Goal: Task Accomplishment & Management: Complete application form

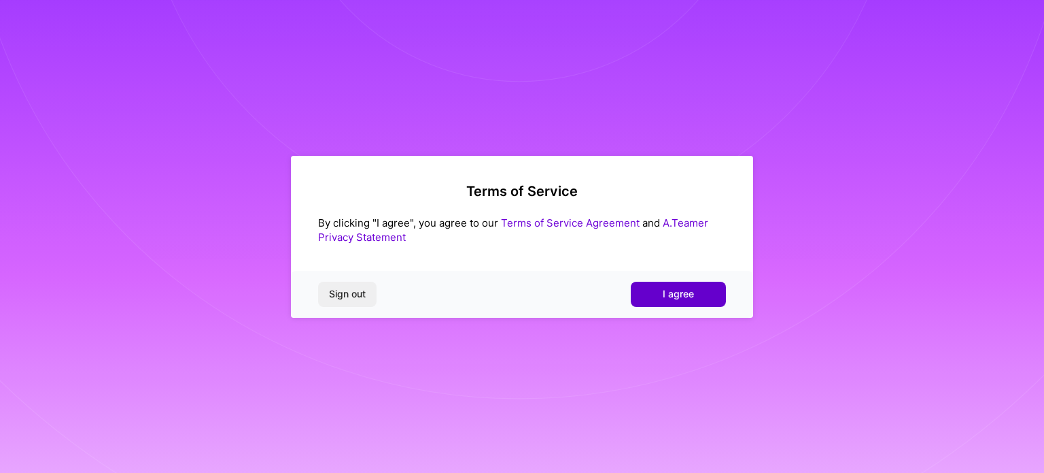
click at [680, 291] on span "I agree" at bounding box center [678, 294] width 31 height 14
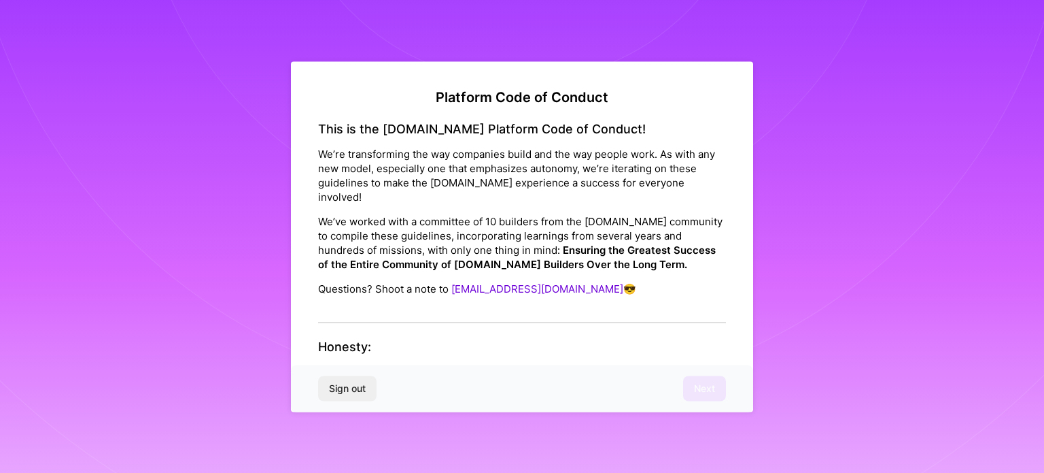
click at [437, 293] on div "This is the [DOMAIN_NAME] Platform Code of Conduct! We’re transforming the way …" at bounding box center [522, 222] width 408 height 202
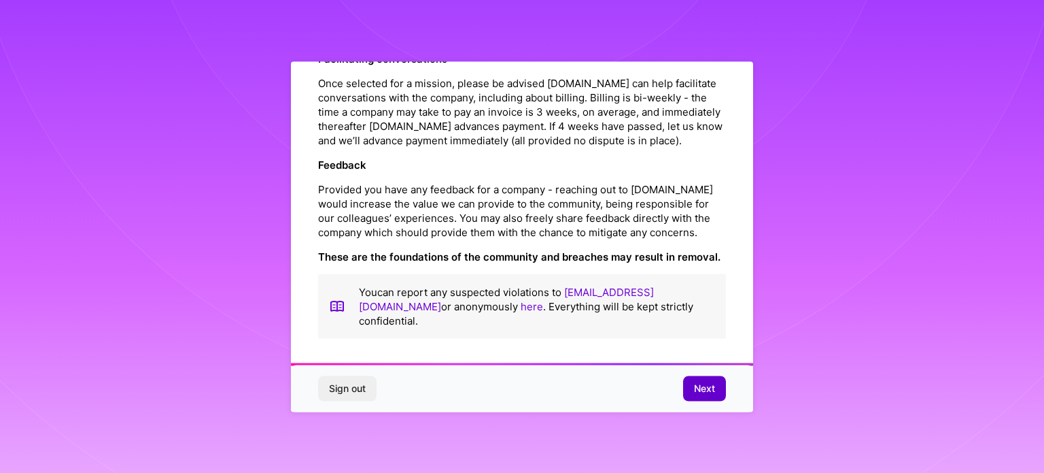
click at [698, 382] on span "Next" at bounding box center [704, 388] width 21 height 14
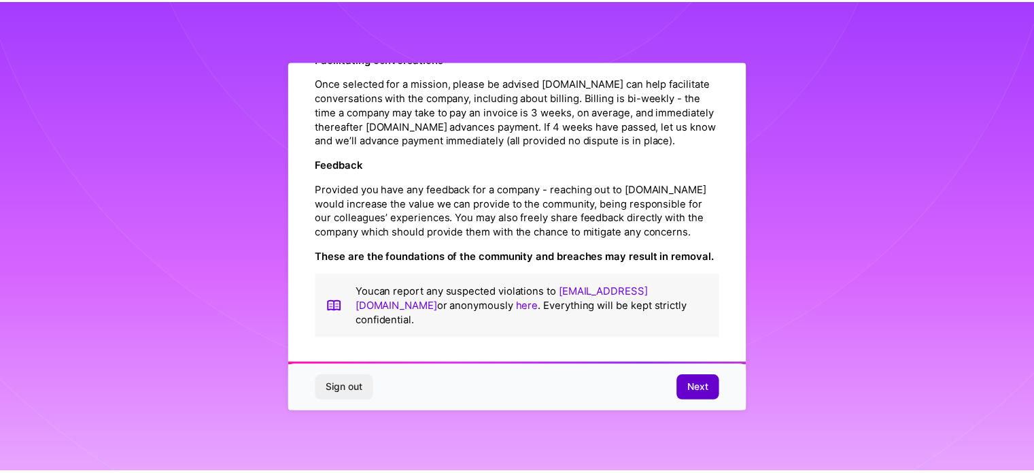
scroll to position [16, 0]
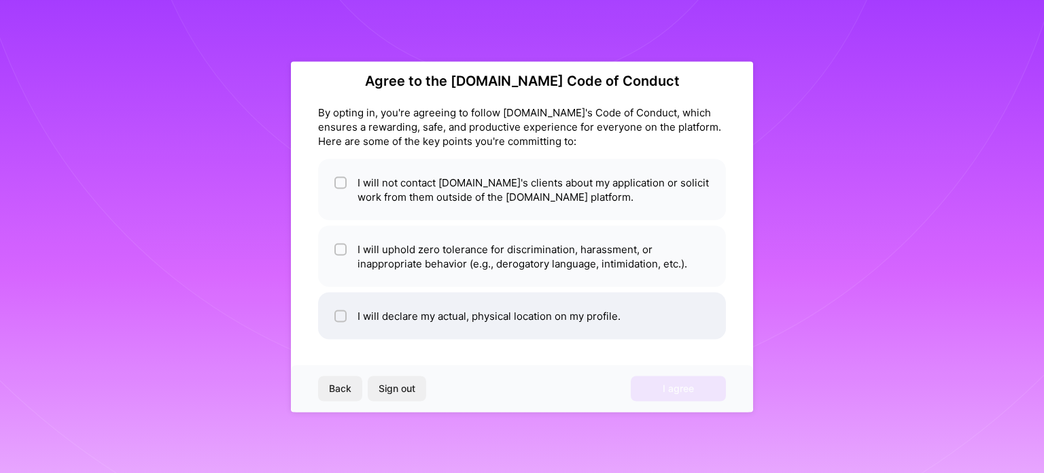
click at [500, 313] on li "I will declare my actual, physical location on my profile." at bounding box center [522, 315] width 408 height 47
checkbox input "true"
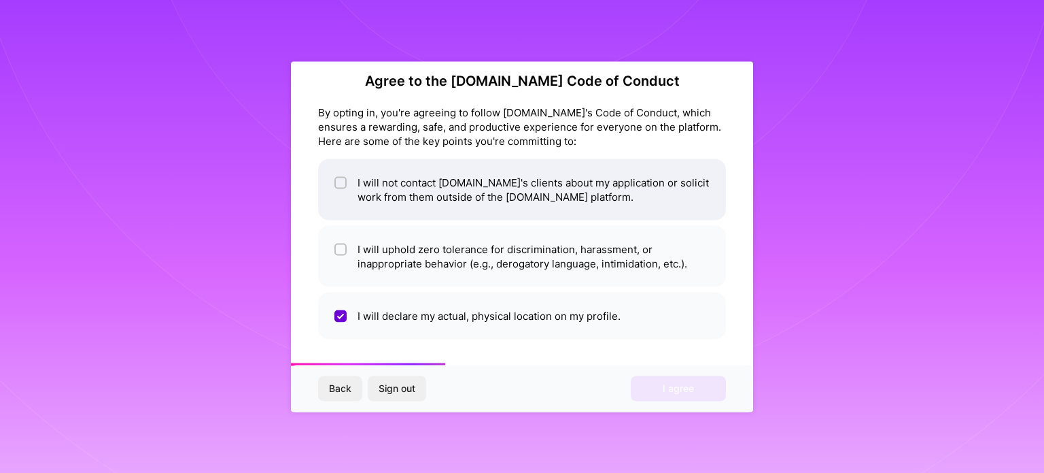
drag, startPoint x: 522, startPoint y: 252, endPoint x: 505, endPoint y: 214, distance: 41.7
click at [522, 252] on li "I will uphold zero tolerance for discrimination, harassment, or inappropriate b…" at bounding box center [522, 255] width 408 height 61
checkbox input "true"
click at [494, 185] on li "I will not contact [DOMAIN_NAME]'s clients about my application or solicit work…" at bounding box center [522, 188] width 408 height 61
checkbox input "true"
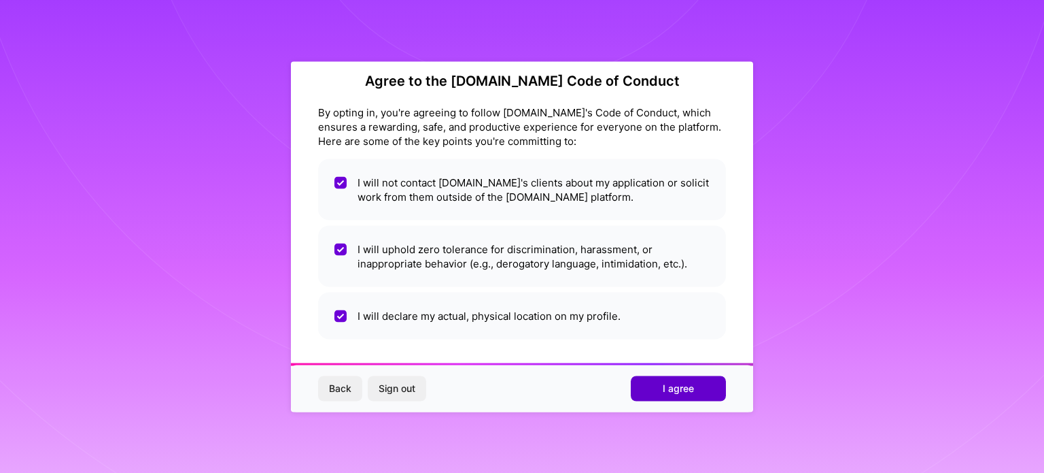
click at [670, 382] on span "I agree" at bounding box center [678, 388] width 31 height 14
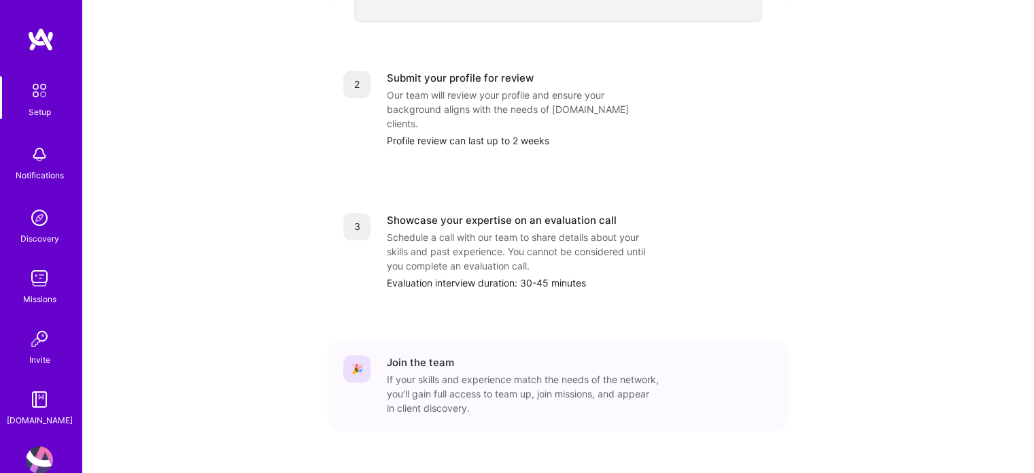
scroll to position [560, 0]
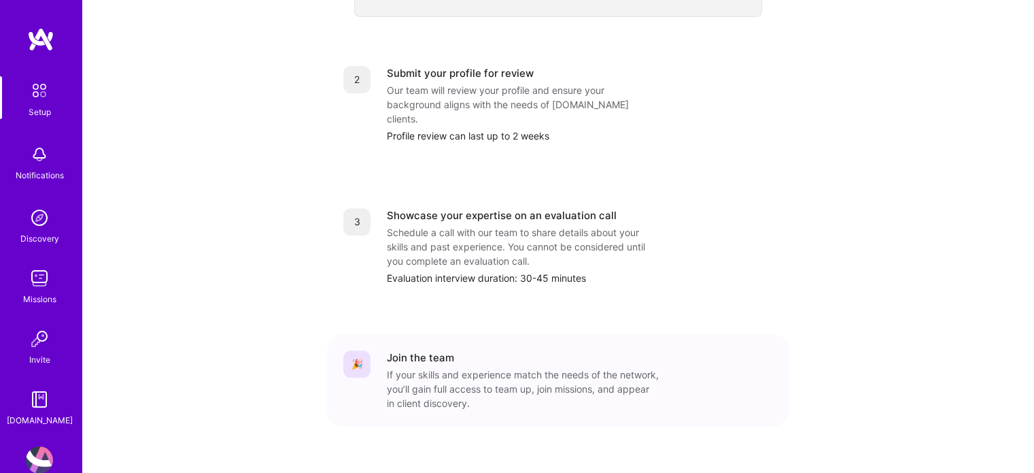
click at [27, 87] on img at bounding box center [39, 90] width 29 height 29
click at [35, 223] on img at bounding box center [39, 217] width 27 height 27
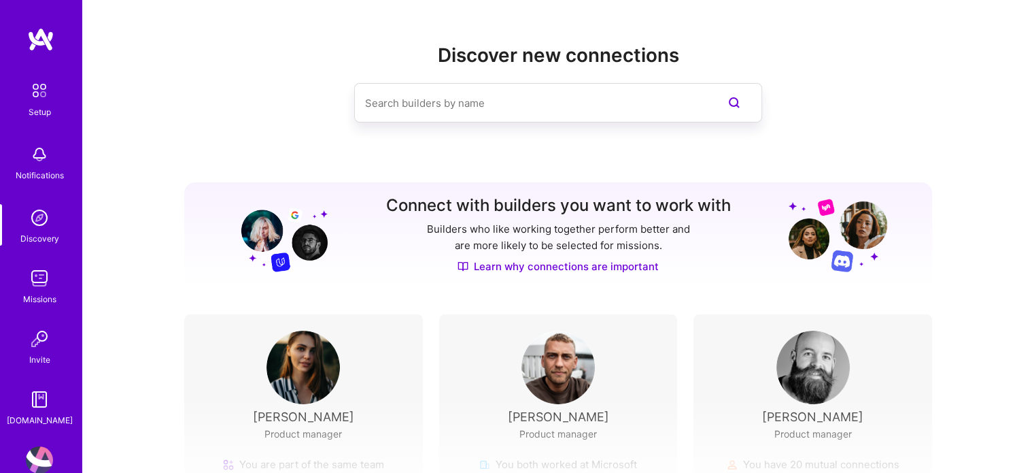
click at [488, 101] on input at bounding box center [531, 103] width 332 height 35
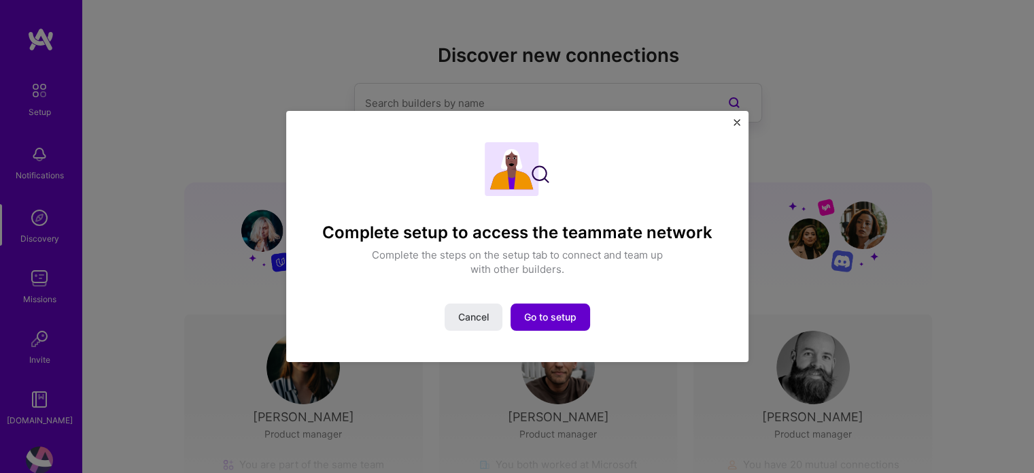
click at [528, 314] on span "Go to setup" at bounding box center [550, 317] width 52 height 14
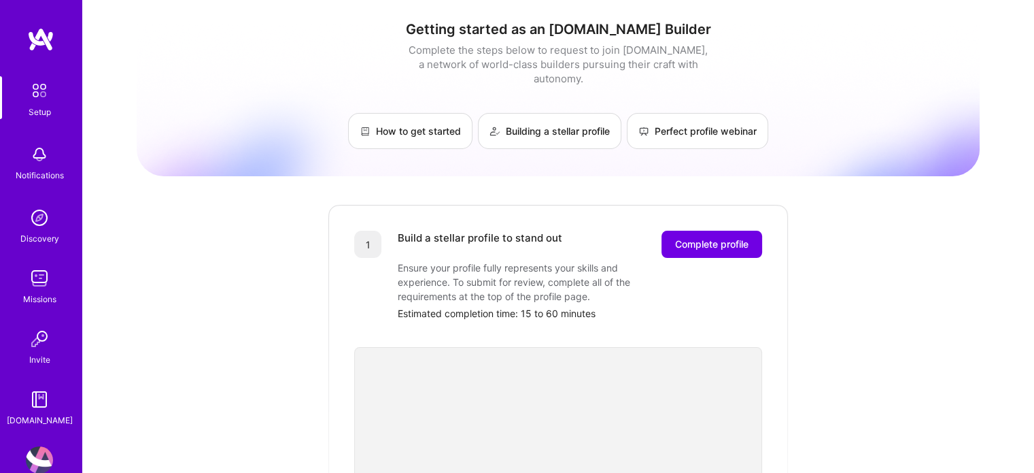
click at [41, 225] on img at bounding box center [39, 217] width 27 height 27
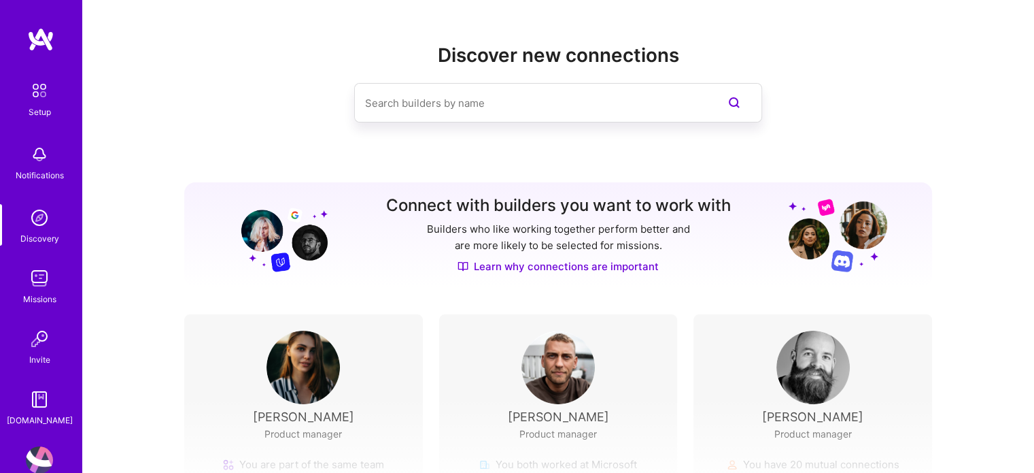
click at [481, 88] on input at bounding box center [531, 103] width 332 height 35
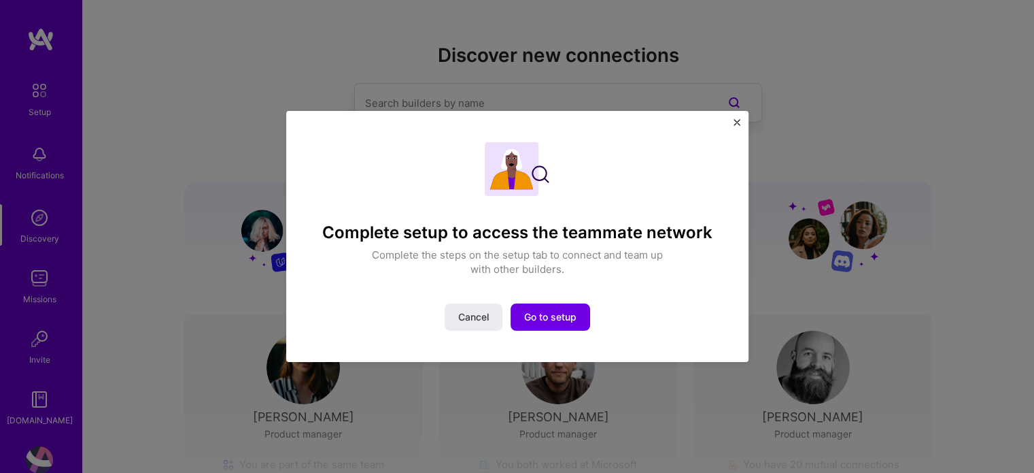
drag, startPoint x: 485, startPoint y: 318, endPoint x: 487, endPoint y: 279, distance: 38.8
click at [485, 318] on span "Cancel" at bounding box center [473, 317] width 31 height 14
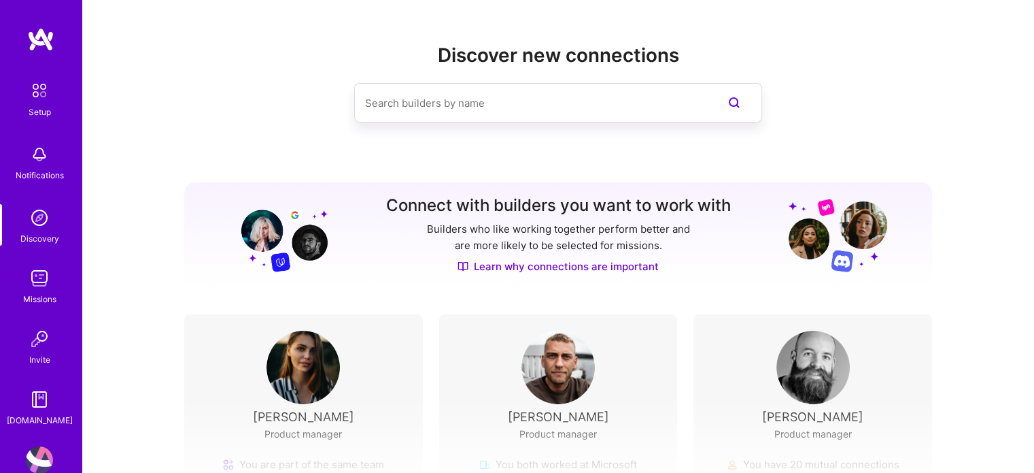
click at [469, 103] on input at bounding box center [531, 103] width 332 height 35
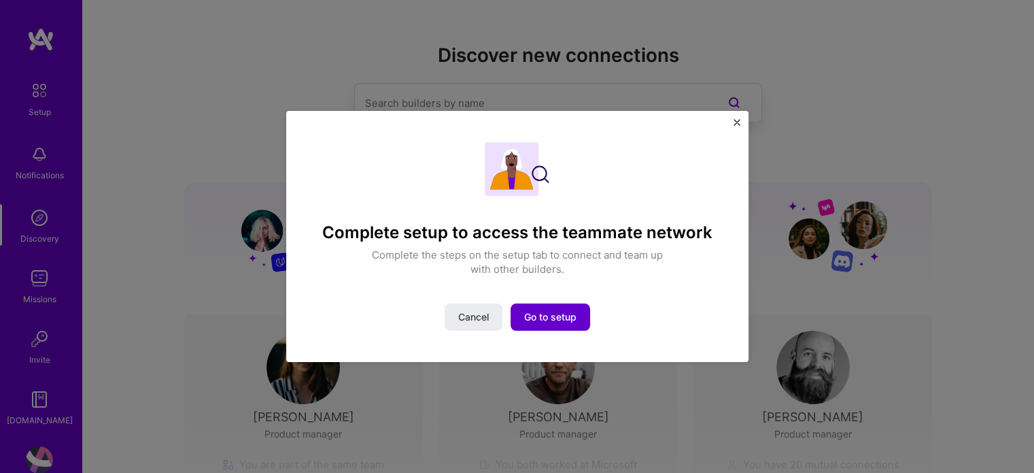
click at [583, 327] on button "Go to setup" at bounding box center [551, 316] width 80 height 27
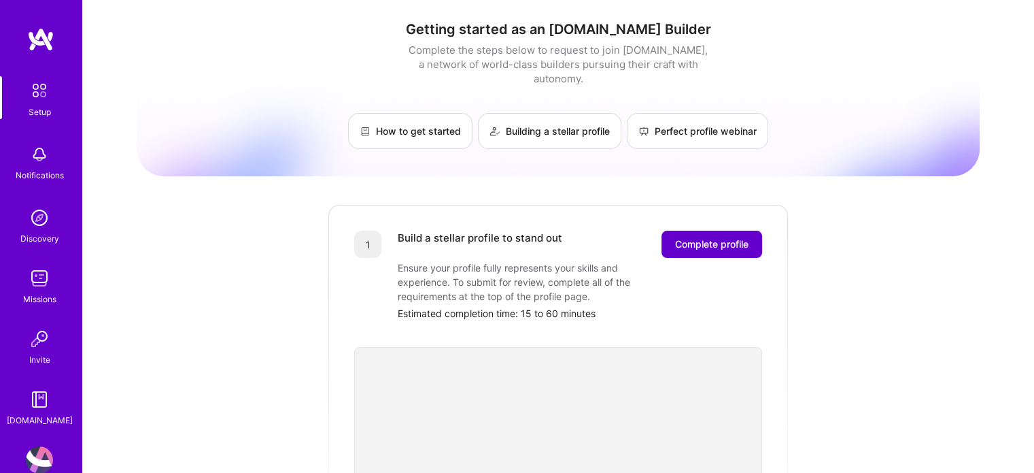
click at [699, 237] on span "Complete profile" at bounding box center [711, 244] width 73 height 14
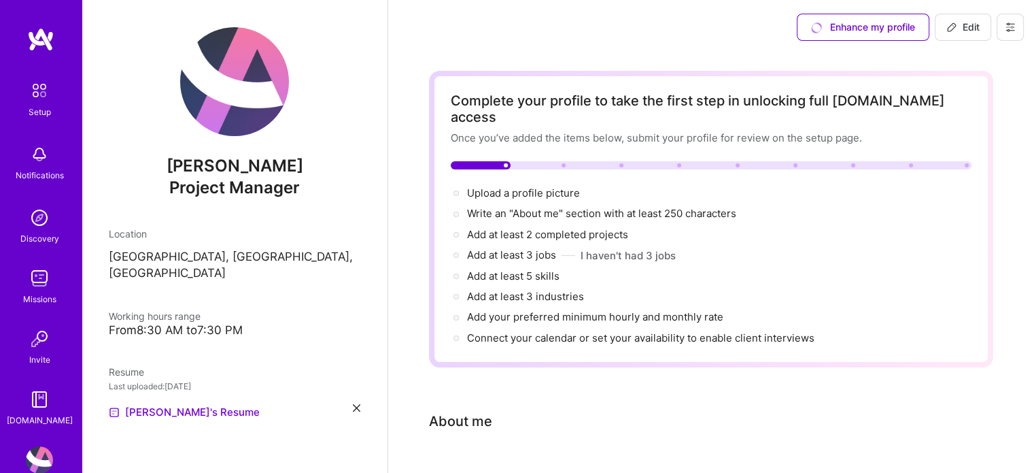
click at [502, 141] on div "Complete your profile to take the first step in unlocking full [DOMAIN_NAME] ac…" at bounding box center [711, 218] width 521 height 253
click at [510, 186] on span "Upload a profile picture →" at bounding box center [529, 192] width 125 height 13
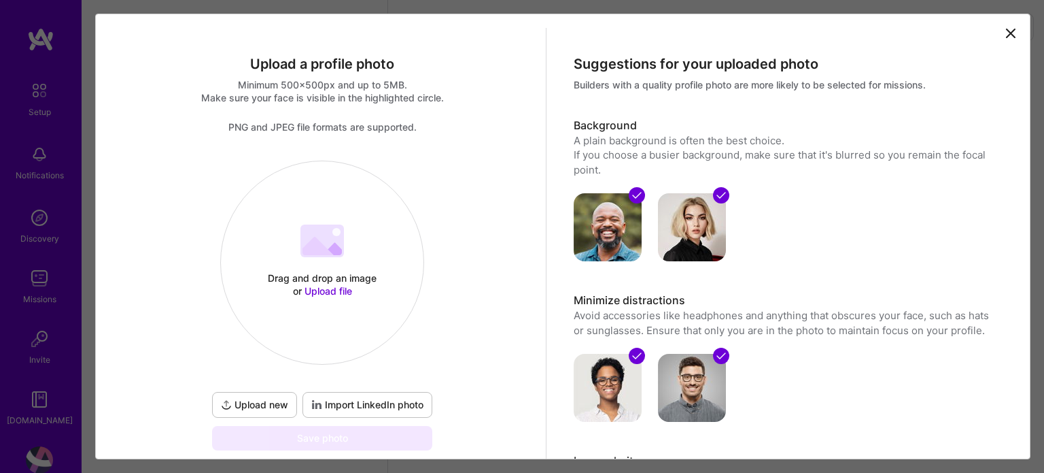
click at [320, 280] on div "Drag and drop an image or Upload file" at bounding box center [323, 284] width 116 height 26
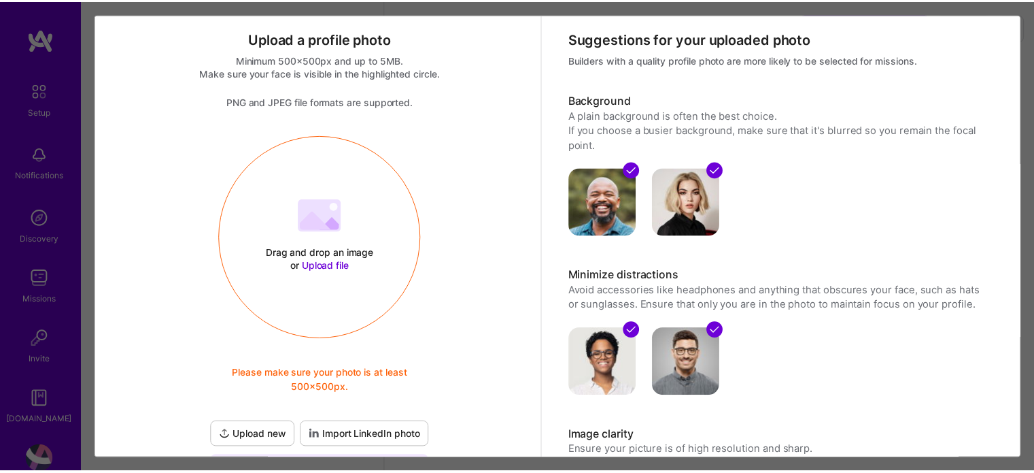
scroll to position [68, 0]
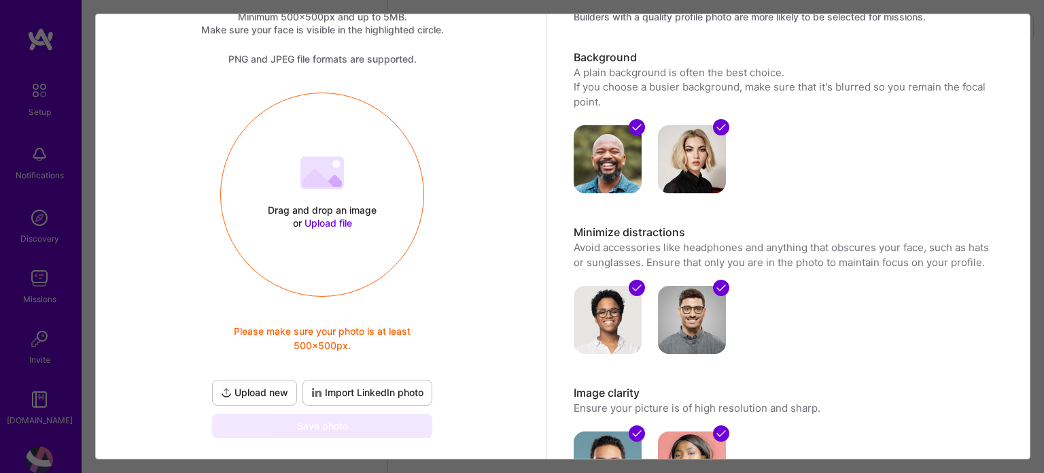
click at [335, 170] on 202 at bounding box center [323, 172] width 44 height 33
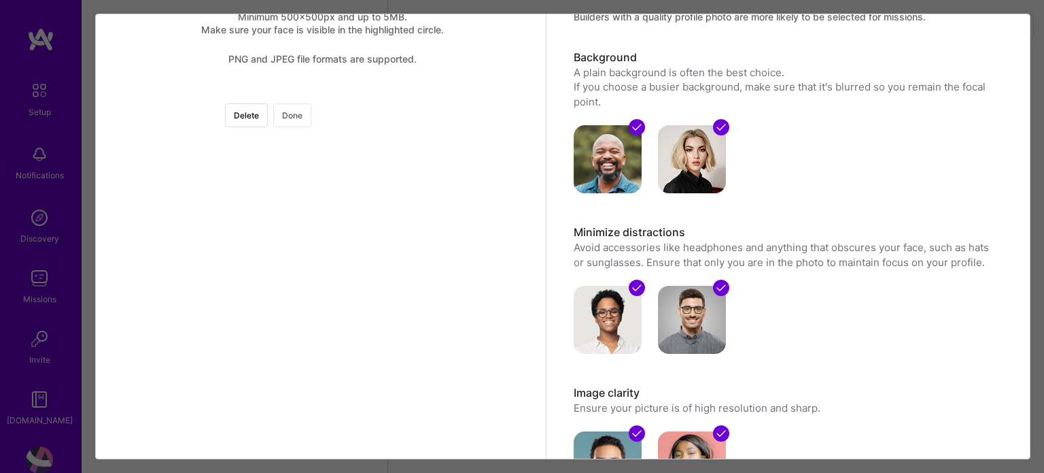
click at [311, 119] on button "Done" at bounding box center [292, 115] width 38 height 24
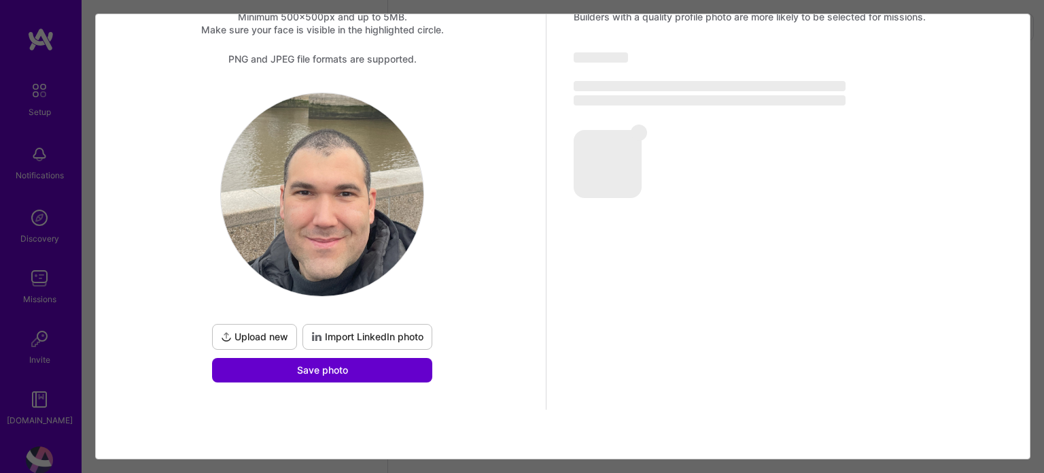
click at [372, 373] on button "Save photo" at bounding box center [322, 370] width 220 height 24
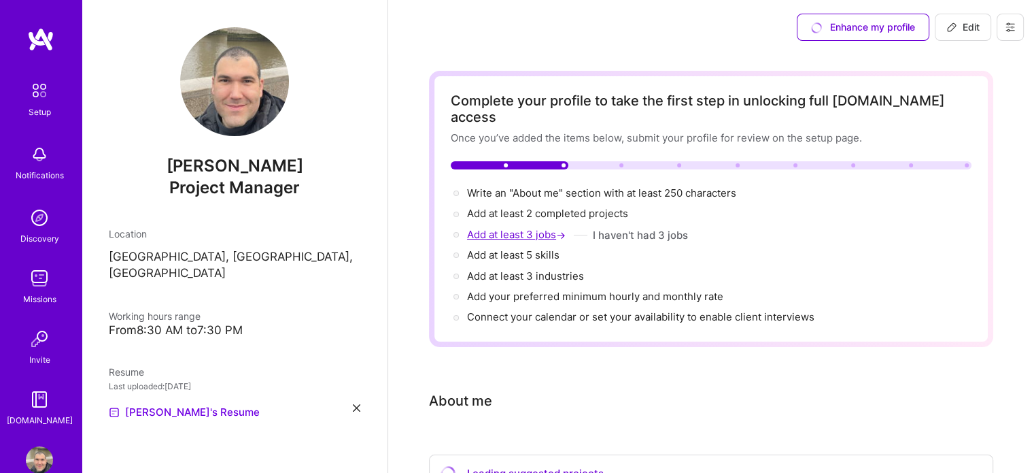
click at [534, 228] on span "Add at least 3 jobs →" at bounding box center [517, 234] width 101 height 13
select select "US"
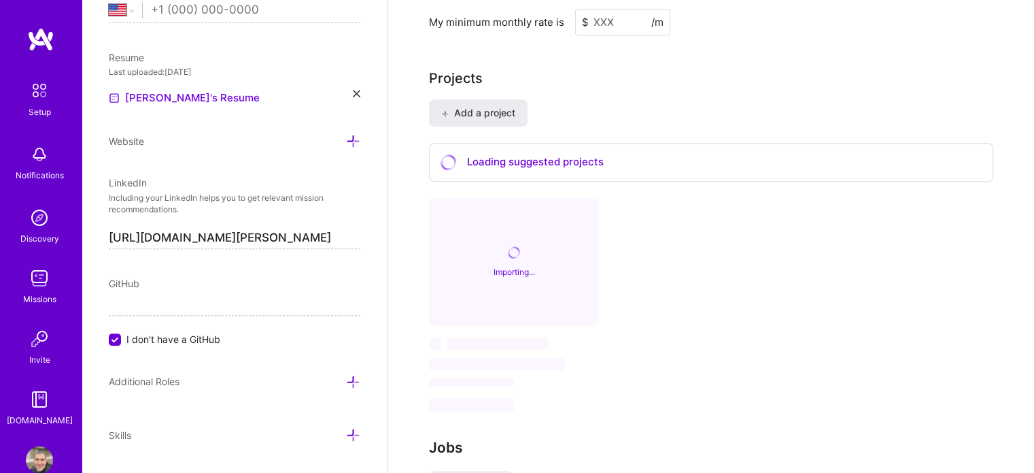
scroll to position [1022, 0]
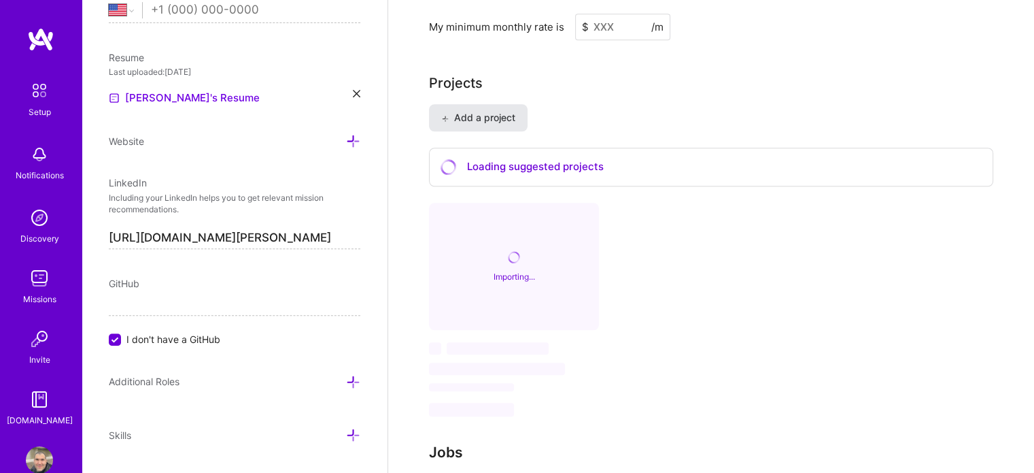
click at [483, 105] on button "Add a project" at bounding box center [478, 117] width 99 height 27
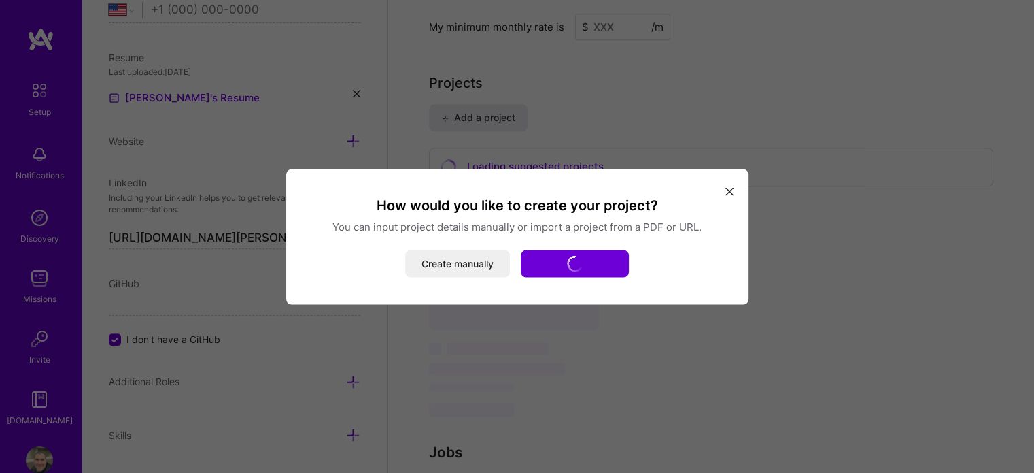
click at [726, 189] on icon "modal" at bounding box center [730, 192] width 8 height 8
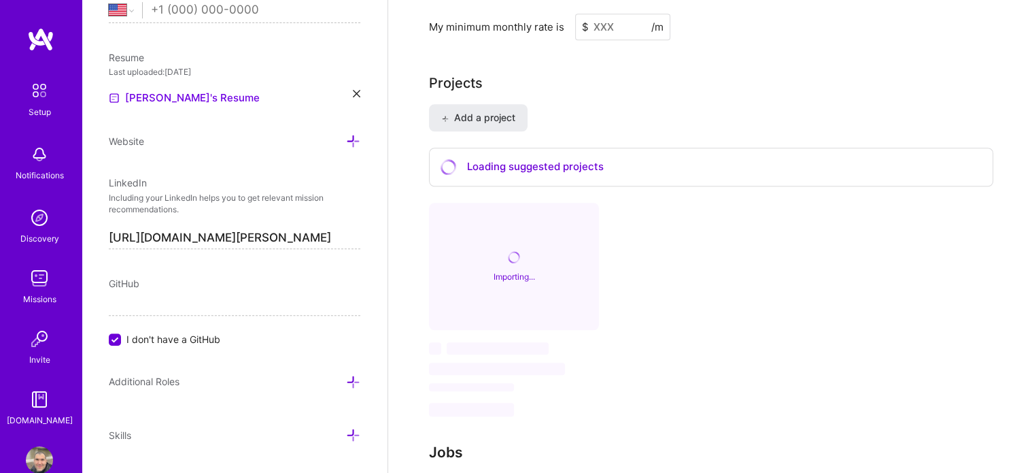
click at [593, 148] on div "Loading suggested projects" at bounding box center [711, 167] width 564 height 39
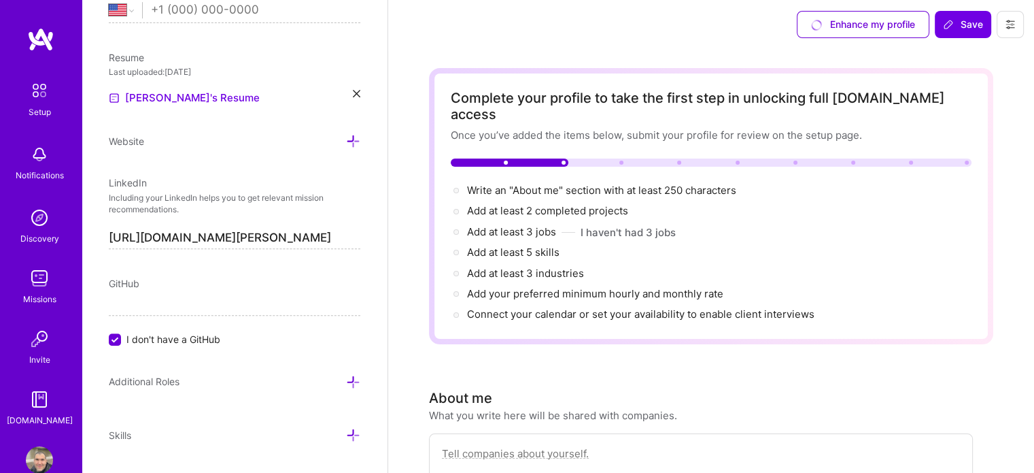
scroll to position [2, 0]
click at [566, 205] on span "Add at least 2 completed projects →" at bounding box center [553, 211] width 173 height 13
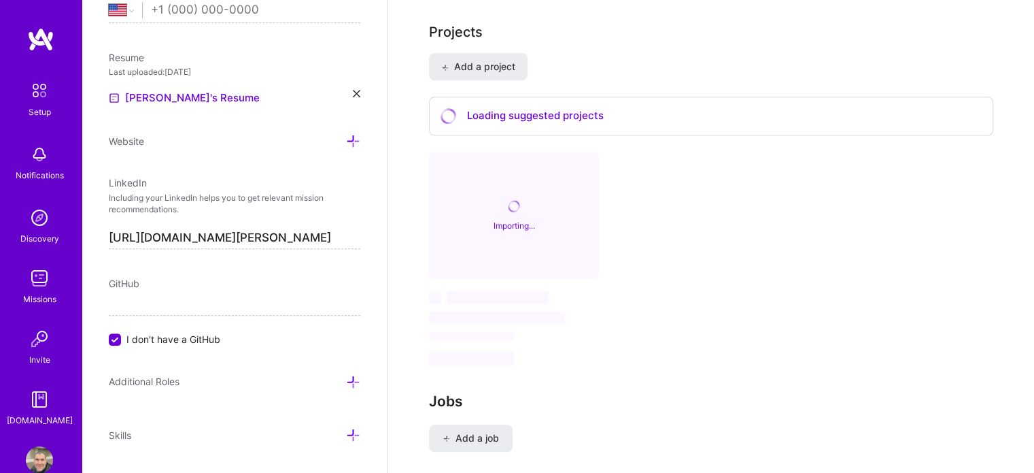
scroll to position [1074, 0]
click at [536, 97] on div "Loading suggested projects" at bounding box center [711, 115] width 564 height 39
click at [471, 59] on span "Add a project" at bounding box center [478, 66] width 74 height 14
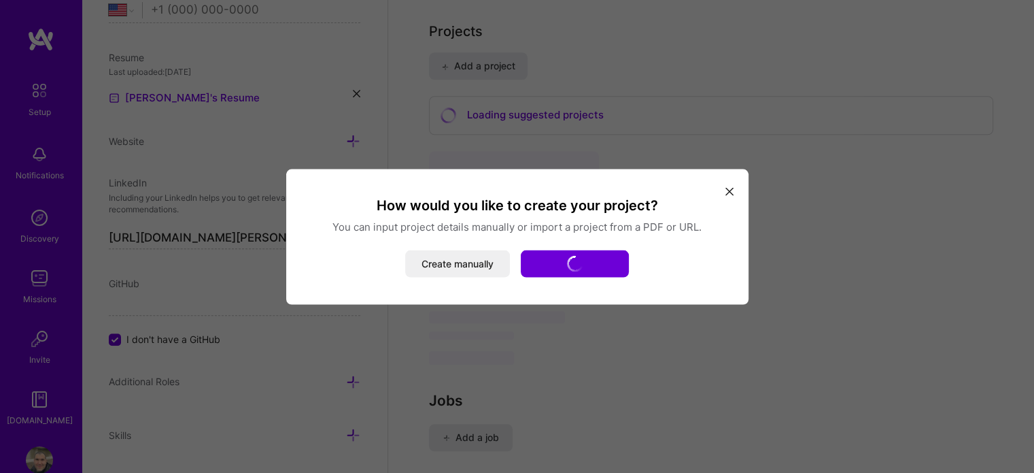
click at [721, 187] on button "modal" at bounding box center [729, 191] width 16 height 22
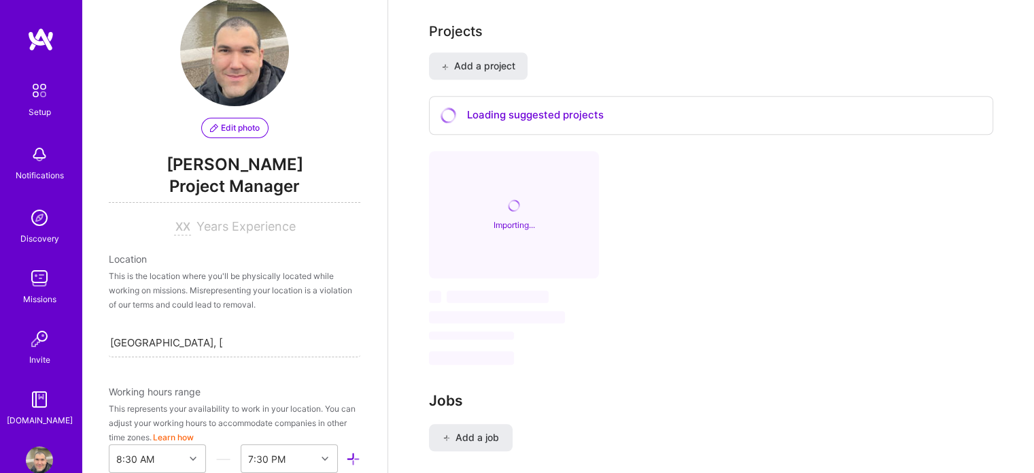
scroll to position [0, 0]
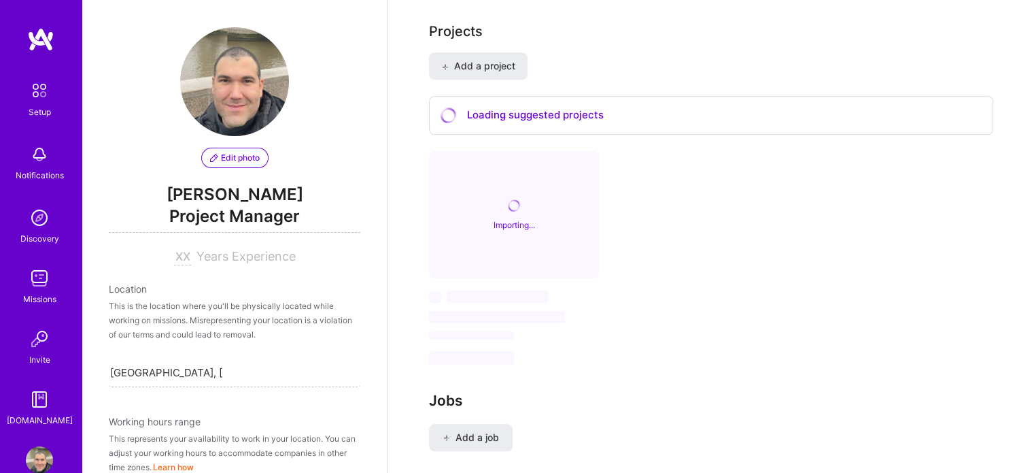
click at [267, 243] on div "Edit photo [PERSON_NAME] Project Manager Years Experience" at bounding box center [235, 146] width 252 height 238
click at [197, 253] on span "Years Experience" at bounding box center [246, 256] width 99 height 14
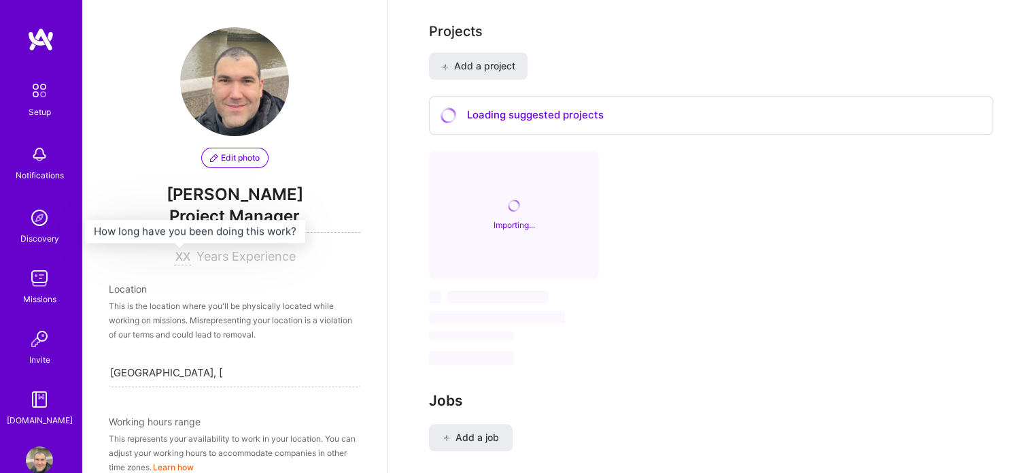
click at [176, 254] on input at bounding box center [182, 257] width 17 height 16
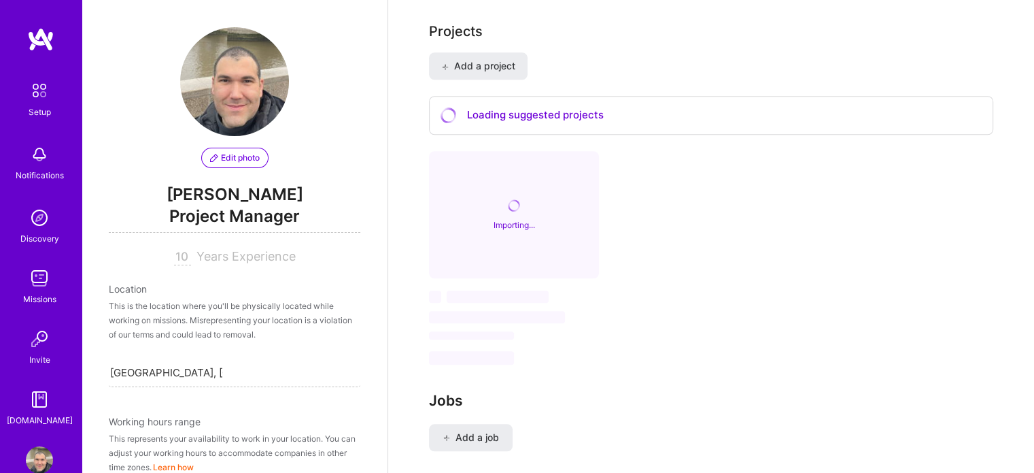
type input "10"
click at [240, 339] on div "This is the location where you'll be physically located while working on missio…" at bounding box center [235, 320] width 252 height 43
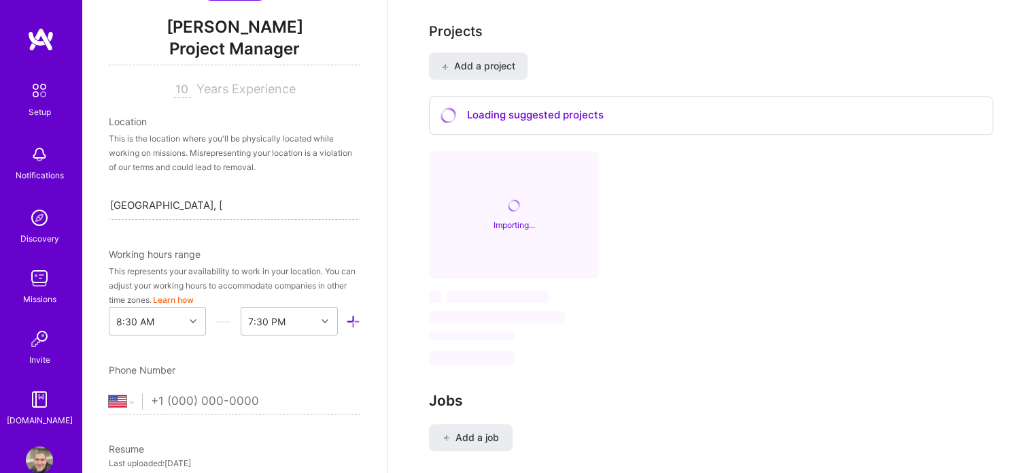
scroll to position [340, 0]
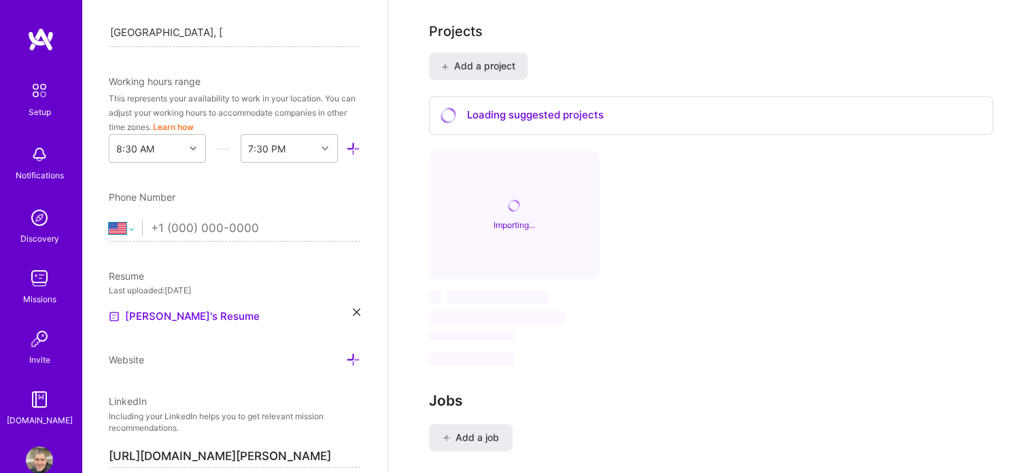
click at [124, 225] on select "[GEOGRAPHIC_DATA] [GEOGRAPHIC_DATA] [GEOGRAPHIC_DATA] [GEOGRAPHIC_DATA] [US_STA…" at bounding box center [125, 228] width 33 height 16
select select "NL"
click at [109, 220] on select "[GEOGRAPHIC_DATA] [GEOGRAPHIC_DATA] [GEOGRAPHIC_DATA] [GEOGRAPHIC_DATA] [US_STA…" at bounding box center [125, 228] width 33 height 16
type input "3"
select select "US"
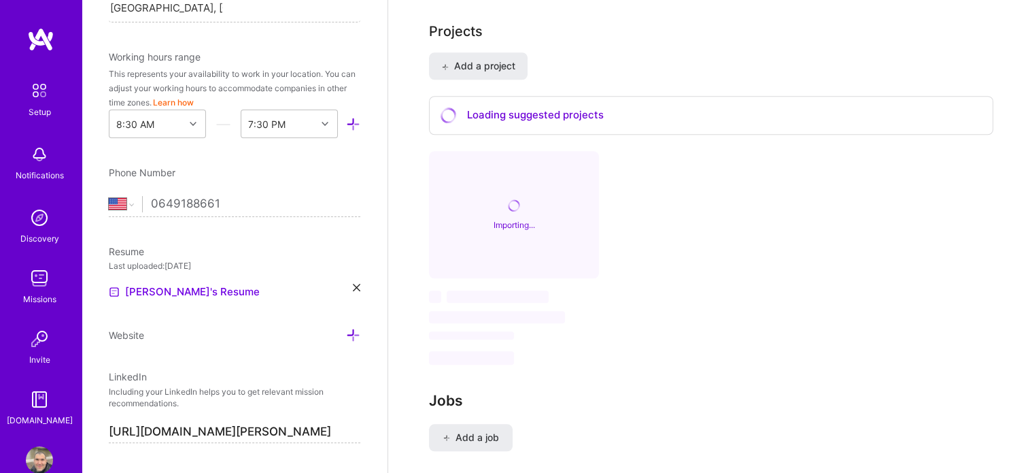
scroll to position [408, 0]
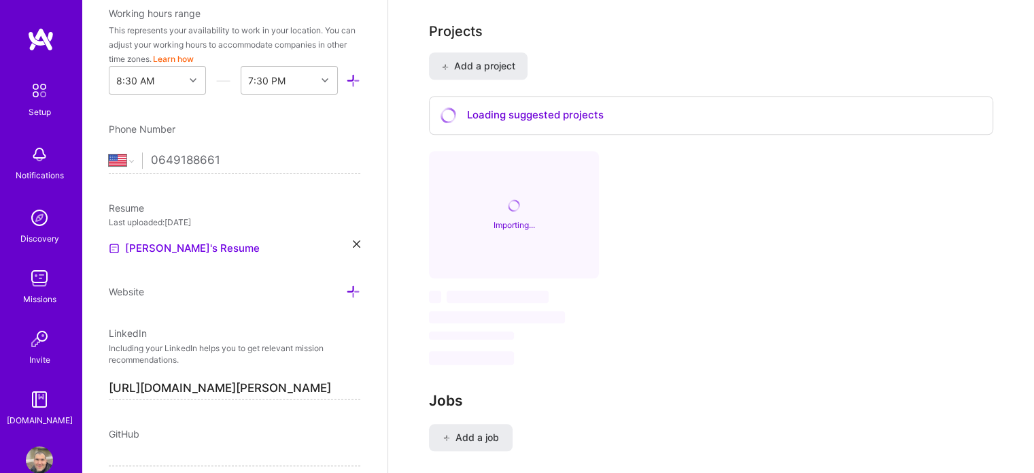
type input "0649188661"
click at [289, 354] on p "Including your LinkedIn helps you to get relevant mission recommendations." at bounding box center [235, 354] width 252 height 23
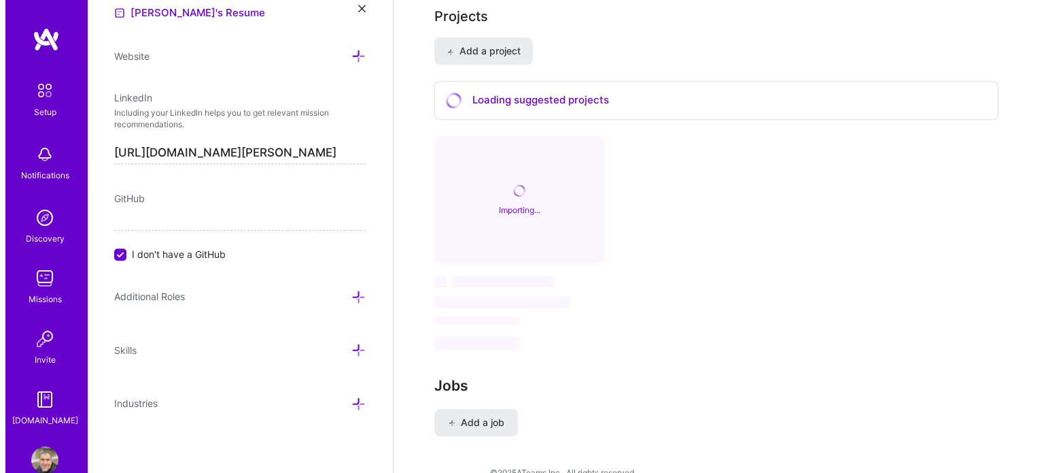
scroll to position [1090, 0]
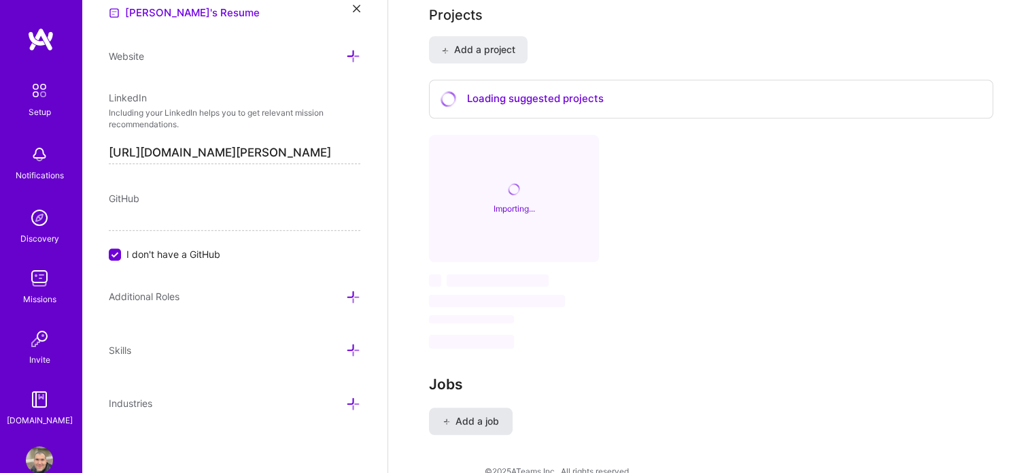
click at [479, 407] on button "Add a job" at bounding box center [471, 420] width 84 height 27
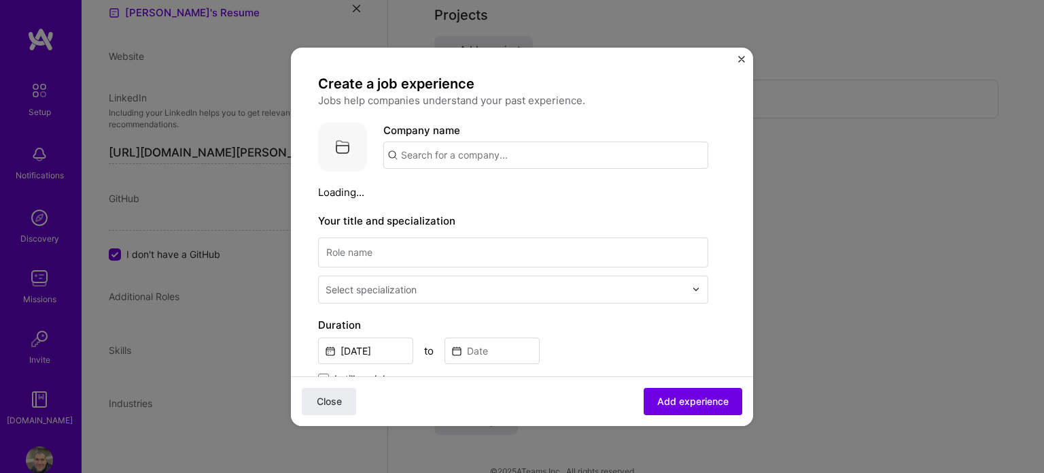
scroll to position [723, 0]
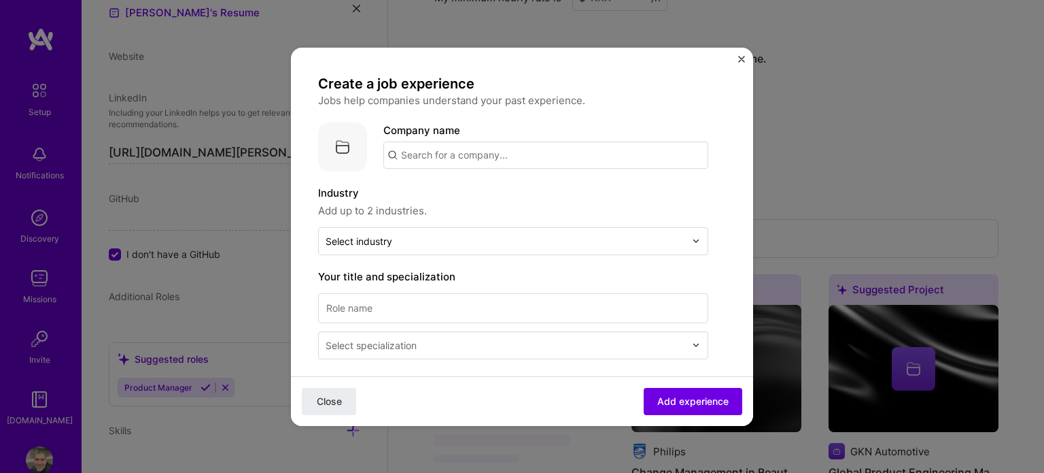
click at [743, 62] on img "Close" at bounding box center [741, 59] width 7 height 7
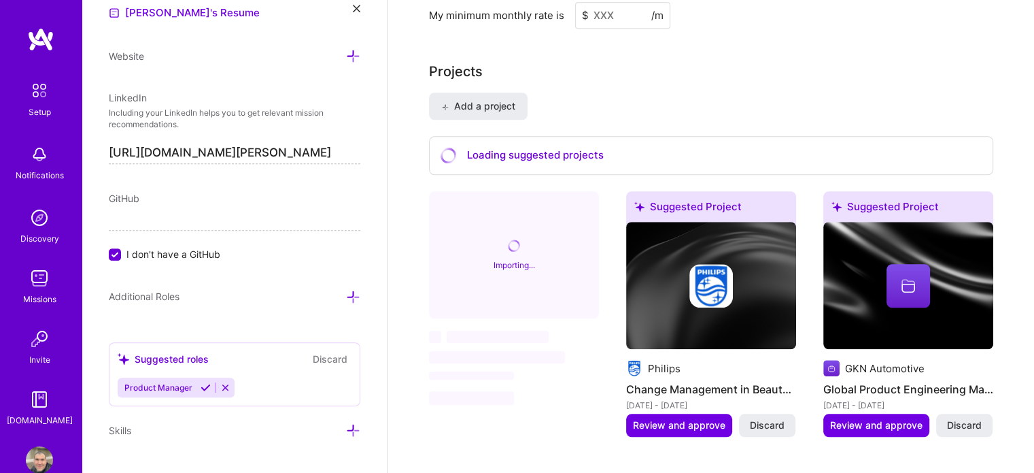
scroll to position [1283, 0]
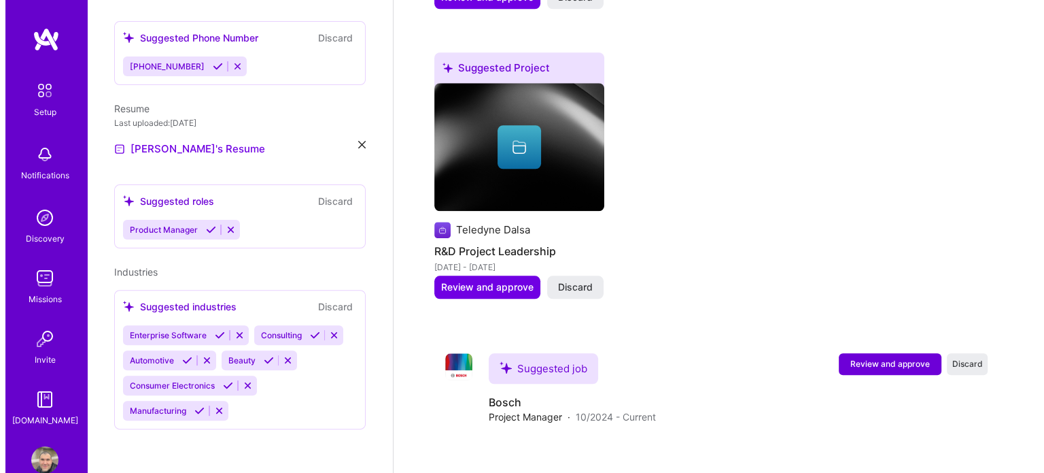
scroll to position [352, 0]
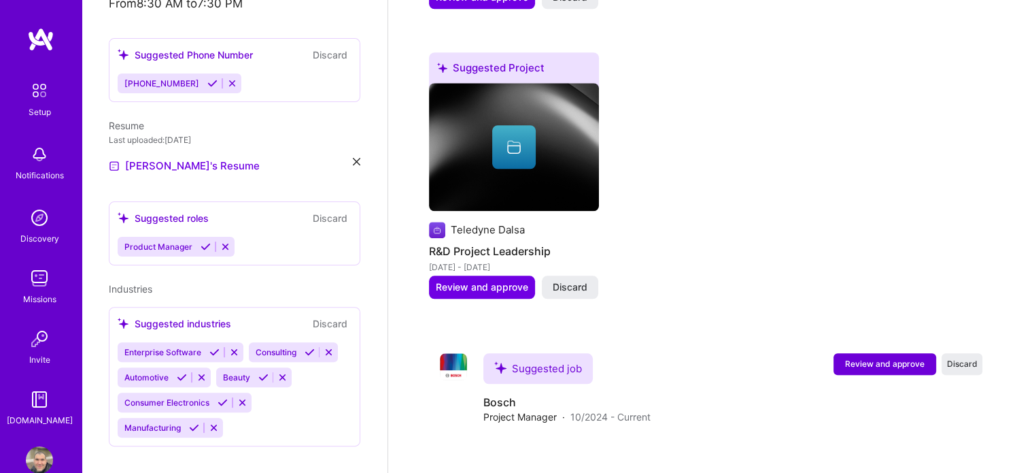
click at [887, 358] on span "Review and approve" at bounding box center [885, 364] width 80 height 12
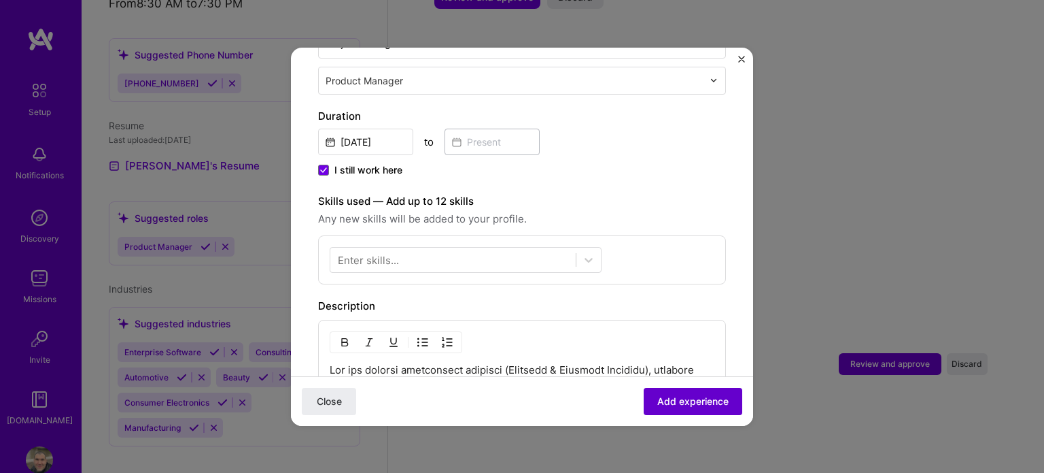
click at [675, 400] on span "Add experience" at bounding box center [693, 401] width 71 height 14
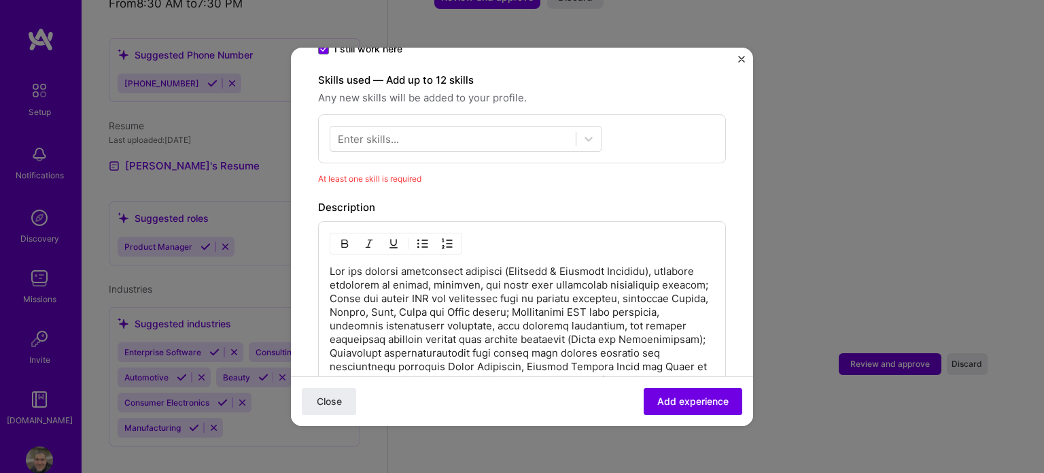
scroll to position [470, 0]
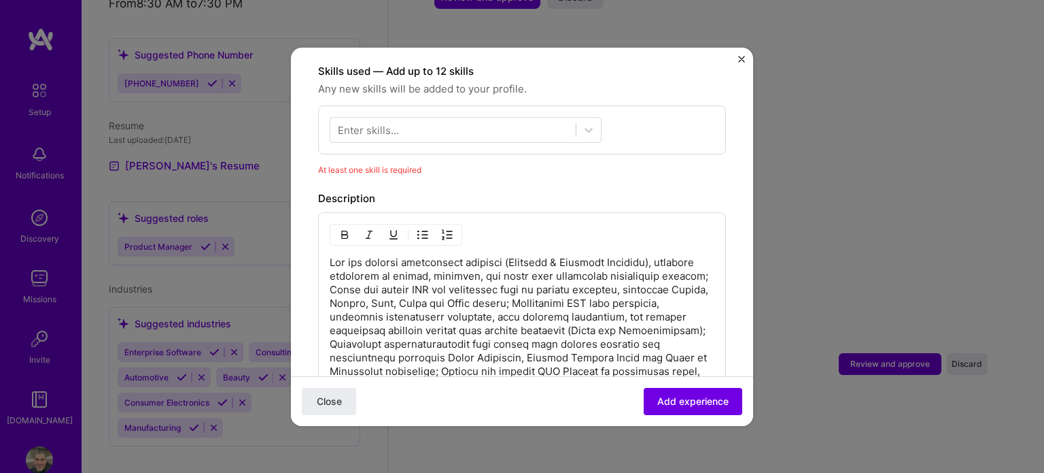
click at [736, 56] on form "Adding suggested job This job is suggested based on your LinkedIn, resume or [D…" at bounding box center [522, 190] width 462 height 1171
click at [738, 58] on img "Close" at bounding box center [741, 59] width 7 height 7
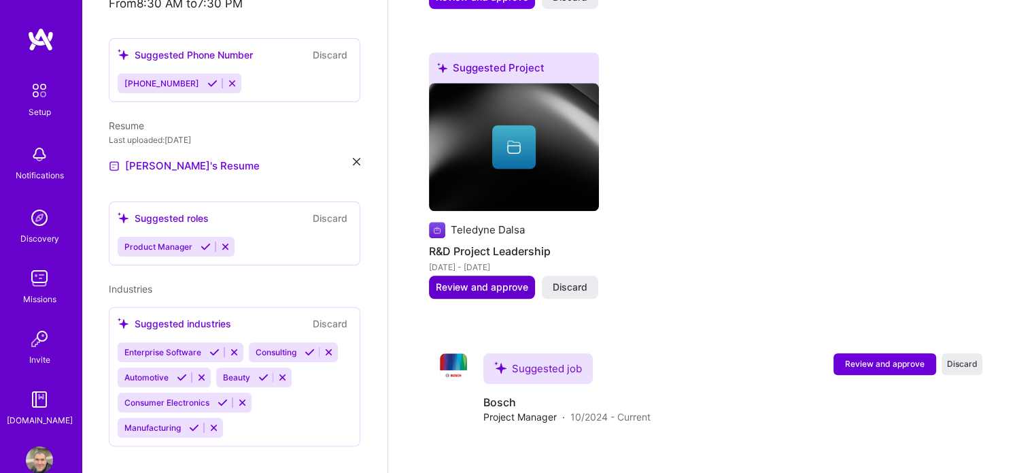
click at [500, 280] on span "Review and approve" at bounding box center [482, 287] width 92 height 14
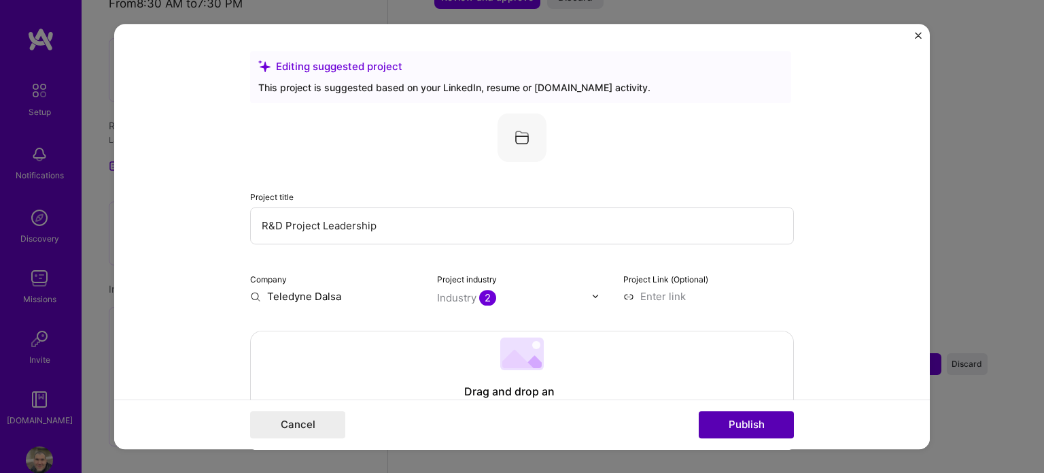
click at [718, 418] on button "Publish" at bounding box center [746, 424] width 95 height 27
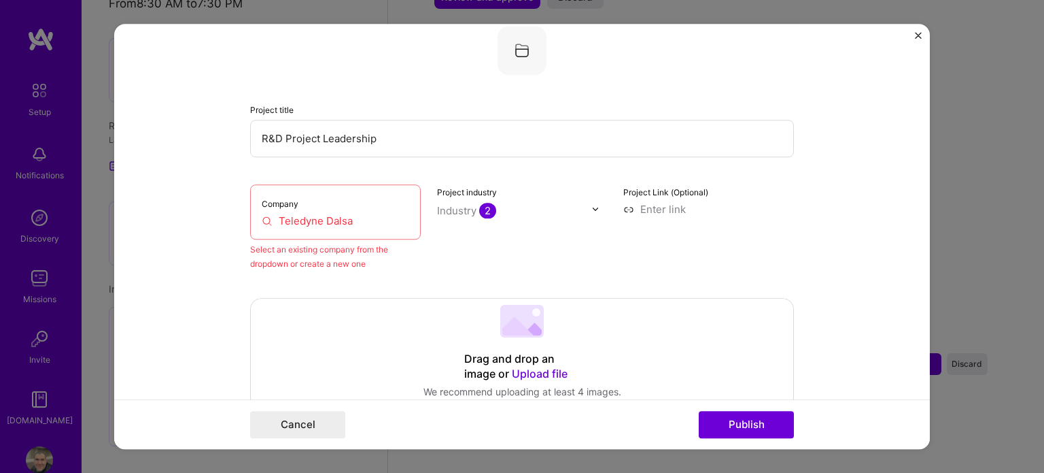
scroll to position [89, 0]
click at [356, 220] on input "Teledyne Dalsa" at bounding box center [336, 218] width 148 height 14
click at [716, 428] on button "Publish" at bounding box center [746, 424] width 95 height 27
click at [485, 190] on label "Project industry" at bounding box center [467, 190] width 60 height 10
click at [351, 129] on input "R&D Project Leadership" at bounding box center [522, 136] width 544 height 37
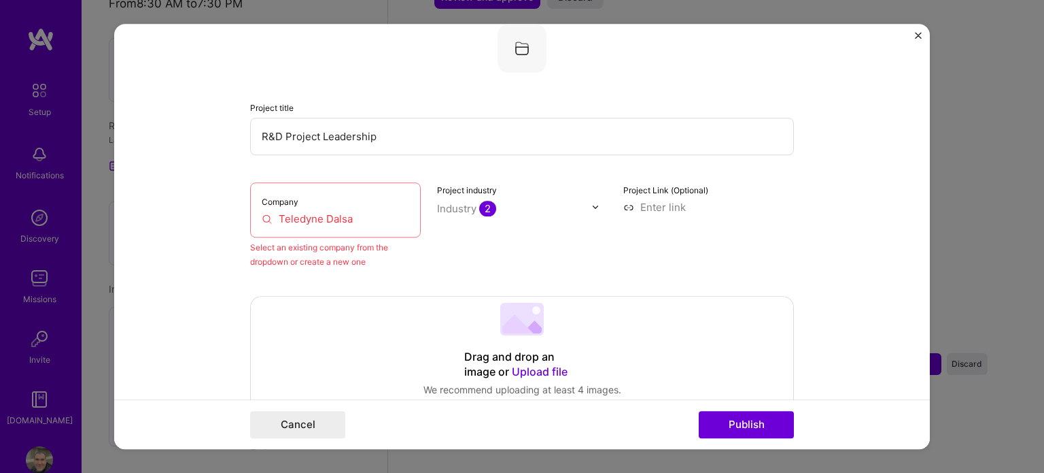
click at [323, 214] on input "Teledyne Dalsa" at bounding box center [336, 218] width 148 height 14
click at [329, 218] on input "Teledyne Dalsa" at bounding box center [336, 218] width 148 height 14
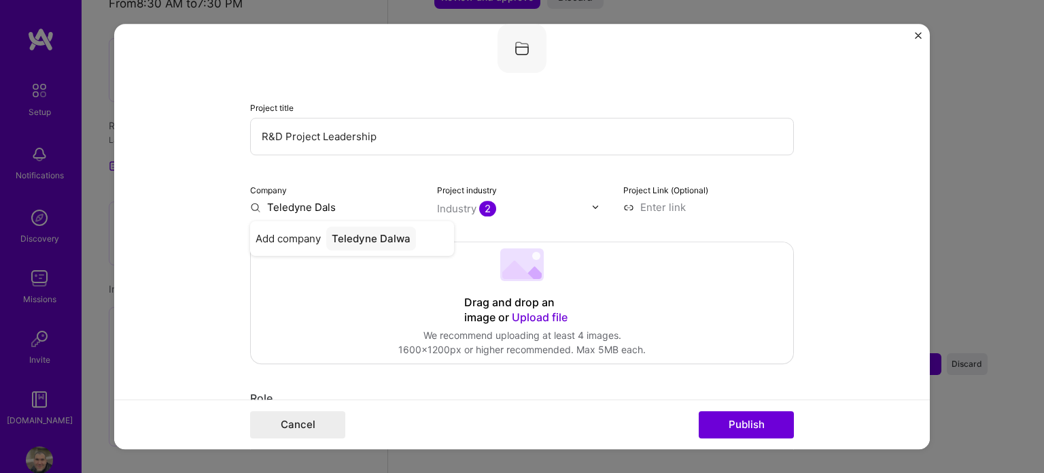
type input "Teledyne Dalsa"
click at [279, 244] on div "Add company Teledyne Dalsa" at bounding box center [352, 238] width 204 height 35
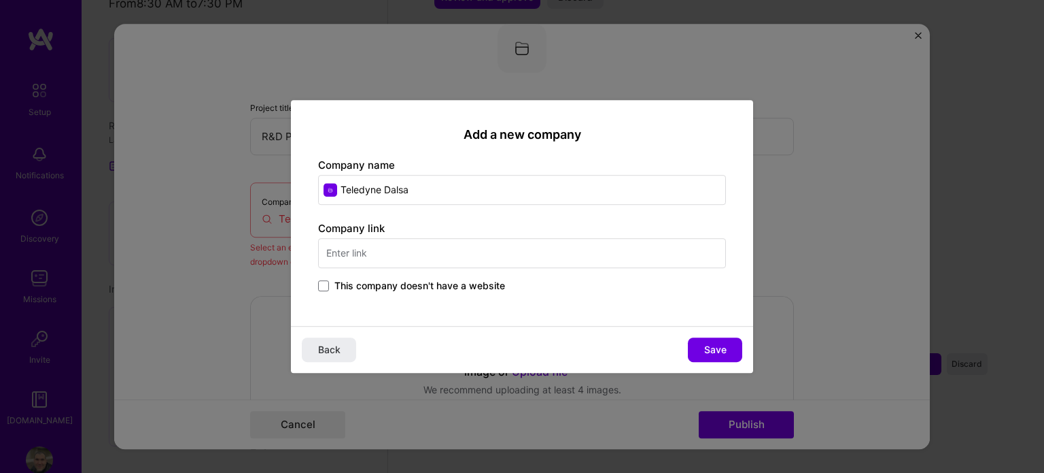
click at [584, 267] on input "text" at bounding box center [522, 253] width 408 height 30
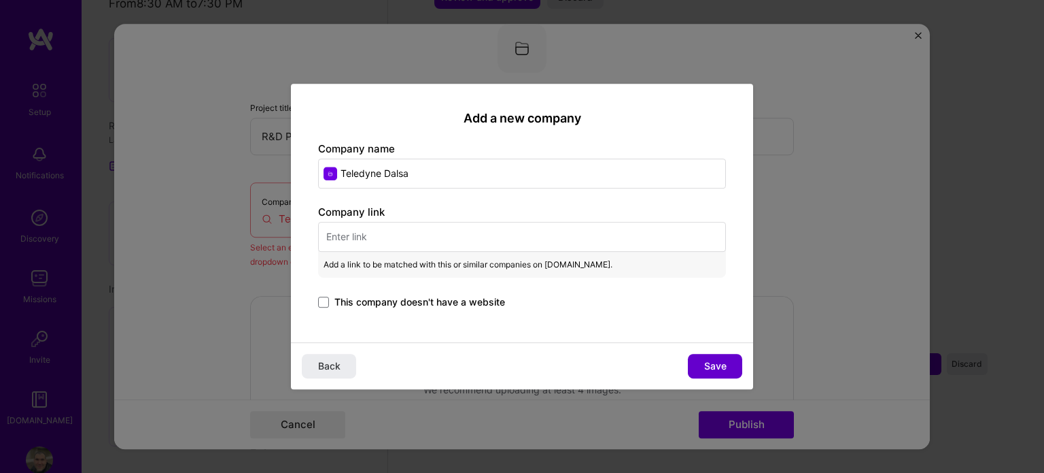
click at [703, 368] on button "Save" at bounding box center [715, 366] width 54 height 24
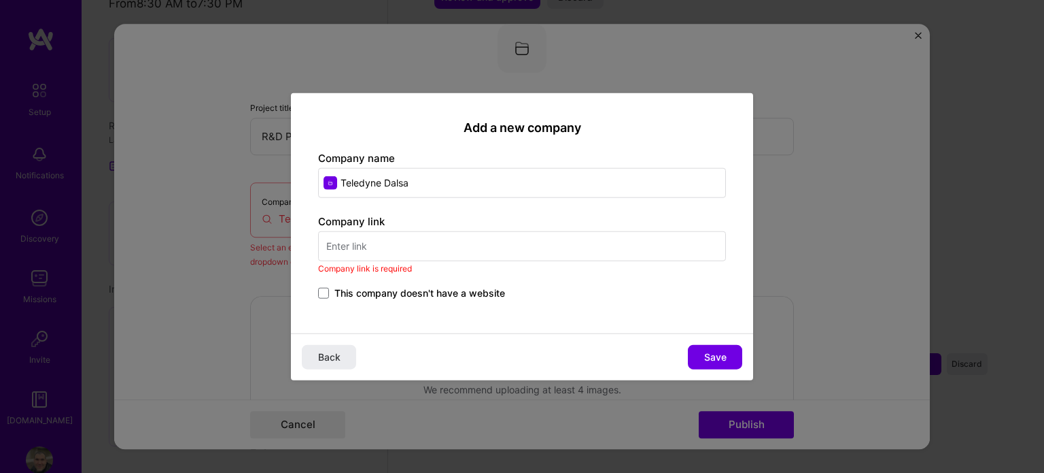
click at [433, 248] on input "text" at bounding box center [522, 246] width 408 height 30
click at [454, 228] on div "Company link Company link is required This company doesn't have a website" at bounding box center [522, 258] width 408 height 88
click at [459, 245] on input "text" at bounding box center [522, 246] width 408 height 30
paste input "[URL][DOMAIN_NAME]"
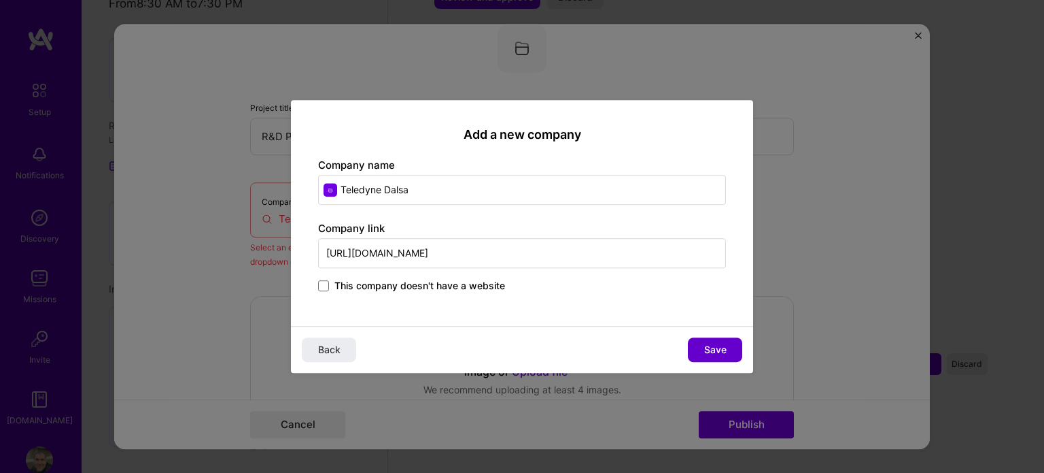
type input "[URL][DOMAIN_NAME]"
click at [703, 347] on button "Save" at bounding box center [715, 349] width 54 height 24
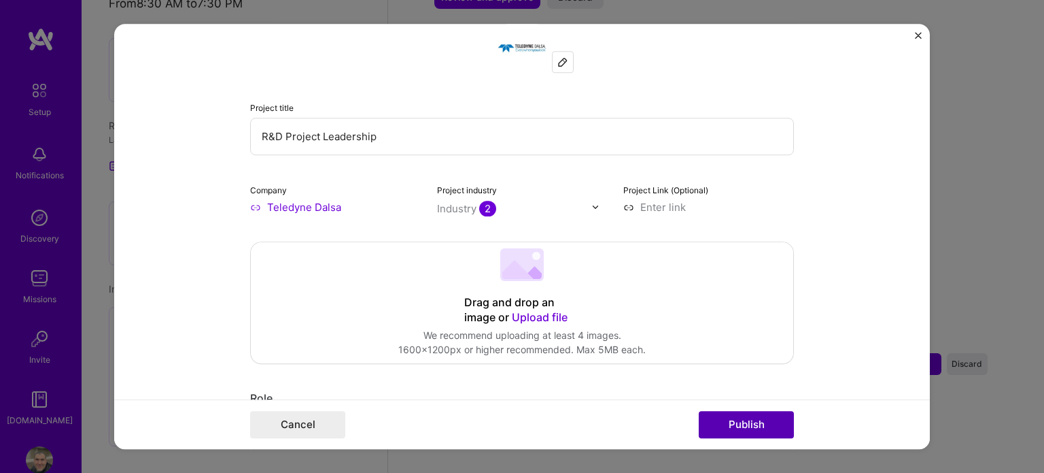
click at [744, 425] on button "Publish" at bounding box center [746, 424] width 95 height 27
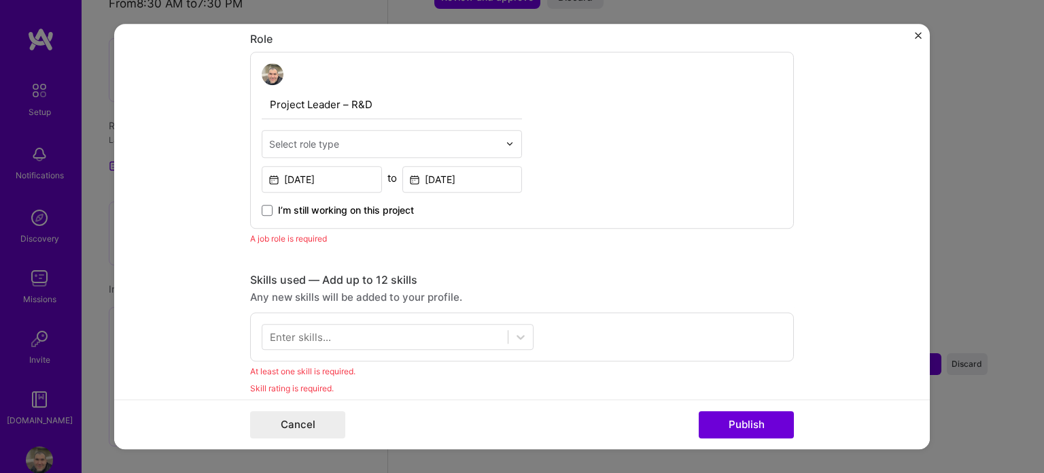
scroll to position [456, 0]
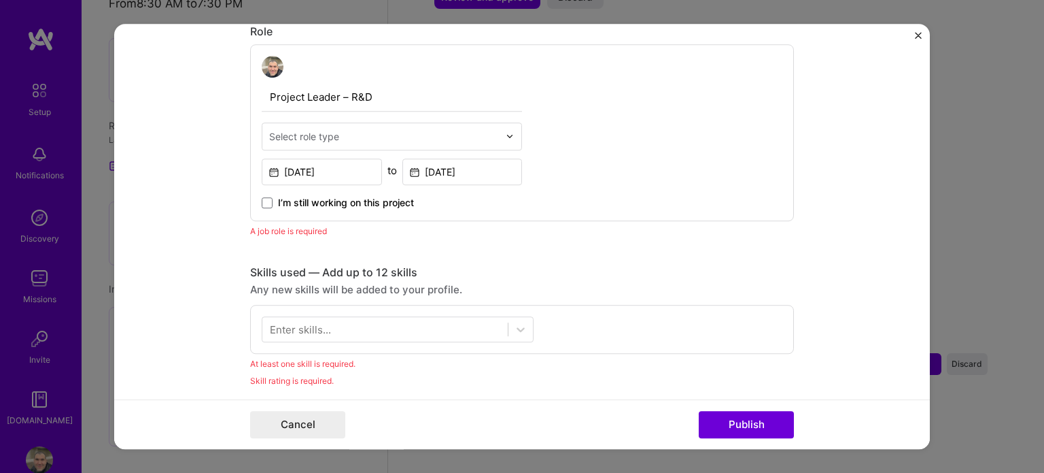
click at [265, 265] on div "Skills used — Add up to 12 skills" at bounding box center [522, 272] width 544 height 14
click at [277, 235] on div "A job role is required" at bounding box center [522, 231] width 544 height 14
click at [307, 206] on span "I’m still working on this project" at bounding box center [346, 203] width 136 height 14
click at [0, 0] on input "I’m still working on this project" at bounding box center [0, 0] width 0 height 0
click at [308, 205] on span "I’m still working on this project" at bounding box center [346, 203] width 136 height 14
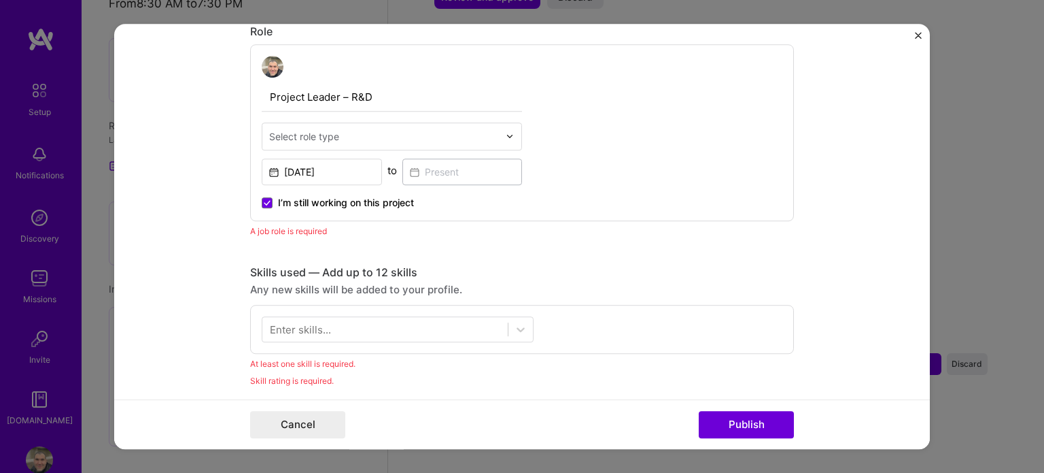
click at [0, 0] on input "I’m still working on this project" at bounding box center [0, 0] width 0 height 0
click at [477, 163] on input at bounding box center [463, 171] width 120 height 27
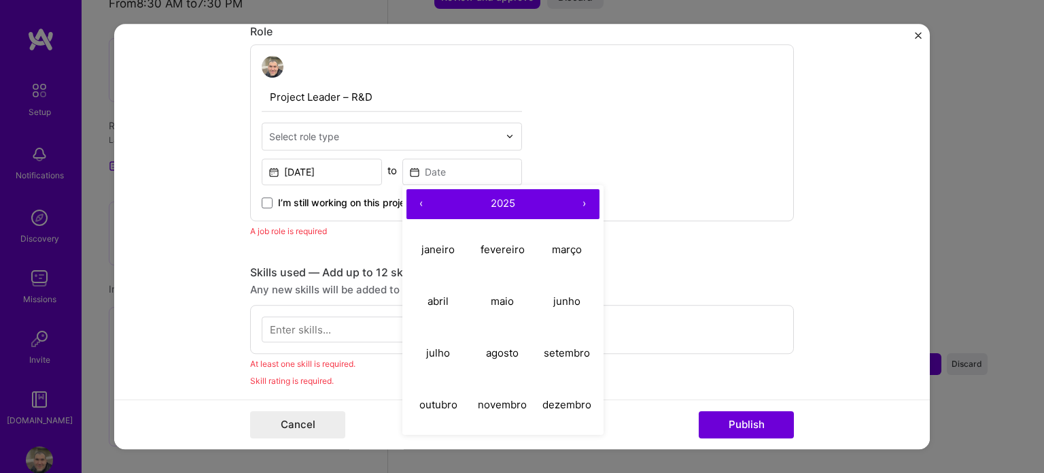
click at [416, 203] on button "‹" at bounding box center [422, 204] width 30 height 30
click at [428, 402] on abbr "outubro" at bounding box center [439, 404] width 38 height 13
type input "[DATE]"
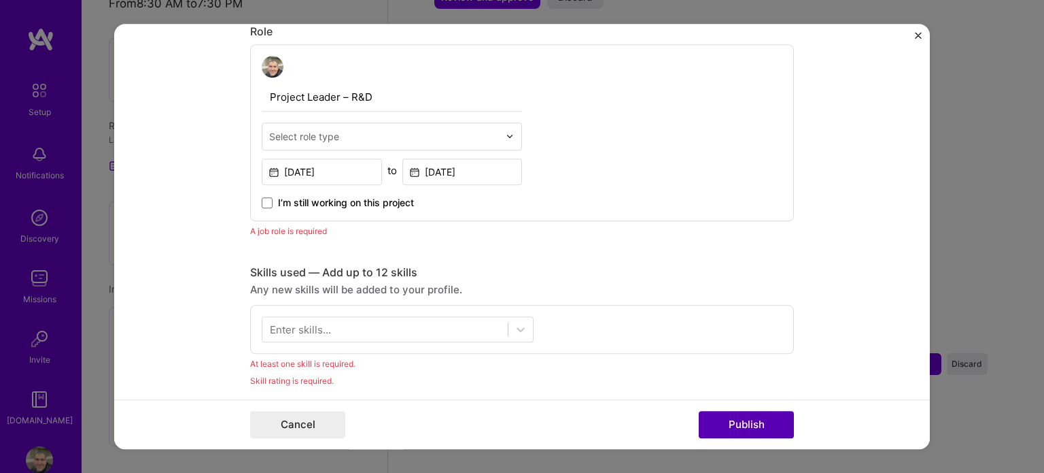
click at [720, 419] on button "Publish" at bounding box center [746, 424] width 95 height 27
click at [456, 245] on div "Editing suggested project This project is suggested based on your LinkedIn, res…" at bounding box center [522, 325] width 544 height 1461
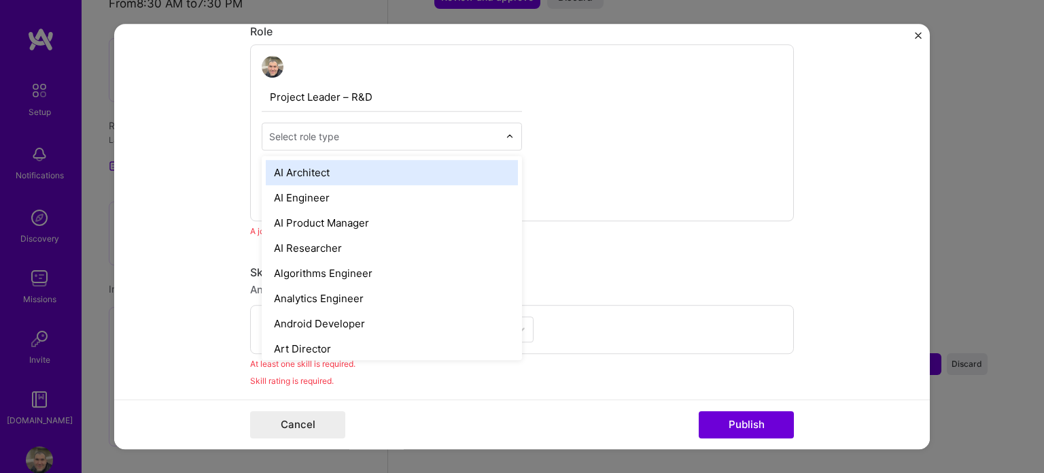
click at [313, 135] on div "Select role type" at bounding box center [304, 136] width 70 height 14
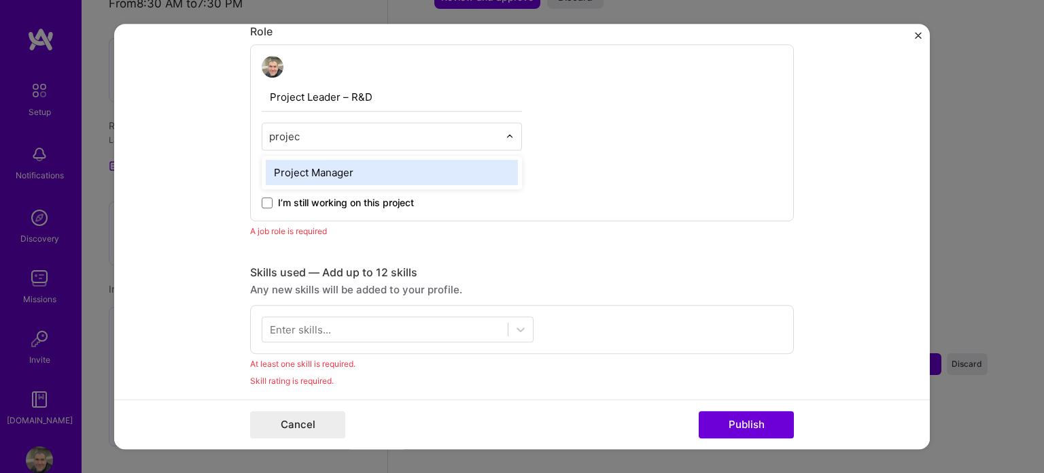
type input "project"
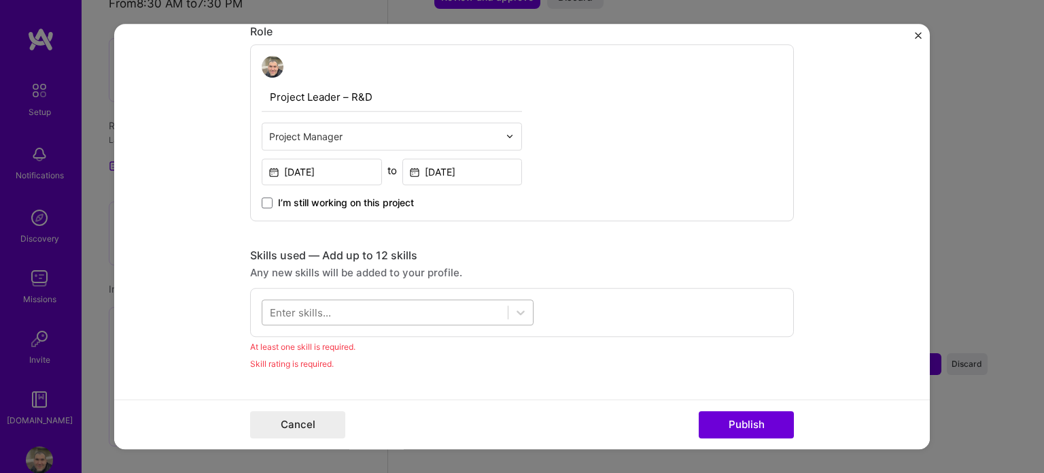
click at [463, 304] on div at bounding box center [384, 312] width 245 height 22
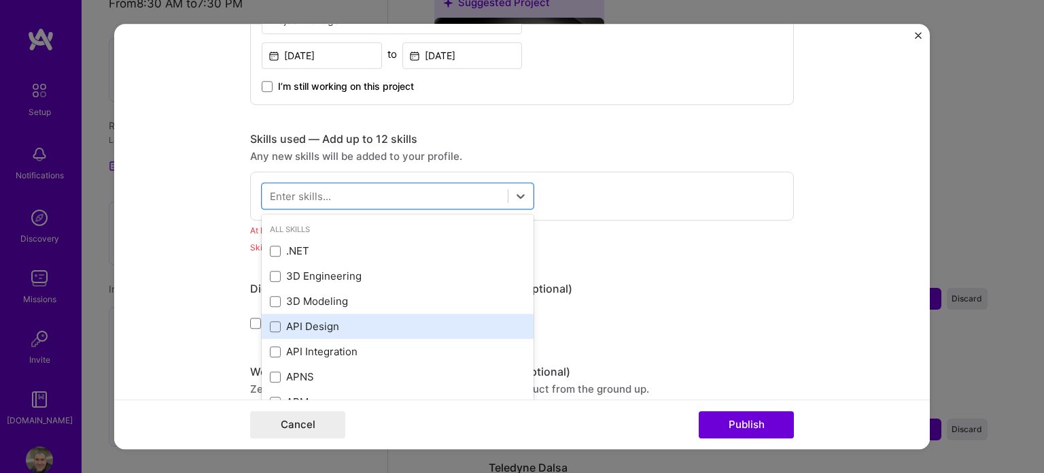
scroll to position [592, 0]
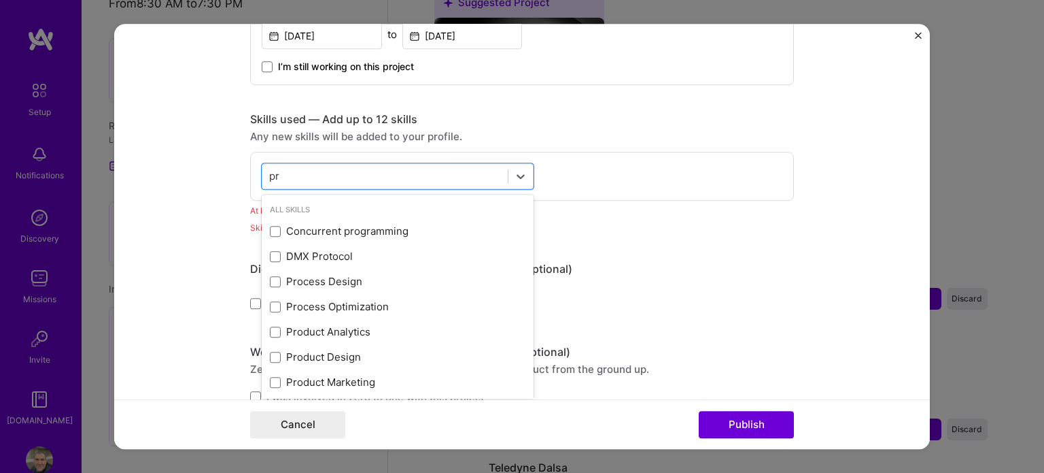
type input "p"
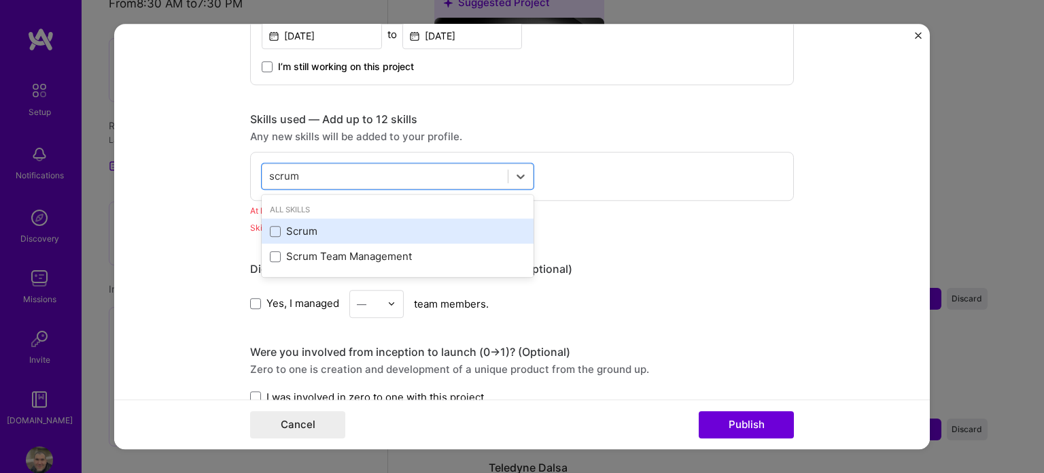
click at [331, 252] on div "Scrum Team Management" at bounding box center [398, 257] width 256 height 14
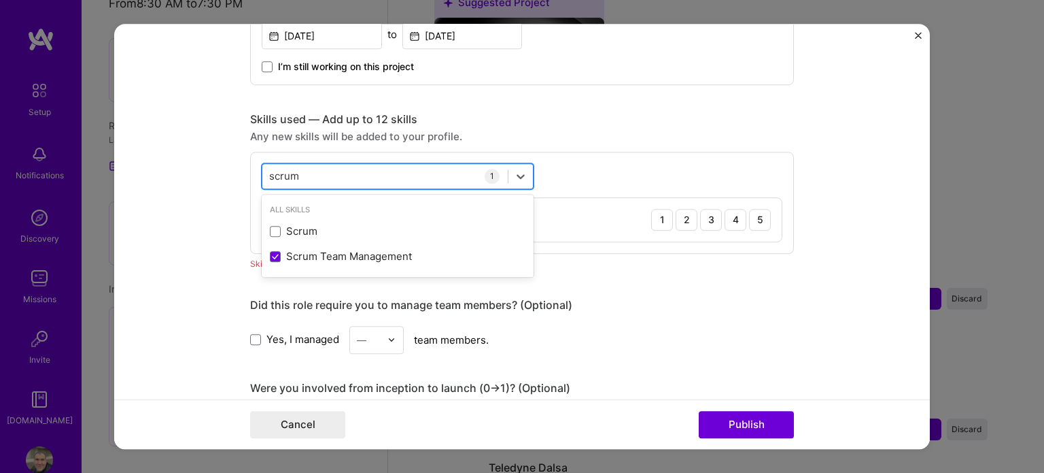
click at [384, 171] on div "scrum scrum" at bounding box center [384, 176] width 245 height 22
click at [384, 170] on div "scrum scrum" at bounding box center [384, 176] width 245 height 22
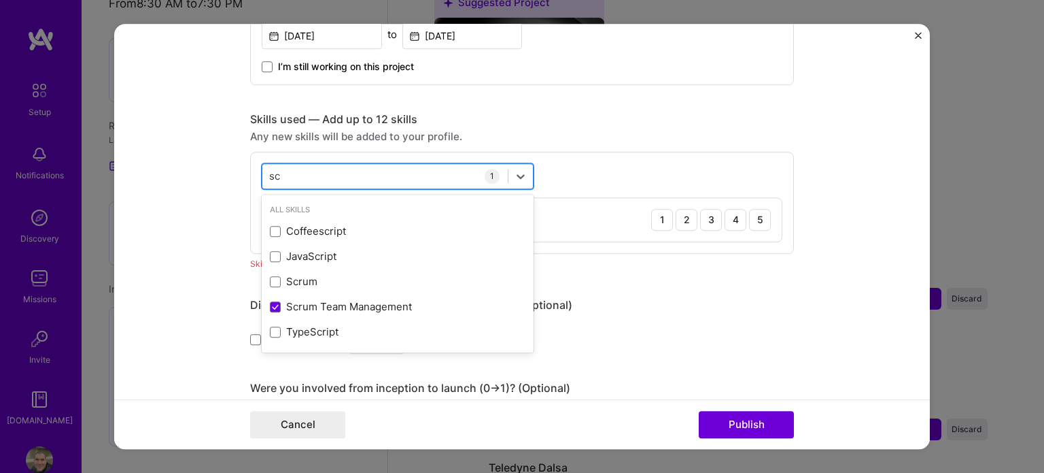
type input "s"
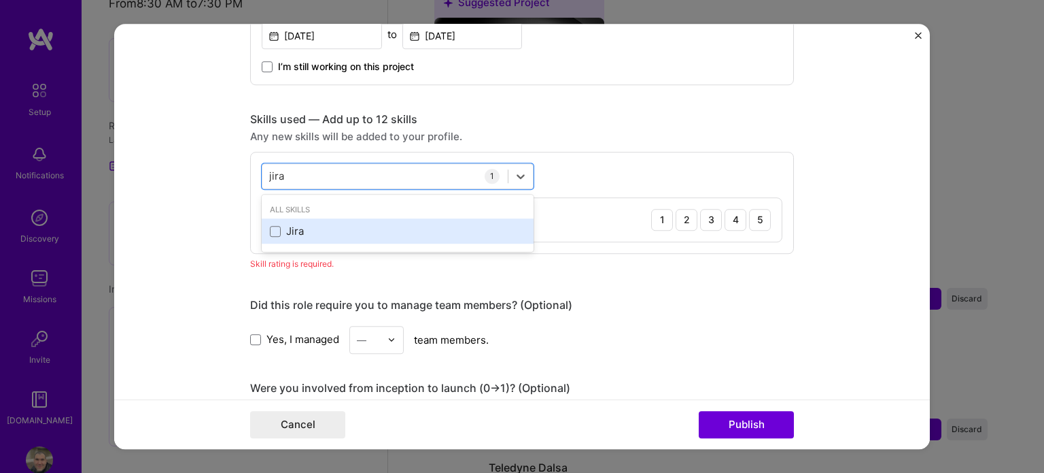
click at [362, 220] on div "Jira" at bounding box center [398, 231] width 272 height 25
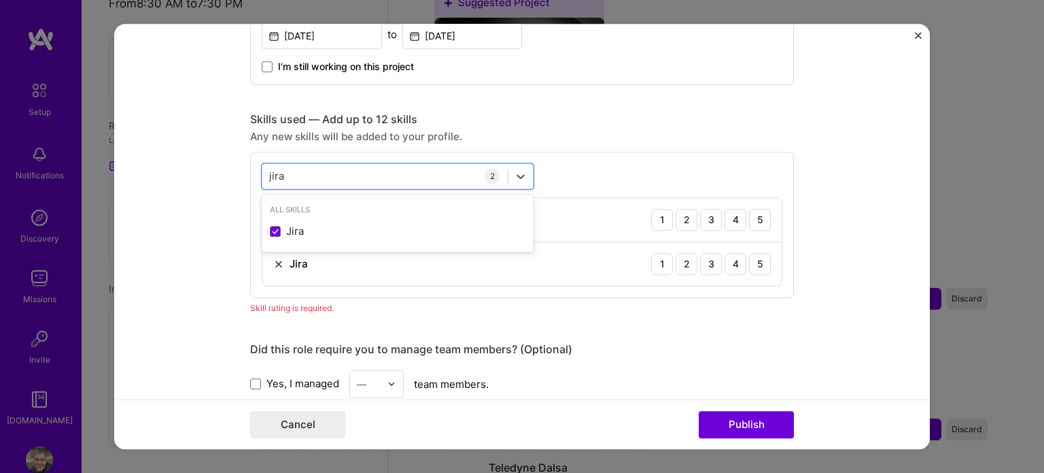
type input "jira"
click at [614, 315] on div "Editing suggested project This project is suggested based on your LinkedIn, res…" at bounding box center [522, 221] width 544 height 1524
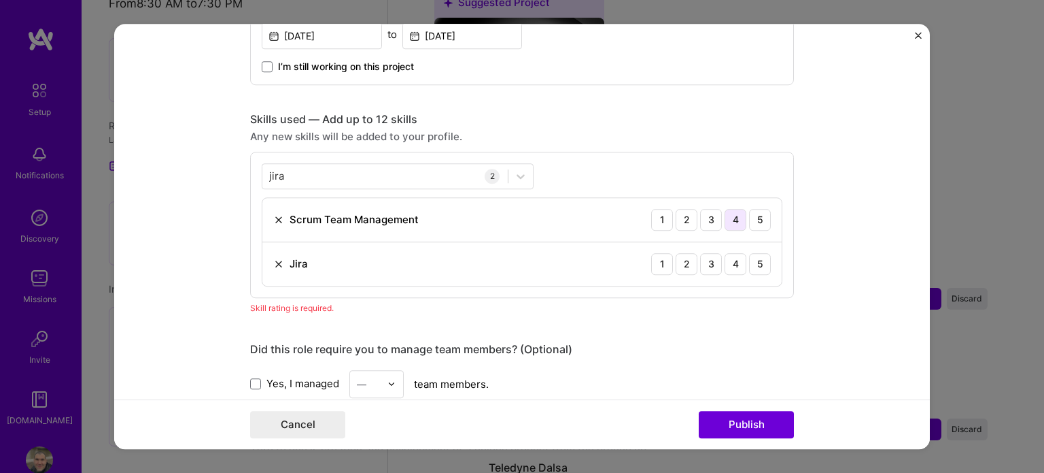
click at [726, 214] on div "4" at bounding box center [736, 220] width 22 height 22
click at [731, 260] on div "4" at bounding box center [736, 264] width 22 height 22
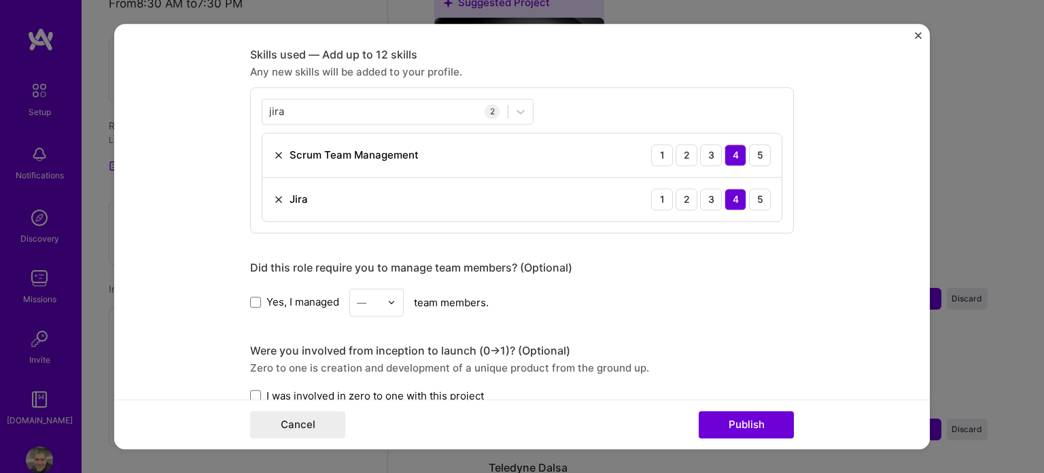
scroll to position [660, 0]
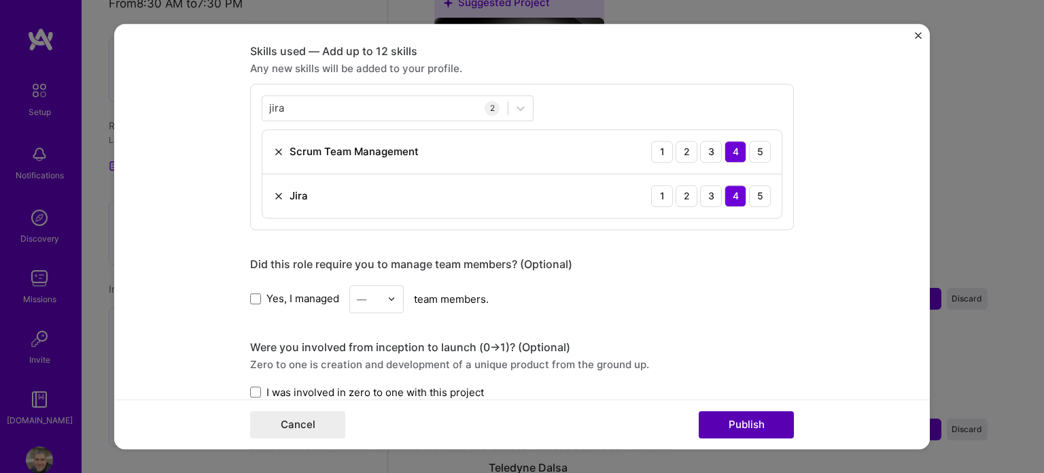
click at [700, 411] on div "Cancel Publish" at bounding box center [522, 424] width 544 height 27
click at [711, 416] on button "Publish" at bounding box center [746, 424] width 95 height 27
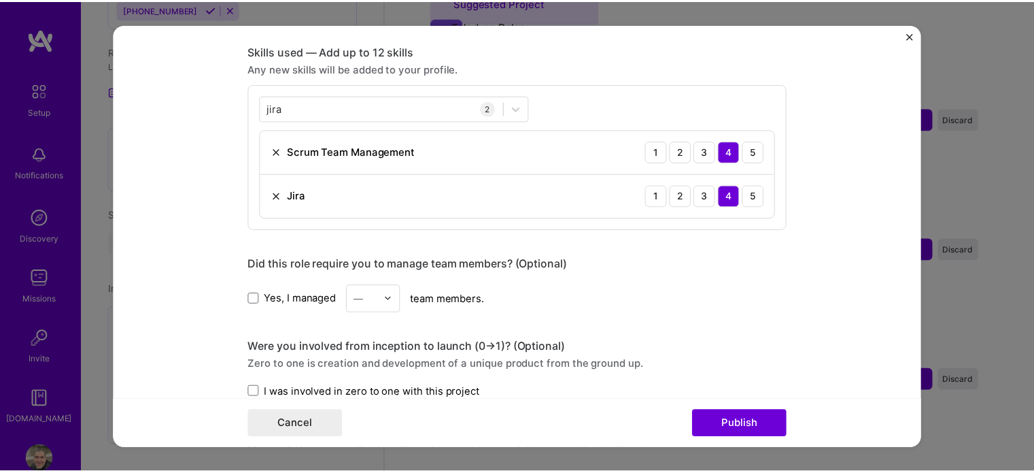
scroll to position [598, 0]
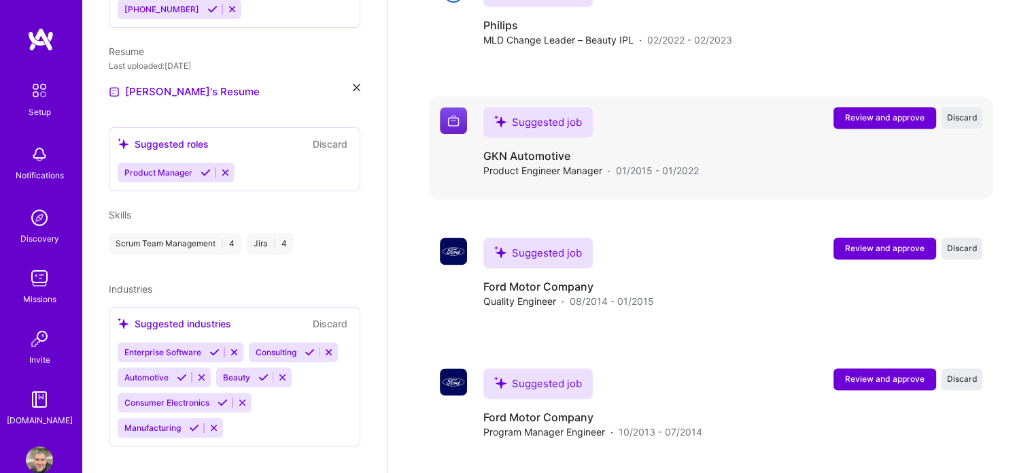
scroll to position [2005, 0]
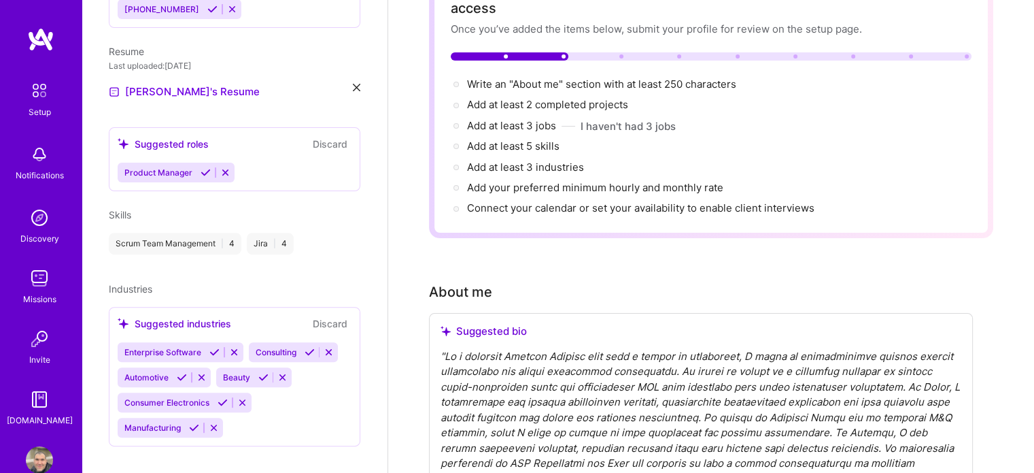
scroll to position [0, 0]
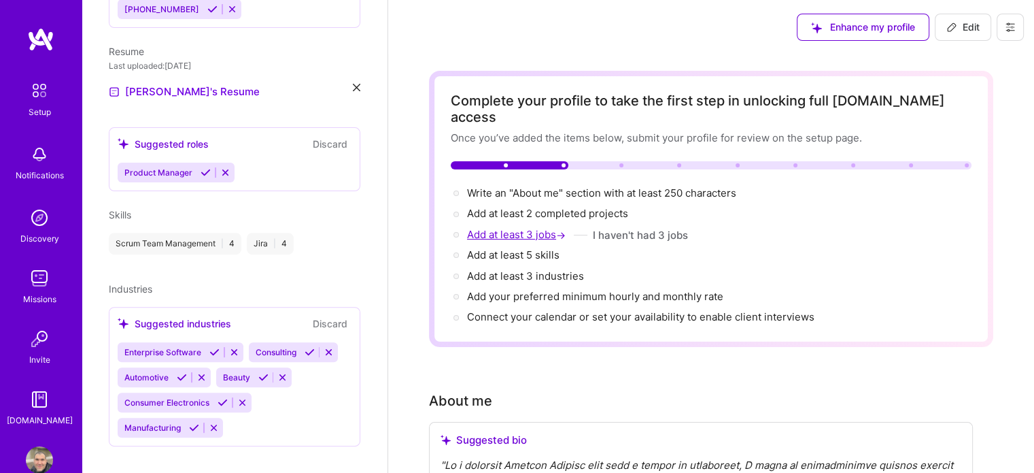
click at [528, 228] on span "Add at least 3 jobs →" at bounding box center [517, 234] width 101 height 13
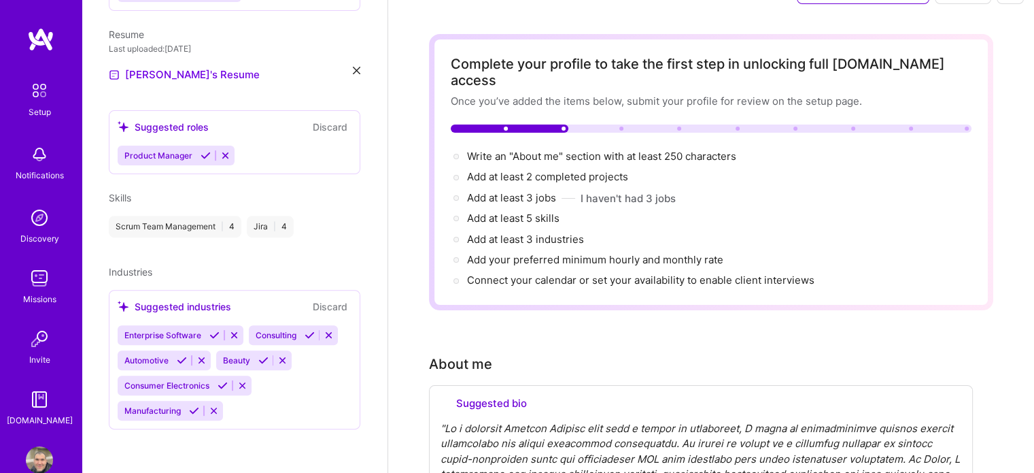
select select "US"
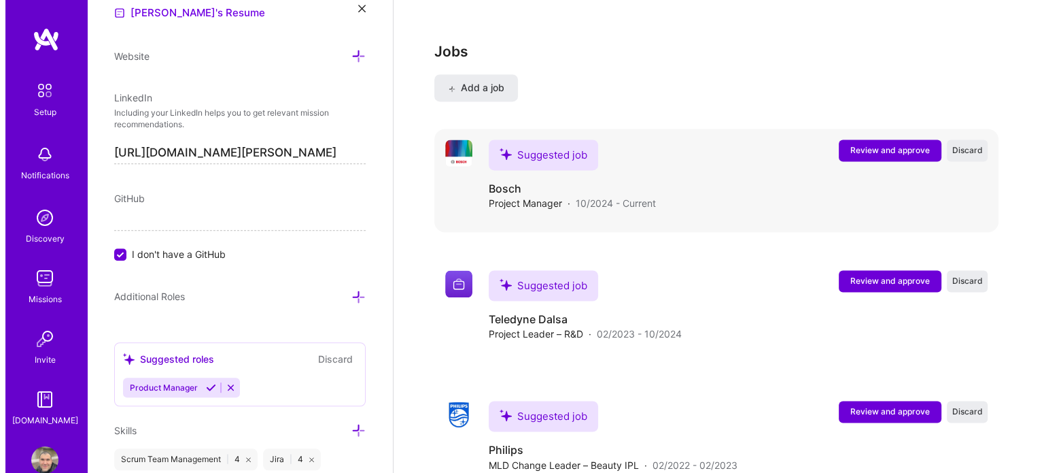
scroll to position [2081, 0]
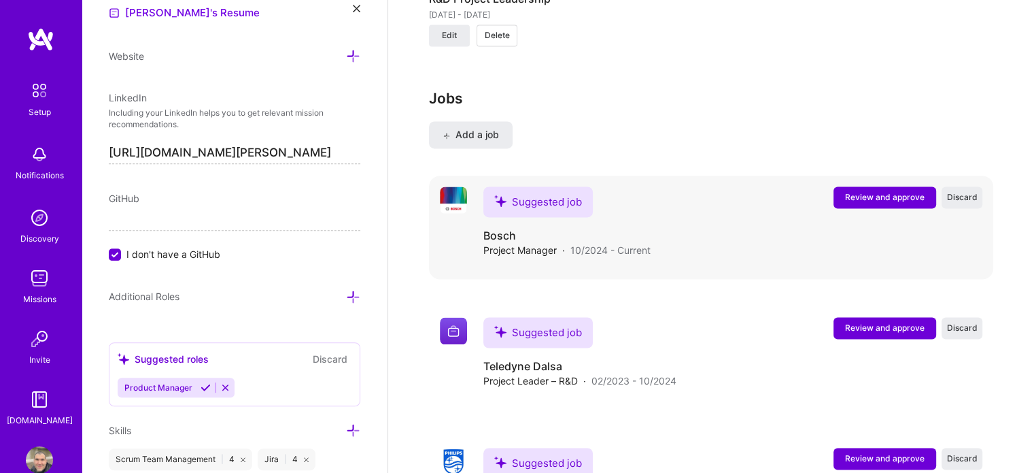
click at [889, 191] on span "Review and approve" at bounding box center [885, 197] width 80 height 12
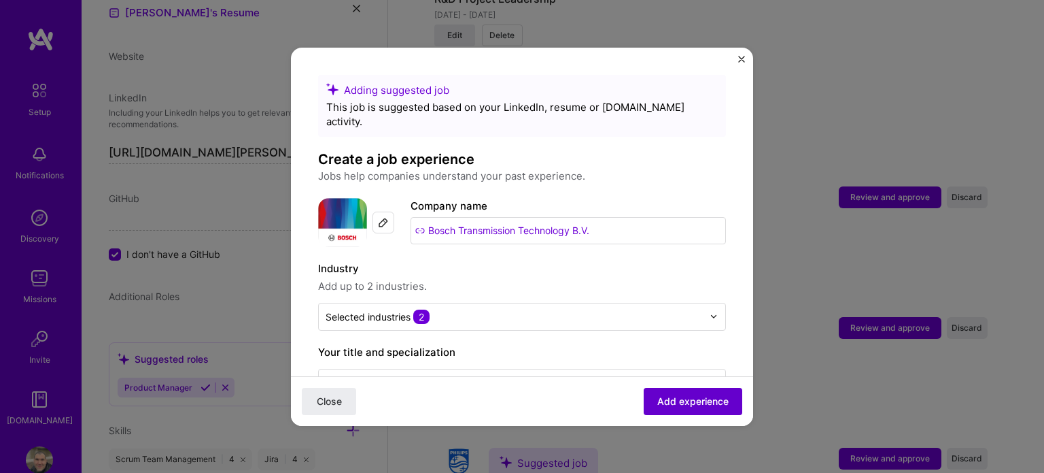
click at [696, 400] on span "Add experience" at bounding box center [693, 401] width 71 height 14
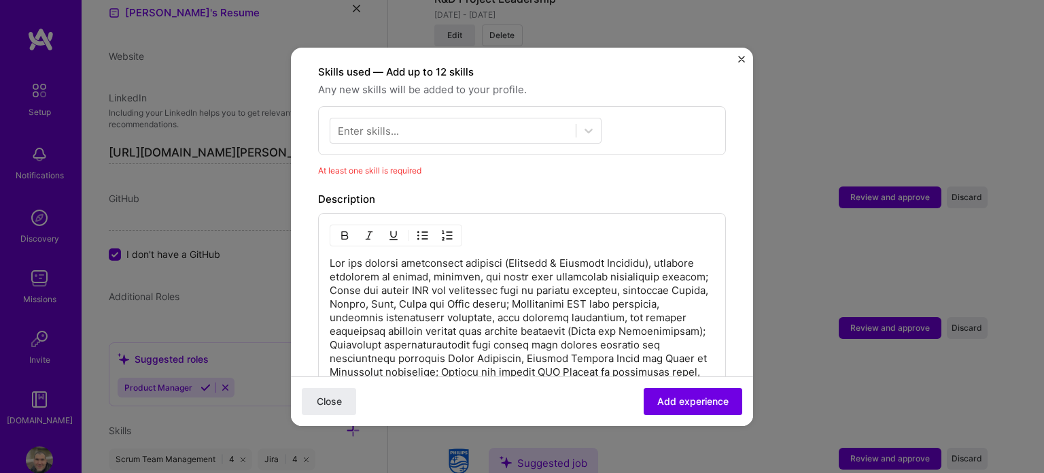
scroll to position [470, 0]
drag, startPoint x: 686, startPoint y: 405, endPoint x: 683, endPoint y: 396, distance: 8.8
click at [683, 404] on span "Add experience" at bounding box center [693, 401] width 71 height 14
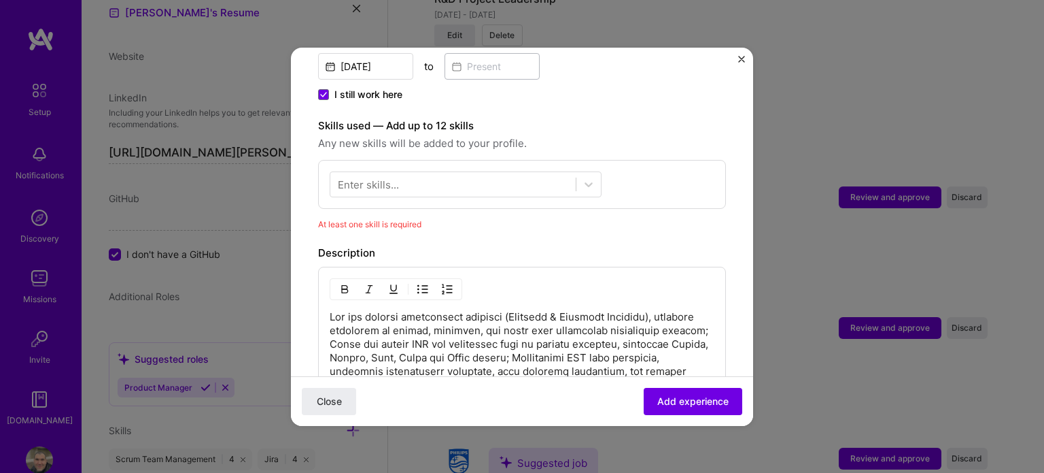
scroll to position [408, 0]
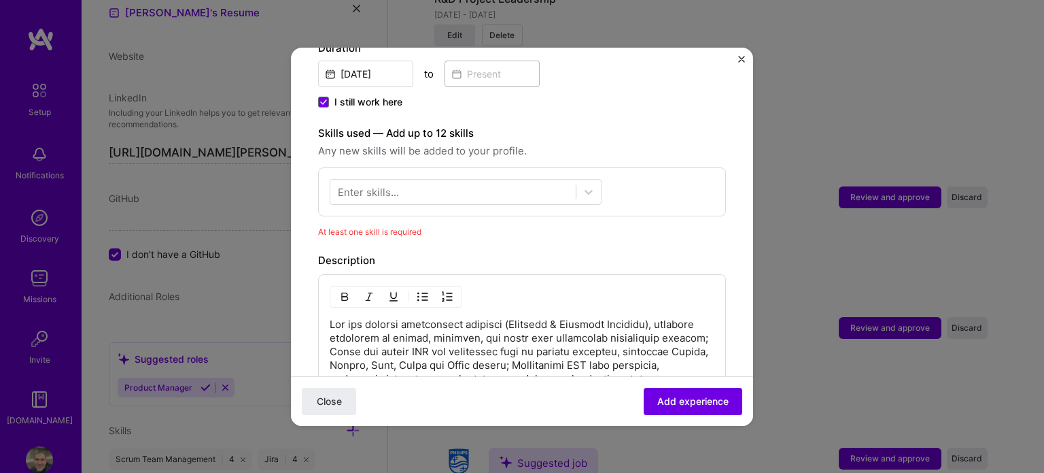
click at [389, 184] on div "Enter skills..." at bounding box center [368, 191] width 61 height 14
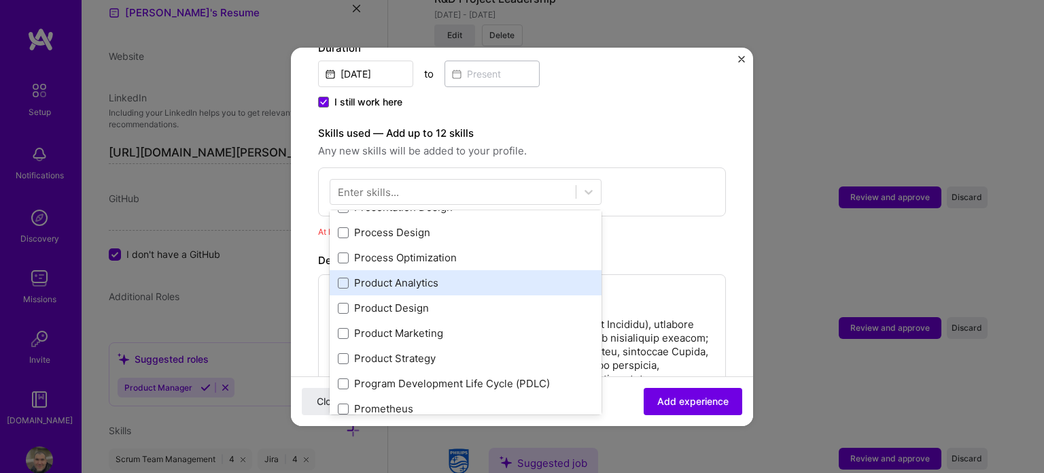
scroll to position [16, 0]
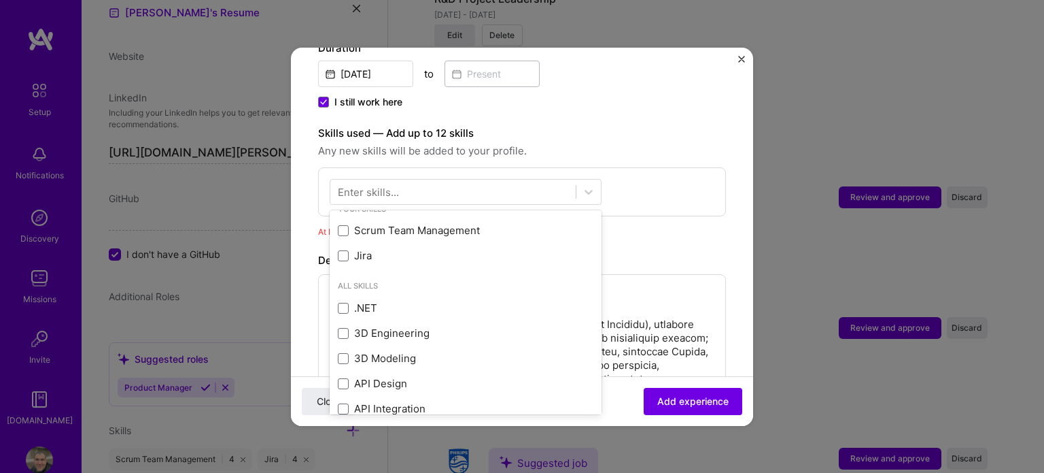
click at [687, 169] on div "option Scrum Team Management focused, 0 of 2. 378 results available. Use Up and…" at bounding box center [522, 191] width 408 height 49
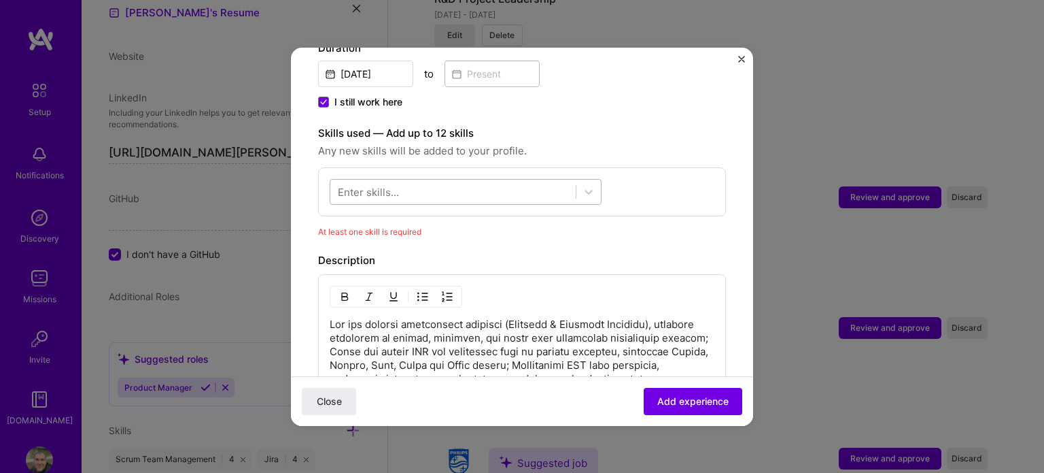
click at [500, 180] on div at bounding box center [452, 191] width 245 height 22
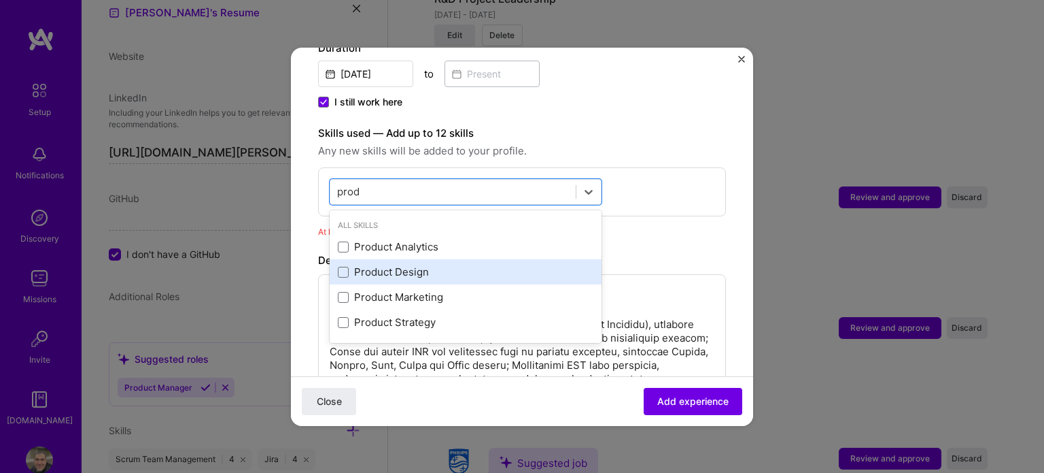
click at [405, 259] on div "Product Design" at bounding box center [466, 271] width 272 height 25
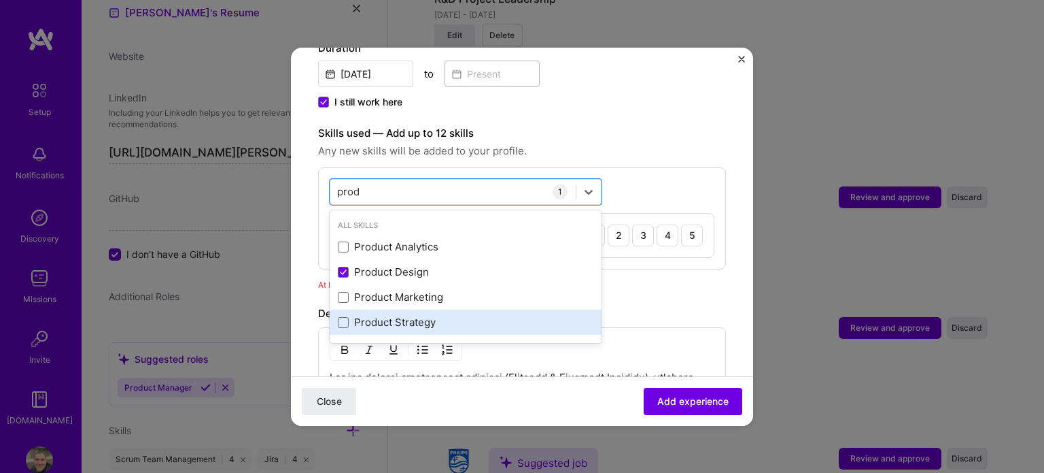
click at [389, 315] on div "Product Strategy" at bounding box center [466, 322] width 256 height 14
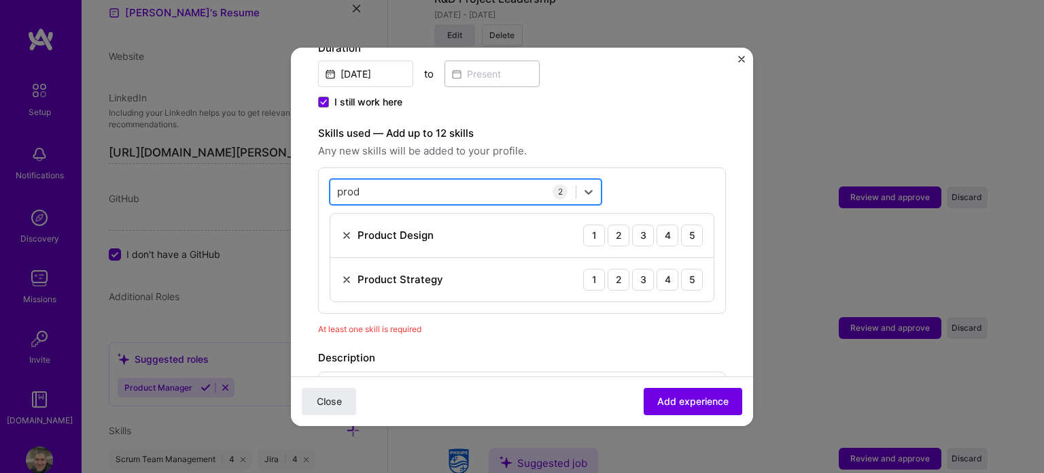
click at [422, 180] on div "prod prod" at bounding box center [452, 191] width 245 height 22
click at [420, 180] on div "prod prod" at bounding box center [452, 191] width 245 height 22
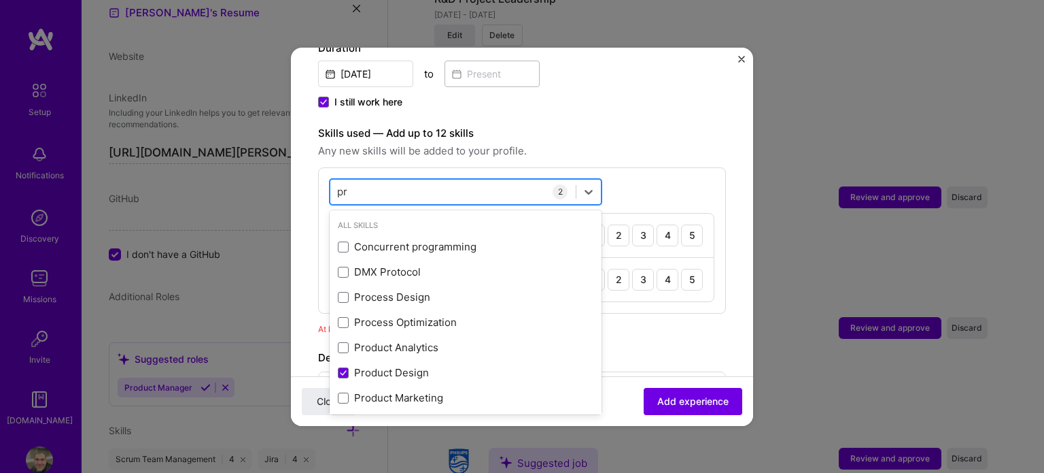
type input "p"
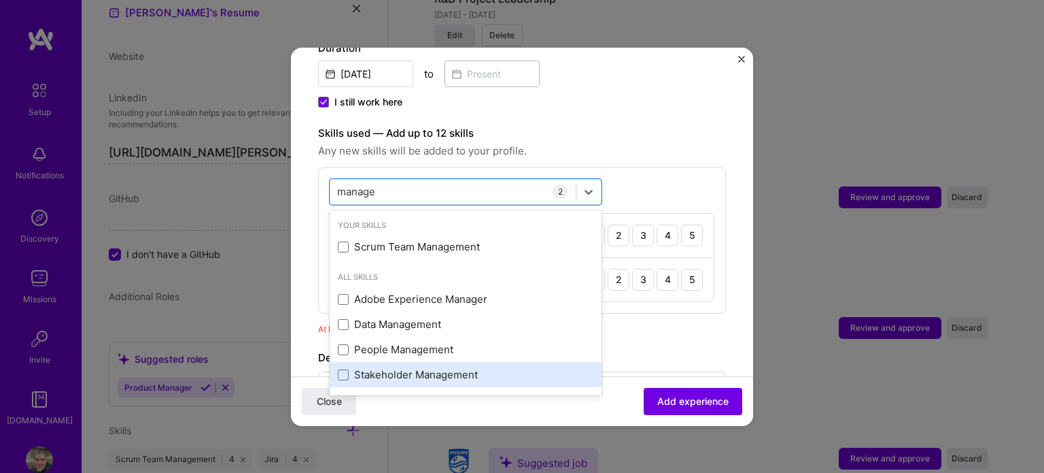
click at [438, 367] on div "Stakeholder Management" at bounding box center [466, 374] width 256 height 14
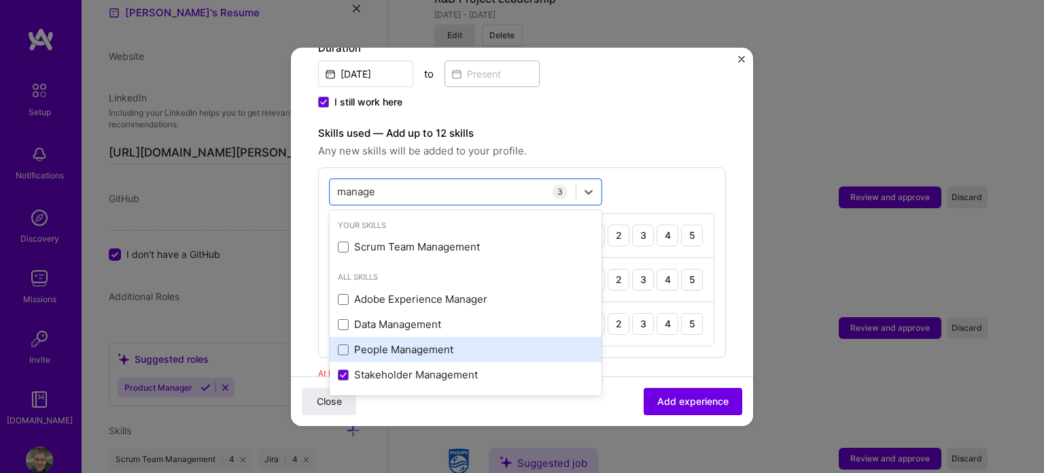
click at [443, 337] on div "People Management" at bounding box center [466, 349] width 272 height 25
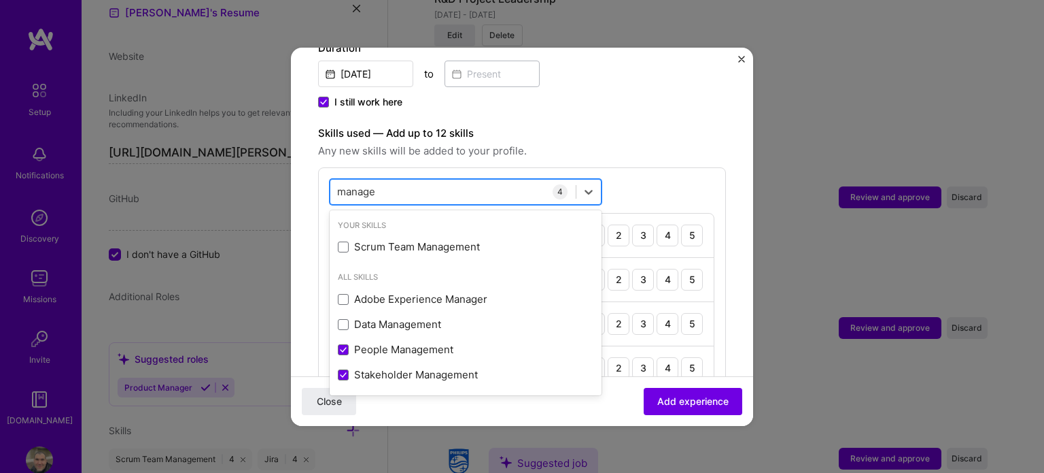
click at [459, 180] on div "manage manage" at bounding box center [452, 191] width 245 height 22
click at [458, 180] on div "manage manage" at bounding box center [452, 191] width 245 height 22
type input "m"
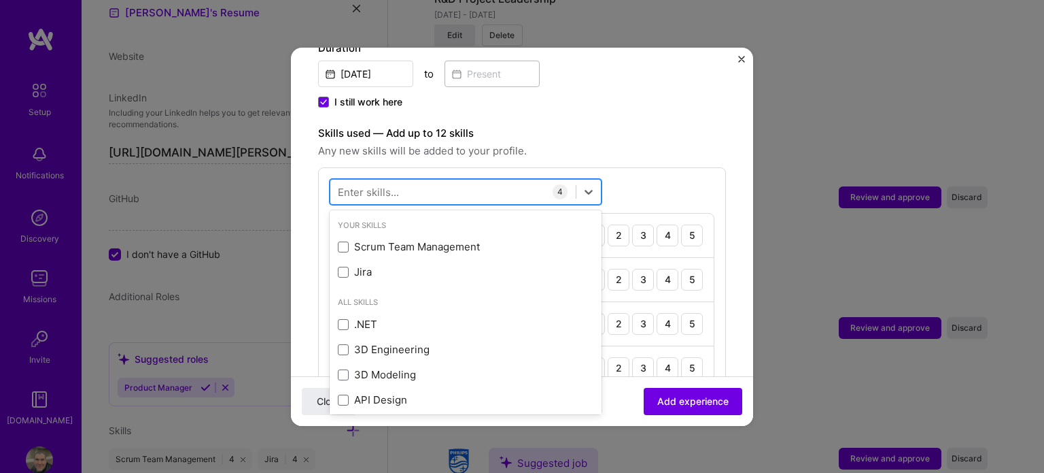
type input "i"
type input "p"
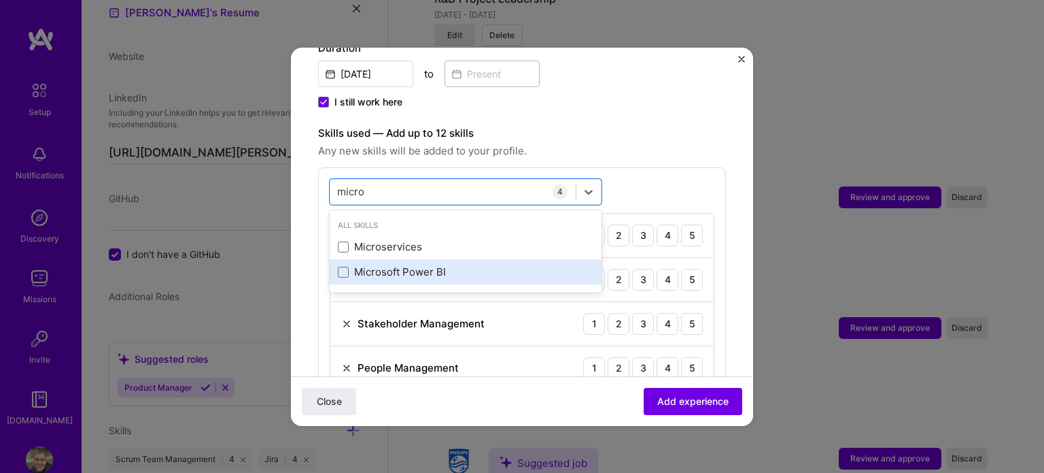
click at [415, 265] on div "Microsoft Power BI" at bounding box center [466, 272] width 256 height 14
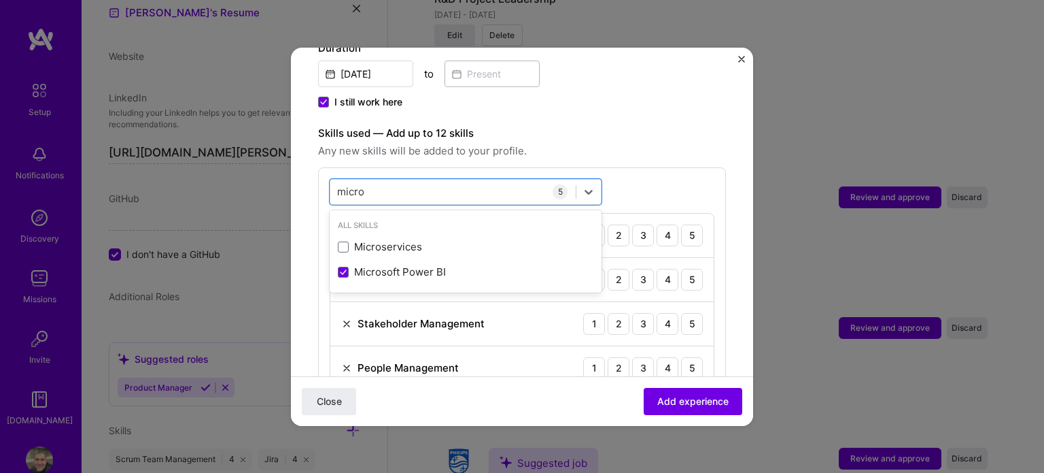
type input "micro"
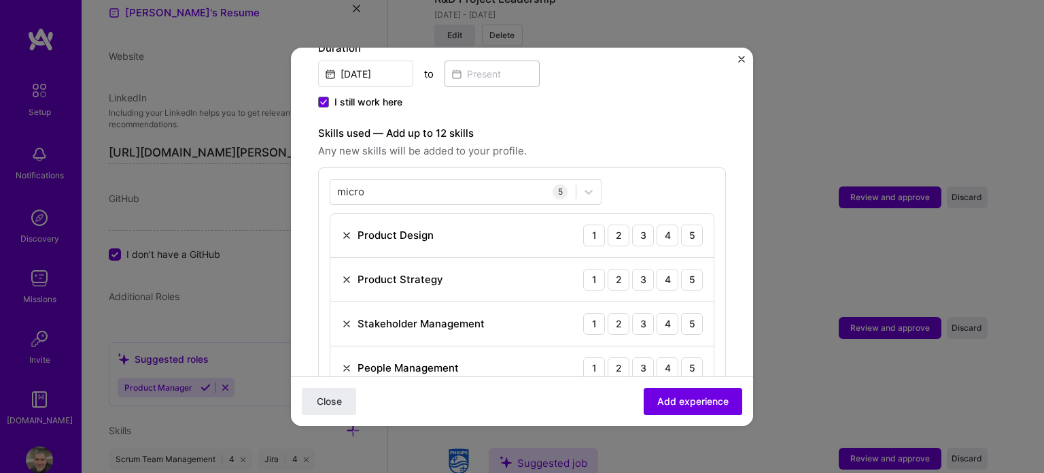
click at [596, 143] on span "Any new skills will be added to your profile." at bounding box center [522, 151] width 408 height 16
click at [665, 400] on span "Add experience" at bounding box center [693, 401] width 71 height 14
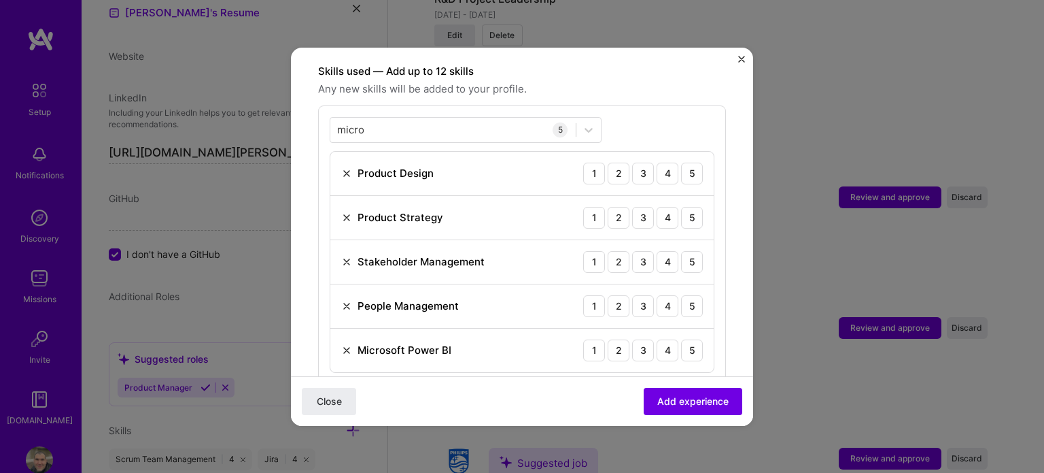
click at [657, 163] on div "4" at bounding box center [668, 174] width 22 height 22
click at [660, 207] on div "4" at bounding box center [668, 218] width 22 height 22
click at [681, 251] on div "5" at bounding box center [692, 262] width 22 height 22
click at [657, 295] on div "4" at bounding box center [668, 306] width 22 height 22
click at [681, 339] on div "5" at bounding box center [692, 350] width 22 height 22
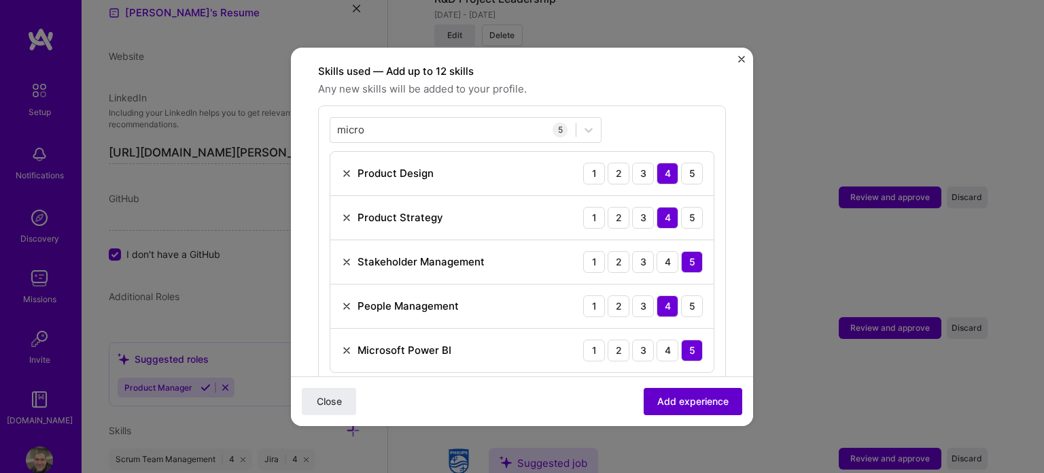
click at [699, 395] on span "Add experience" at bounding box center [693, 401] width 71 height 14
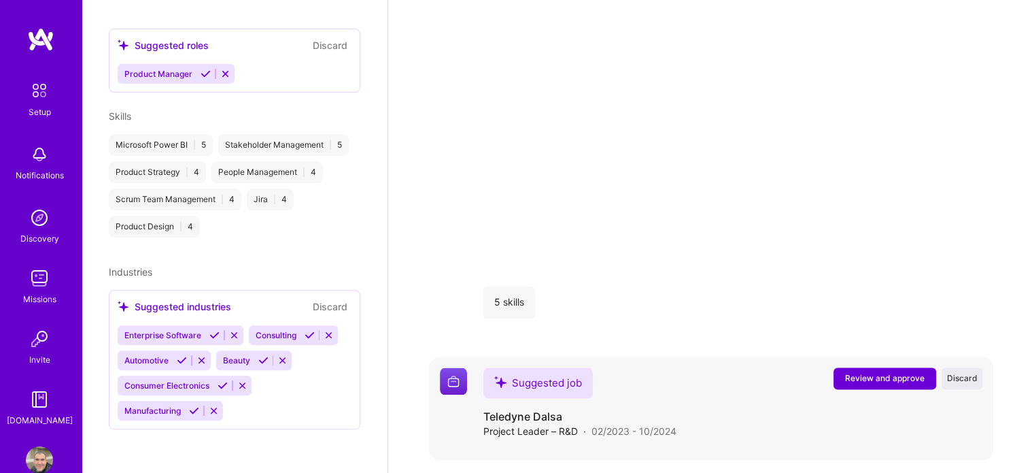
scroll to position [490, 0]
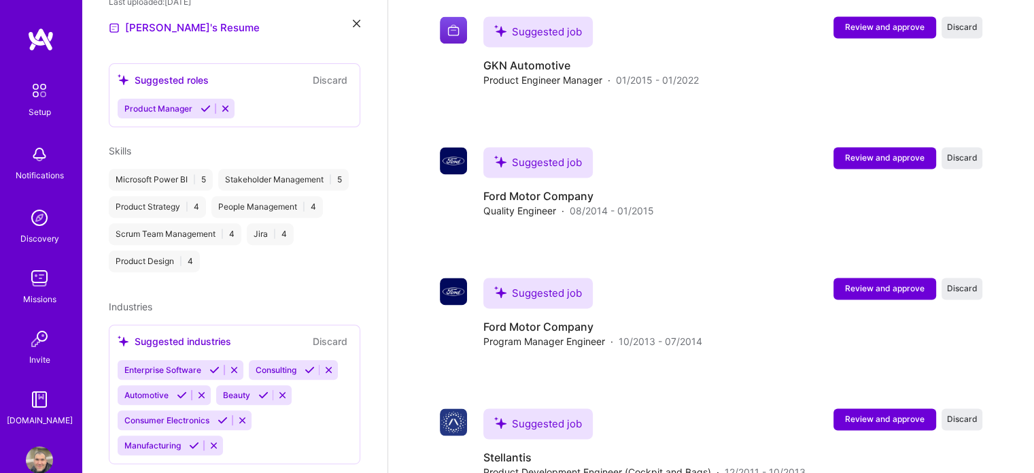
click at [743, 59] on div "Project Manager Bosch Transmission Technology B.V. · [DATE] - Present 5 skills …" at bounding box center [711, 19] width 564 height 964
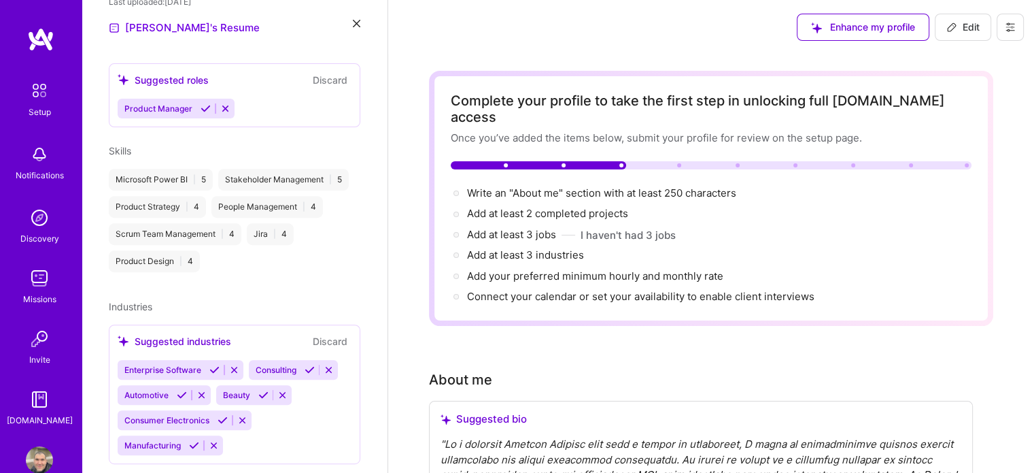
scroll to position [0, 0]
click at [527, 228] on span "Add at least 3 jobs →" at bounding box center [517, 234] width 101 height 13
select select "US"
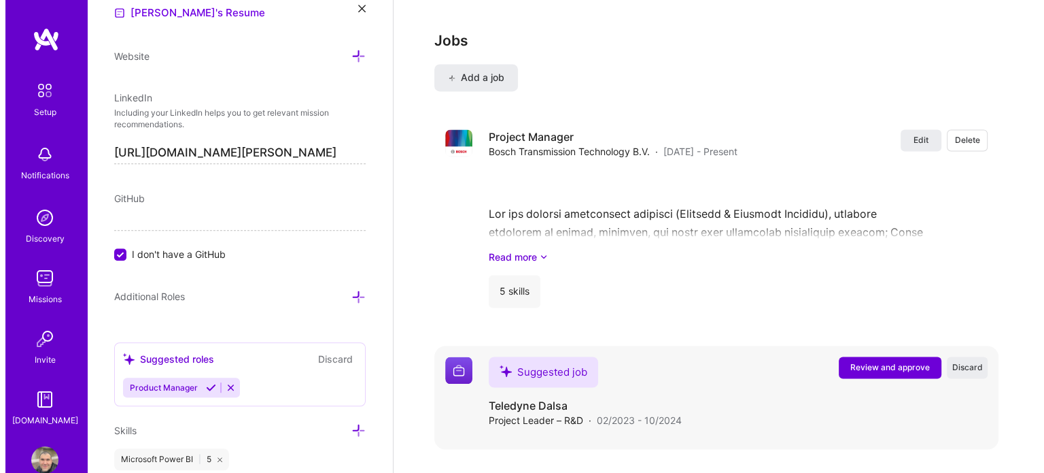
scroll to position [2130, 0]
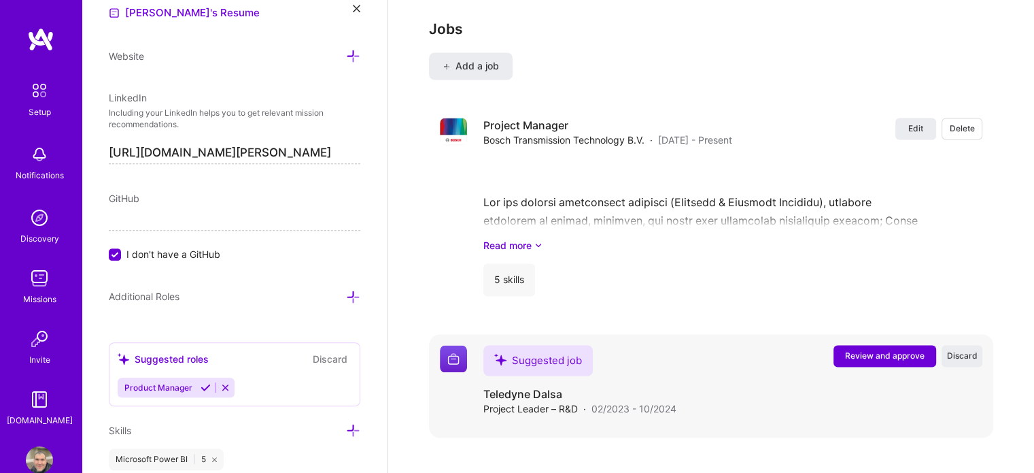
click at [881, 350] on span "Review and approve" at bounding box center [885, 356] width 80 height 12
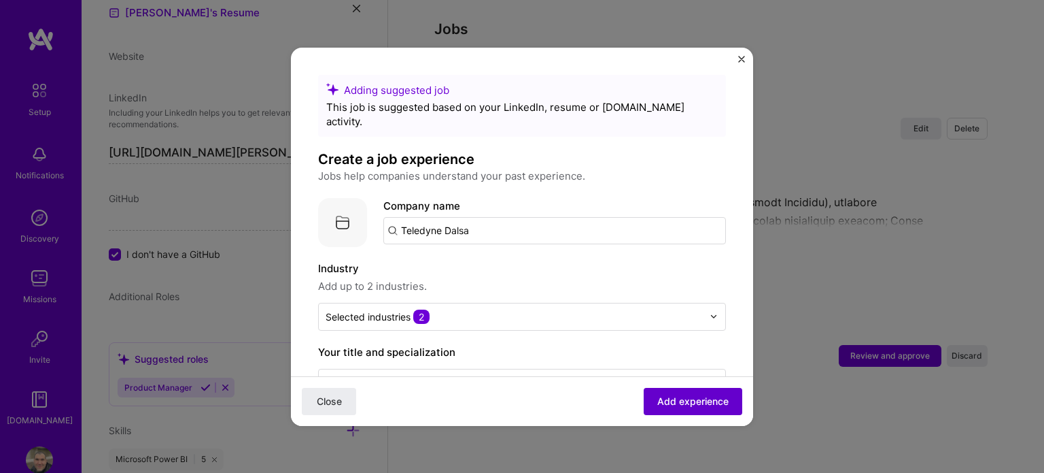
click at [661, 403] on span "Add experience" at bounding box center [693, 401] width 71 height 14
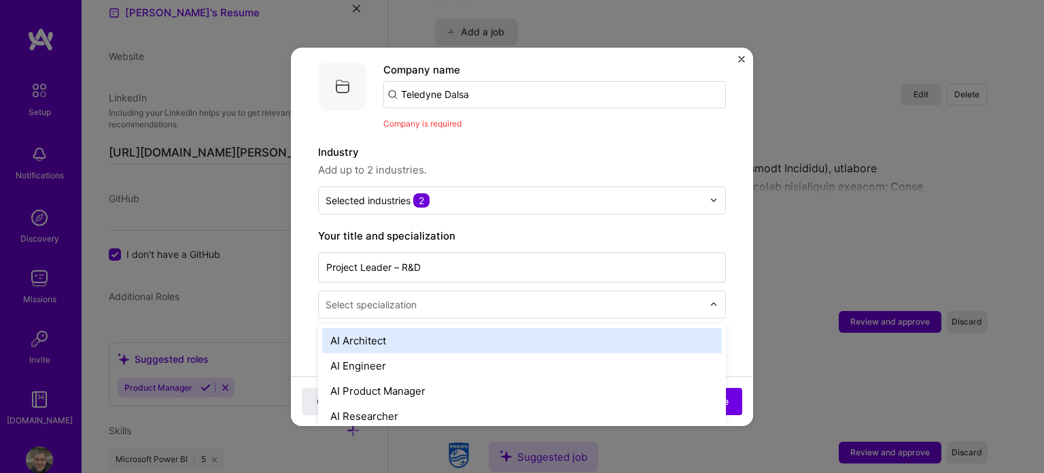
scroll to position [2175, 0]
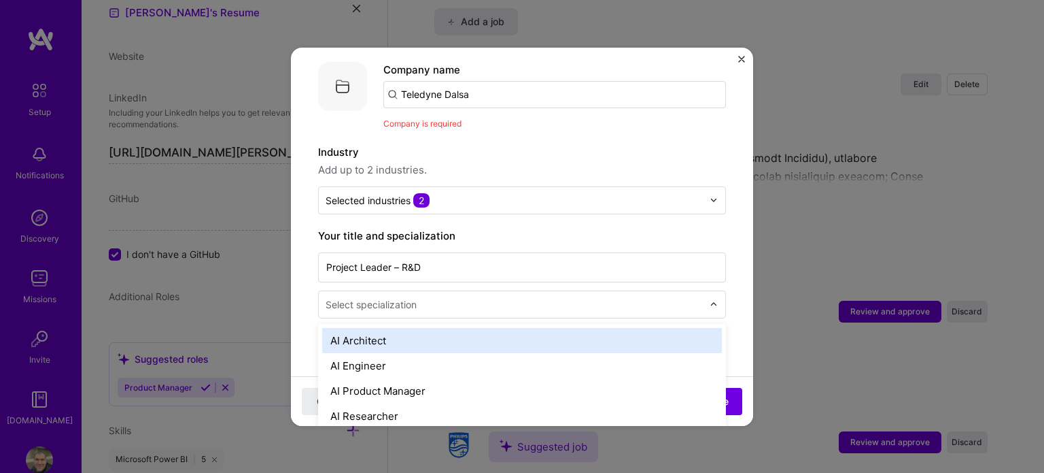
click at [543, 301] on div "Select specialization" at bounding box center [514, 304] width 391 height 27
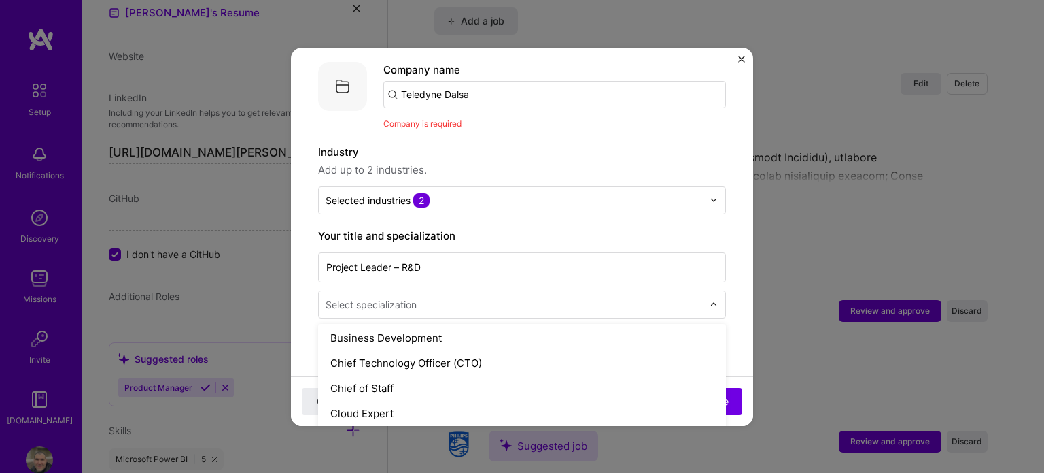
scroll to position [340, 0]
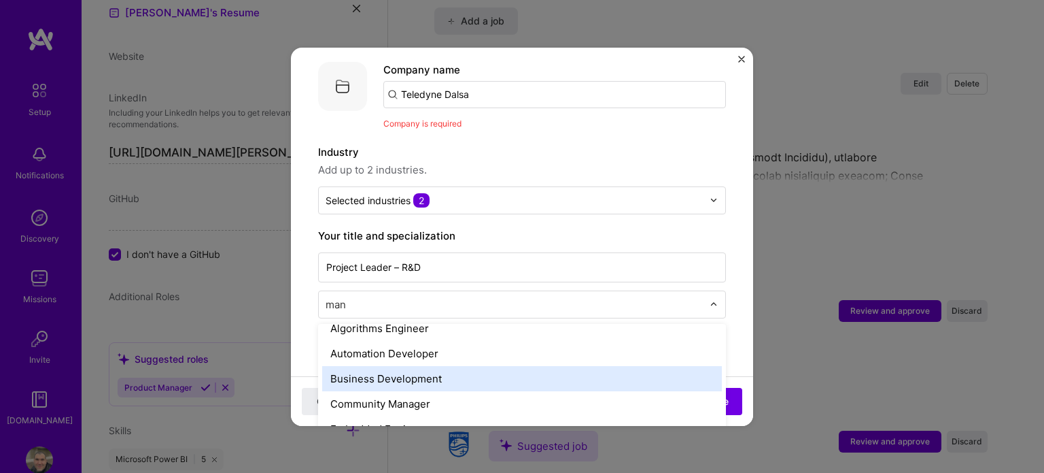
type input "mana"
click at [439, 366] on div "Engineering Manager" at bounding box center [522, 378] width 400 height 25
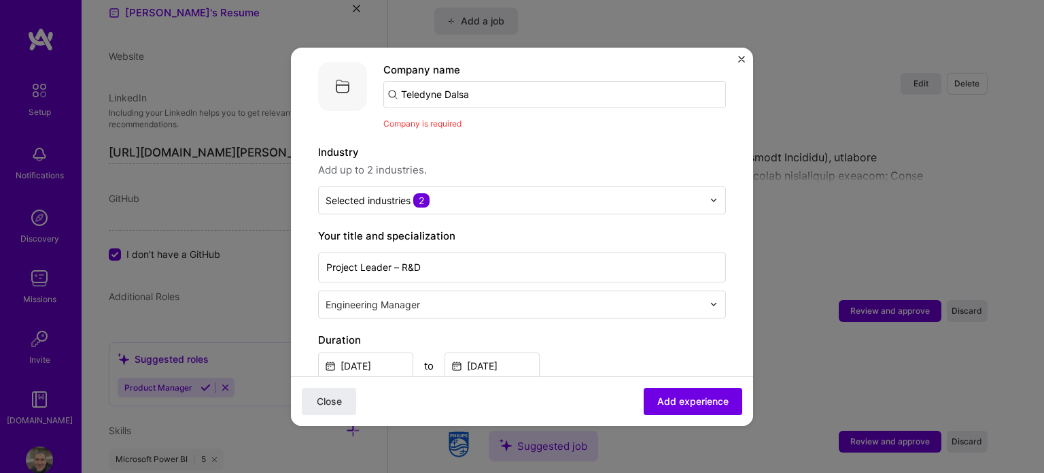
scroll to position [2219, 0]
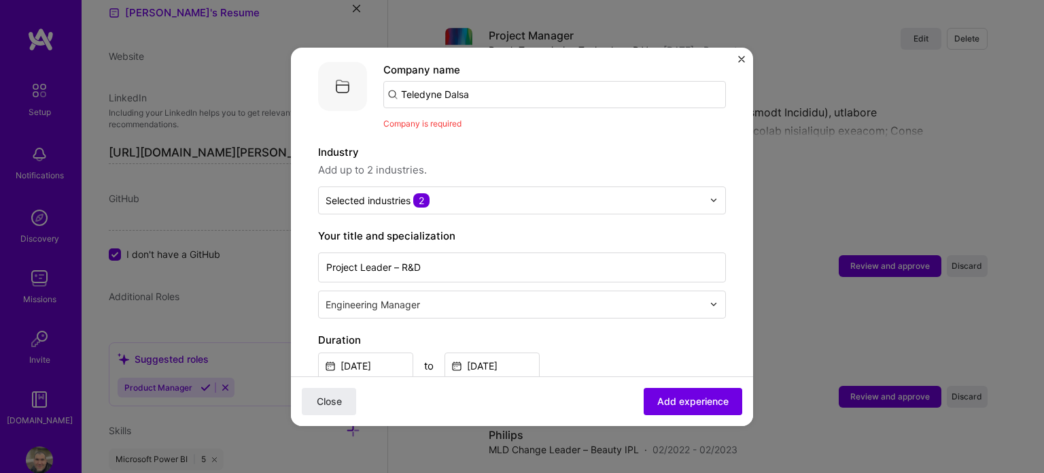
click at [603, 301] on div "Engineering Manager" at bounding box center [514, 304] width 391 height 27
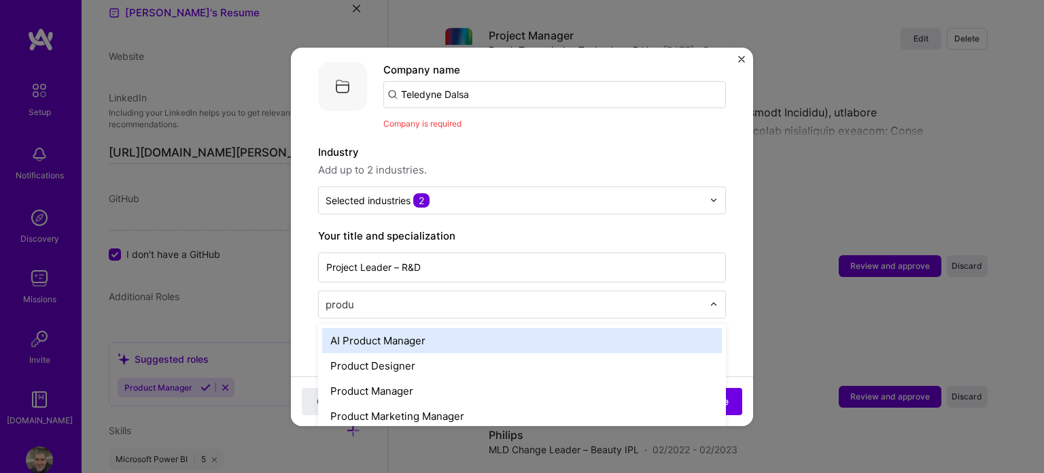
type input "produc"
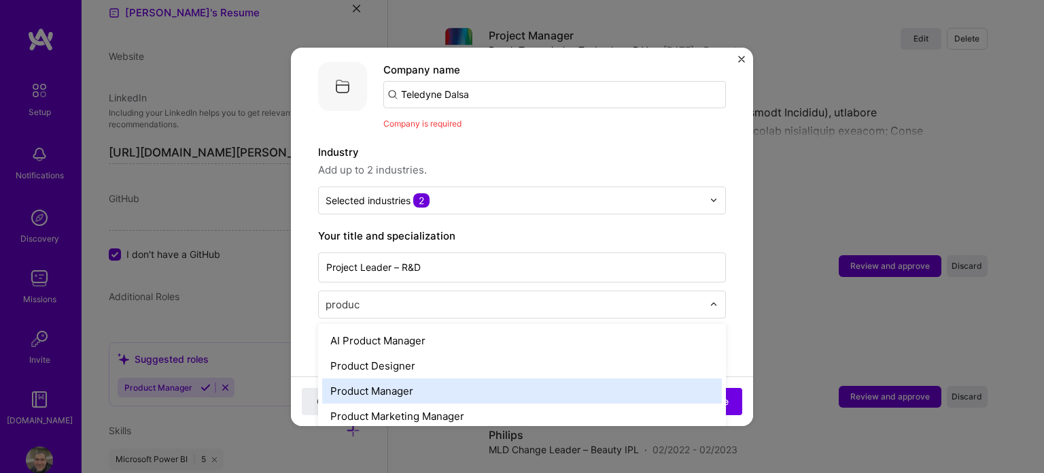
click at [408, 379] on div "Product Manager" at bounding box center [522, 390] width 400 height 25
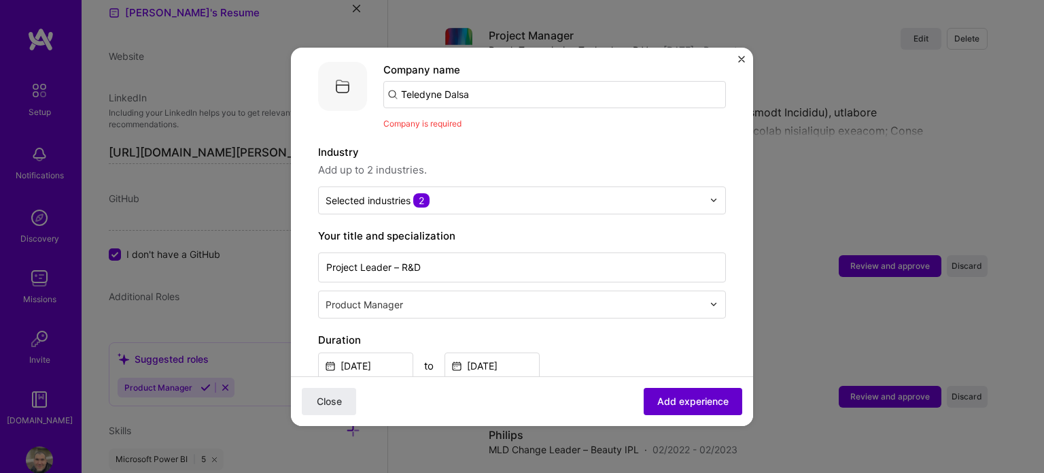
click at [658, 398] on span "Add experience" at bounding box center [693, 401] width 71 height 14
drag, startPoint x: 701, startPoint y: 396, endPoint x: 706, endPoint y: 369, distance: 28.3
click at [701, 396] on span "Add experience" at bounding box center [693, 401] width 71 height 14
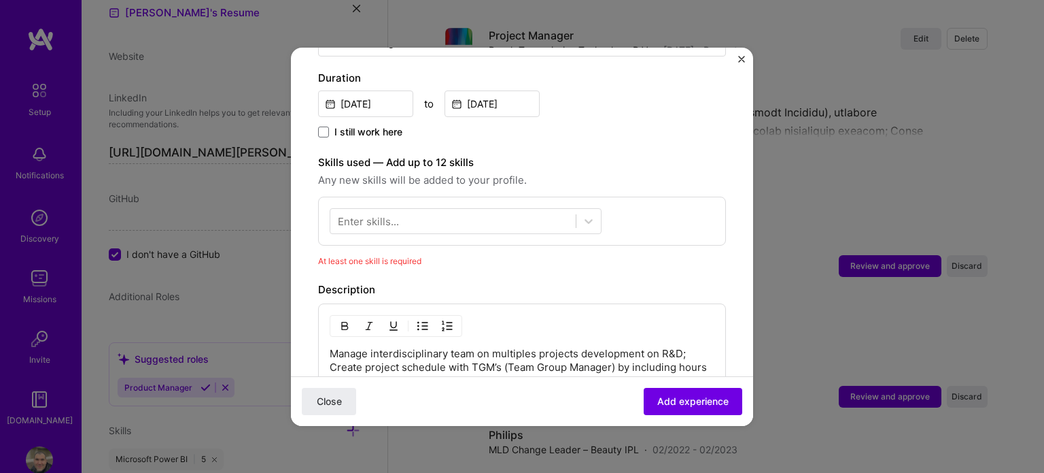
scroll to position [136, 0]
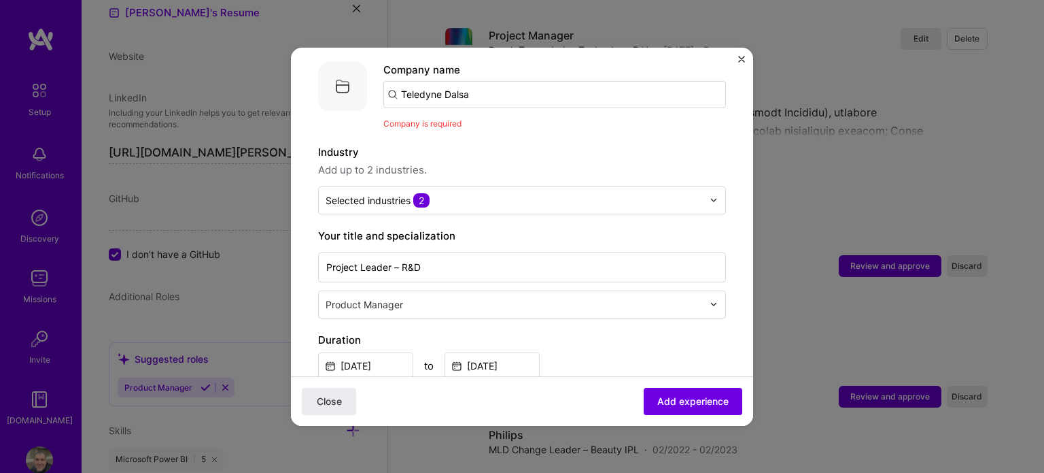
click at [445, 86] on input "Teledyne Dalsa" at bounding box center [554, 94] width 343 height 27
click at [498, 91] on input "Teledyne Dalsa" at bounding box center [554, 94] width 343 height 27
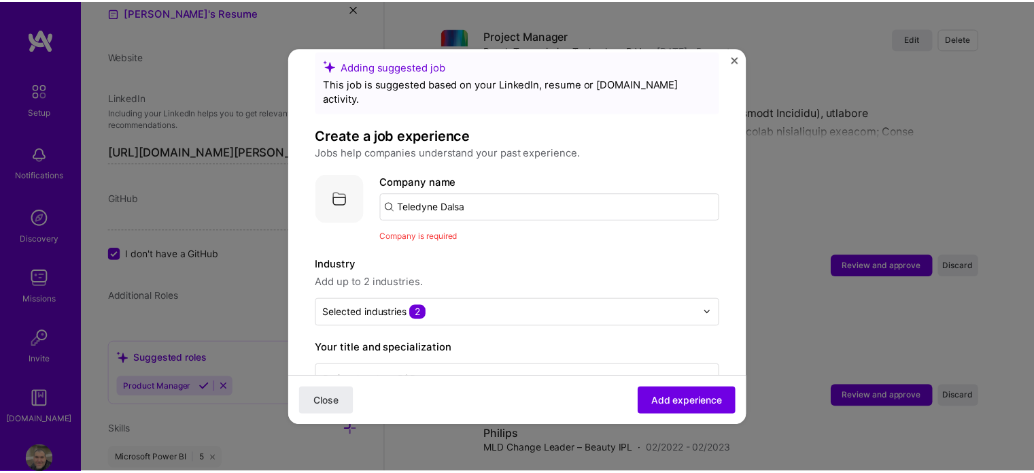
scroll to position [0, 0]
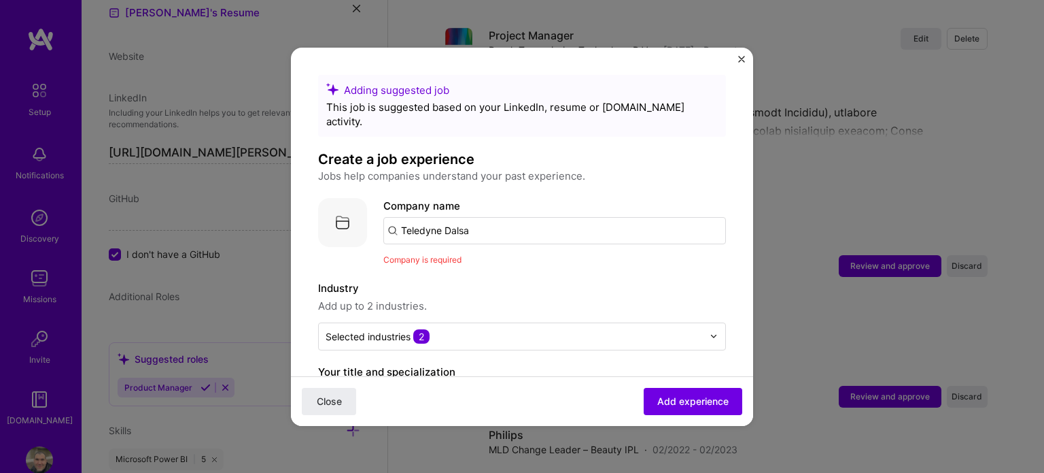
click at [528, 217] on input "Teledyne Dalsa" at bounding box center [554, 230] width 343 height 27
click button "Close" at bounding box center [329, 400] width 54 height 27
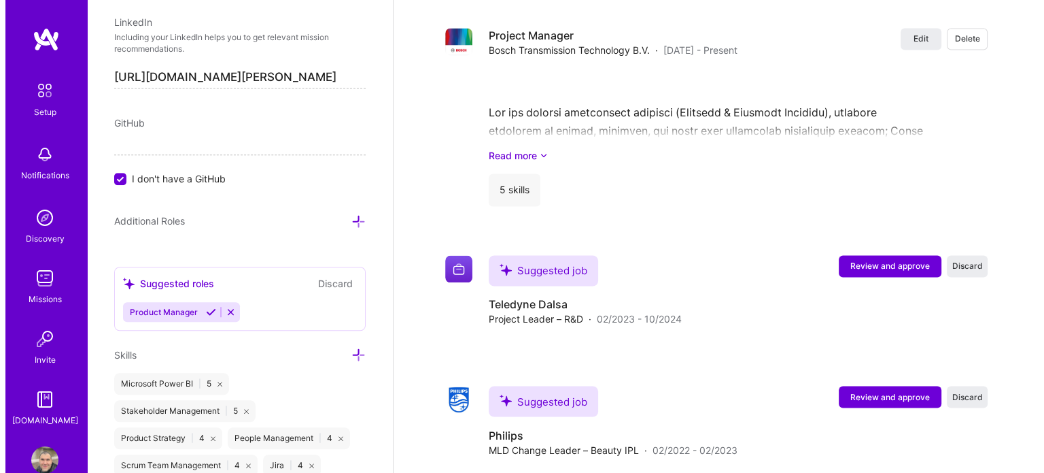
scroll to position [1089, 0]
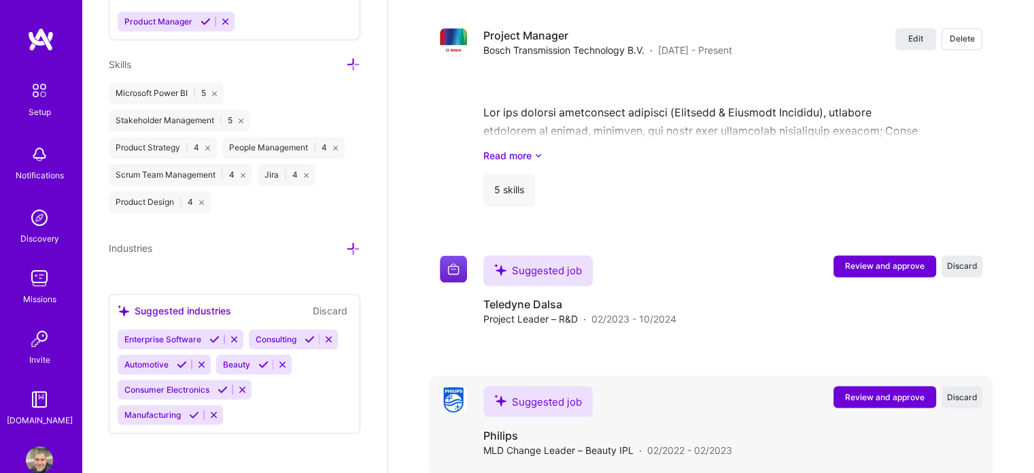
click at [861, 390] on span "Review and approve" at bounding box center [885, 396] width 80 height 12
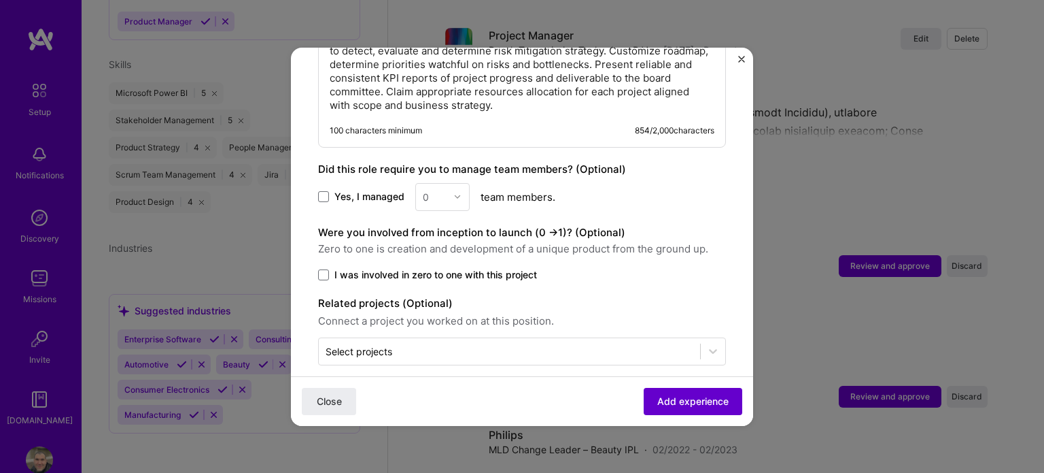
click at [653, 392] on button "Add experience" at bounding box center [693, 400] width 99 height 27
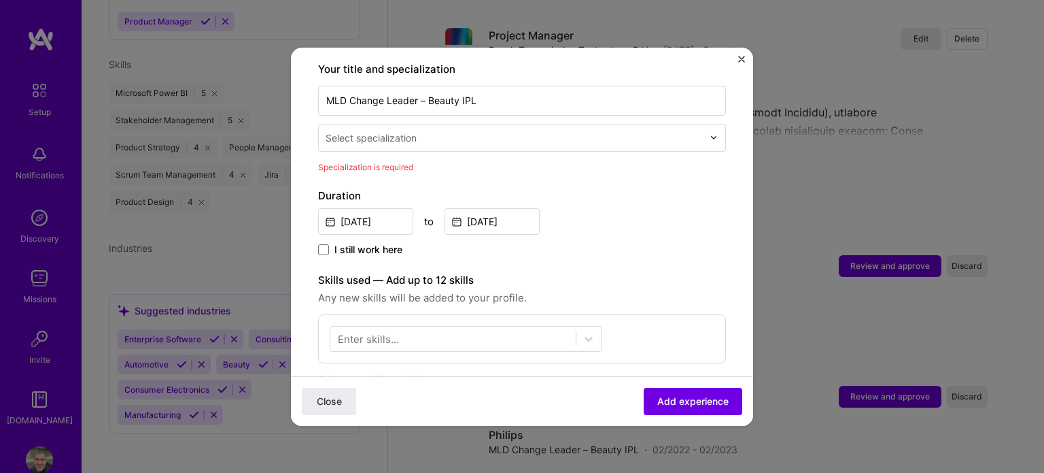
scroll to position [282, 0]
click at [458, 132] on input "text" at bounding box center [516, 139] width 380 height 14
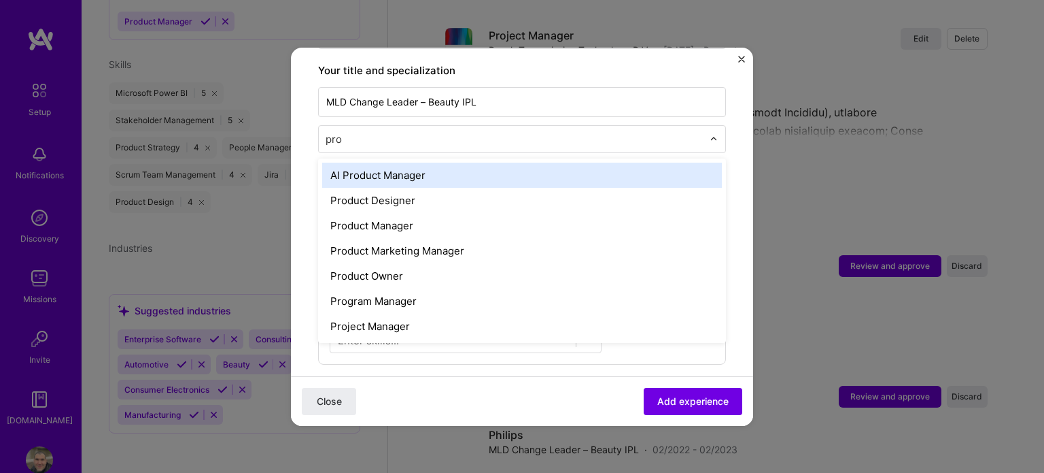
type input "prod"
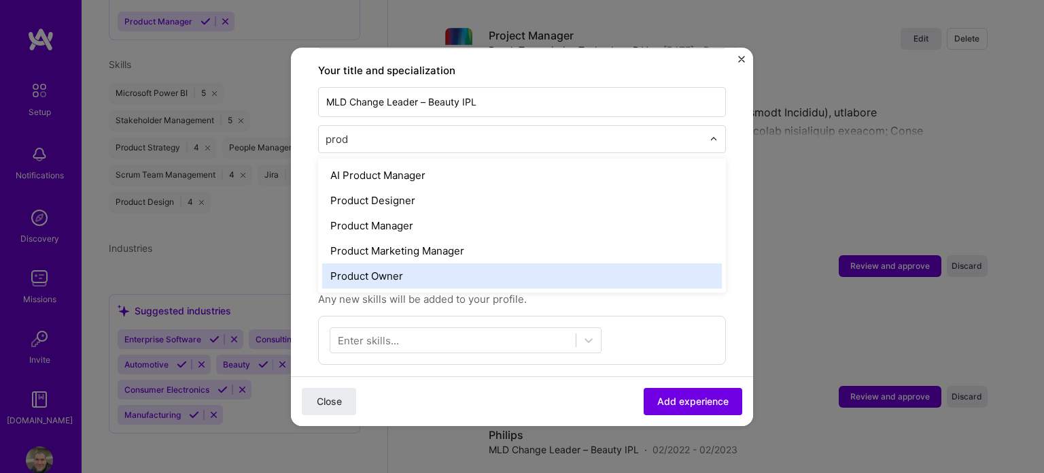
click at [424, 263] on div "Product Owner" at bounding box center [522, 275] width 400 height 25
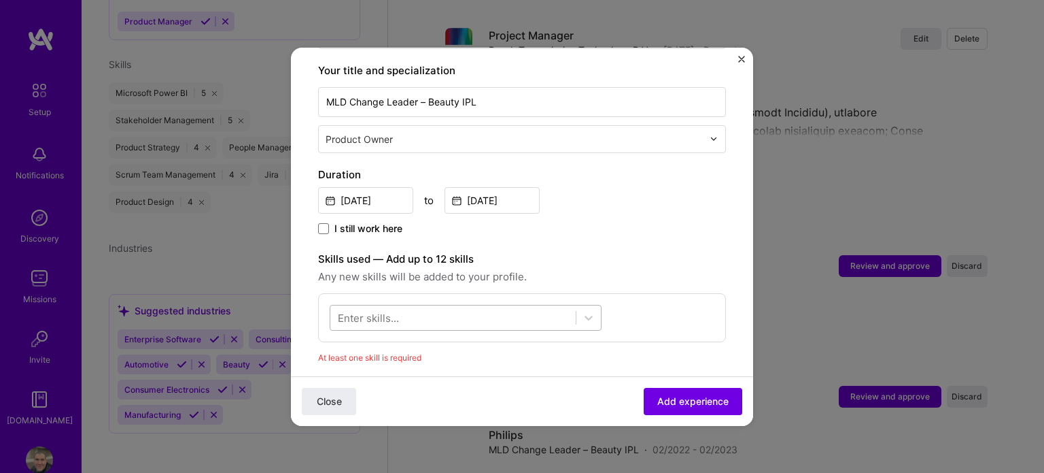
click at [439, 306] on div at bounding box center [452, 317] width 245 height 22
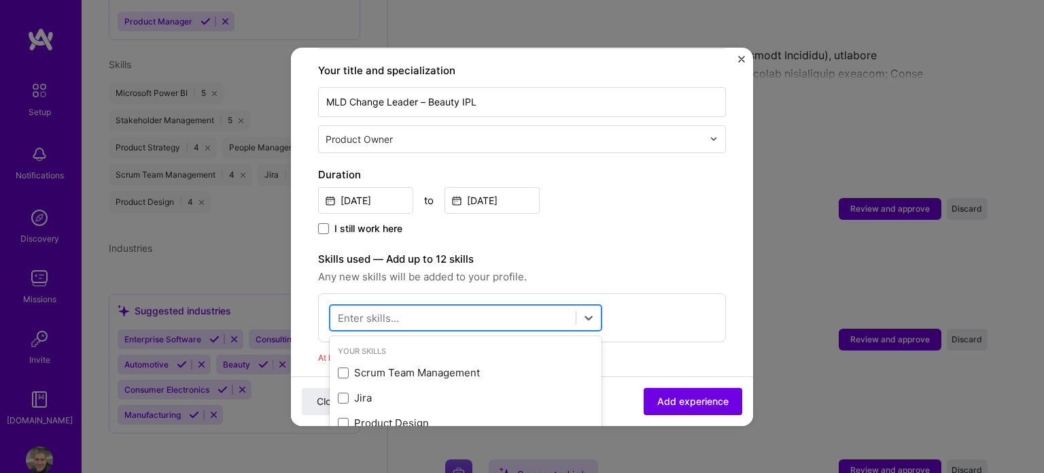
scroll to position [2277, 0]
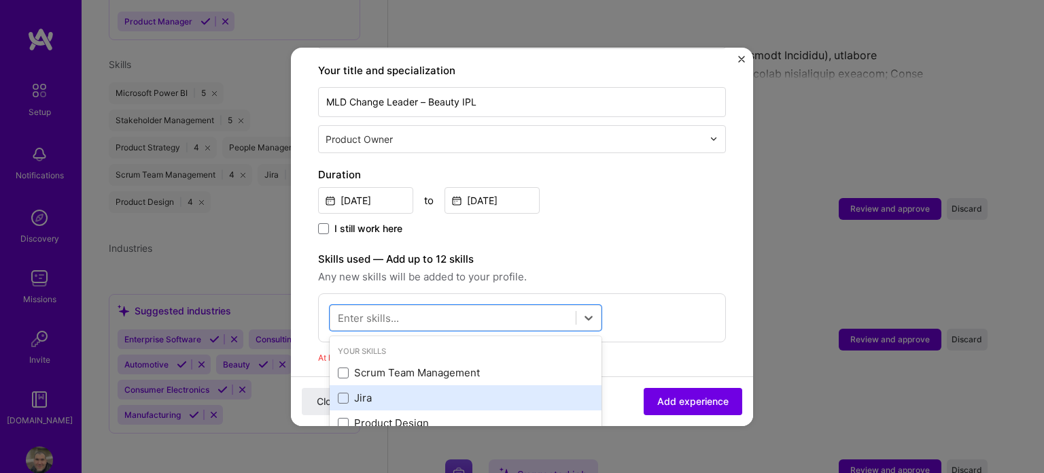
drag, startPoint x: 391, startPoint y: 414, endPoint x: 394, endPoint y: 375, distance: 38.9
click at [391, 415] on div "Product Design" at bounding box center [466, 422] width 256 height 14
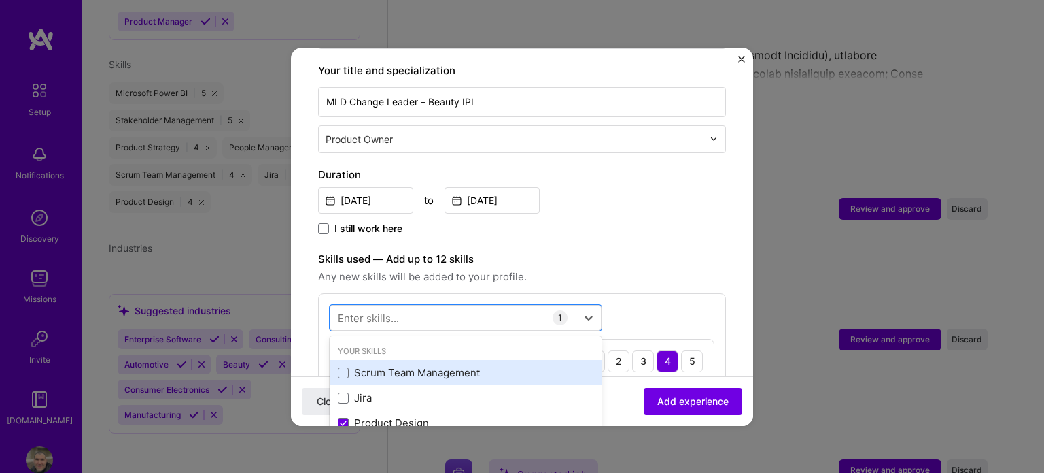
click at [388, 365] on div "Scrum Team Management" at bounding box center [466, 372] width 256 height 14
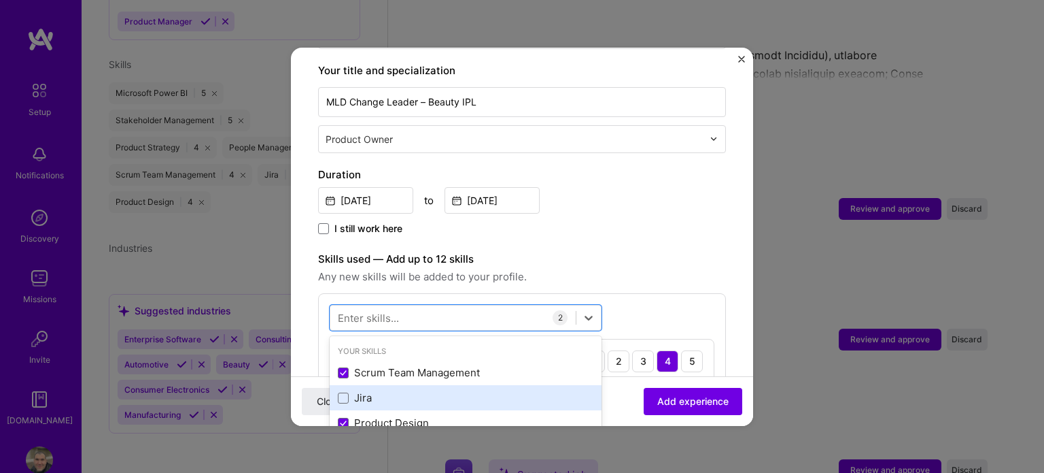
click at [390, 390] on div "Jira" at bounding box center [466, 397] width 256 height 14
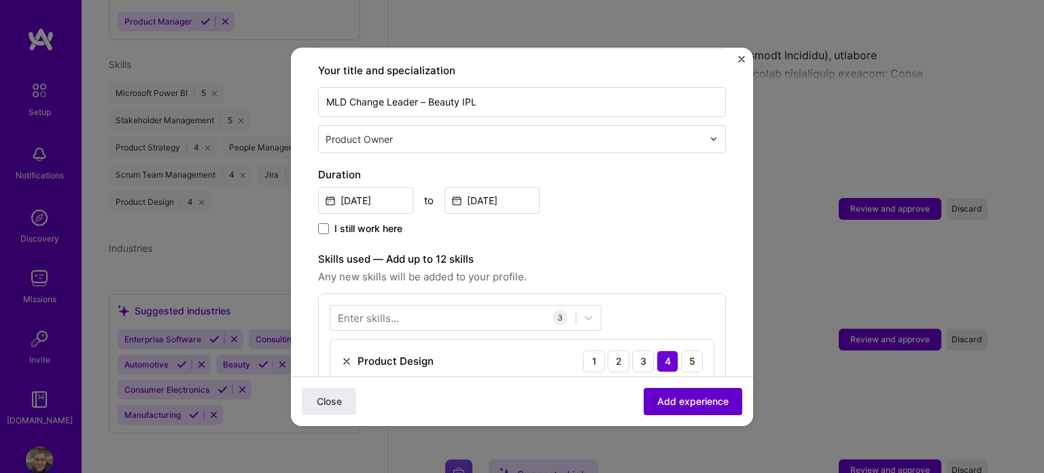
click at [668, 402] on span "Add experience" at bounding box center [693, 401] width 71 height 14
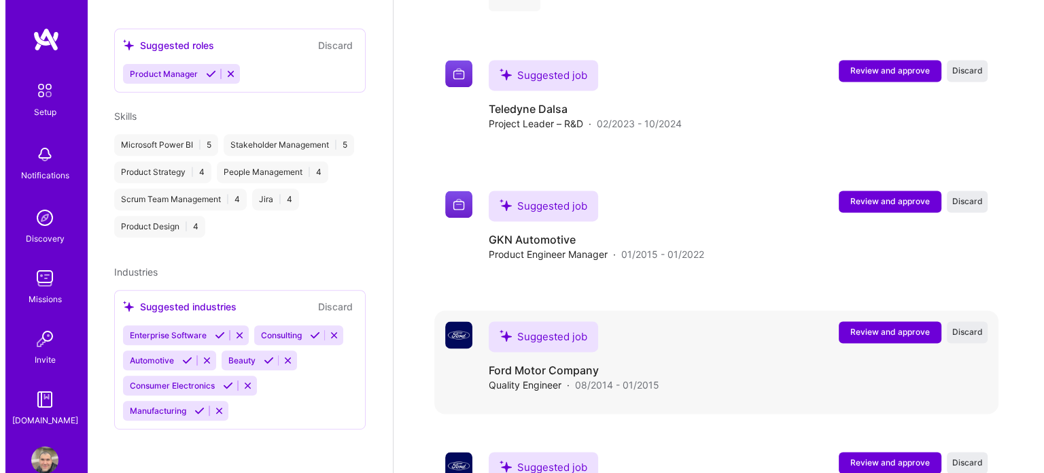
scroll to position [2018, 0]
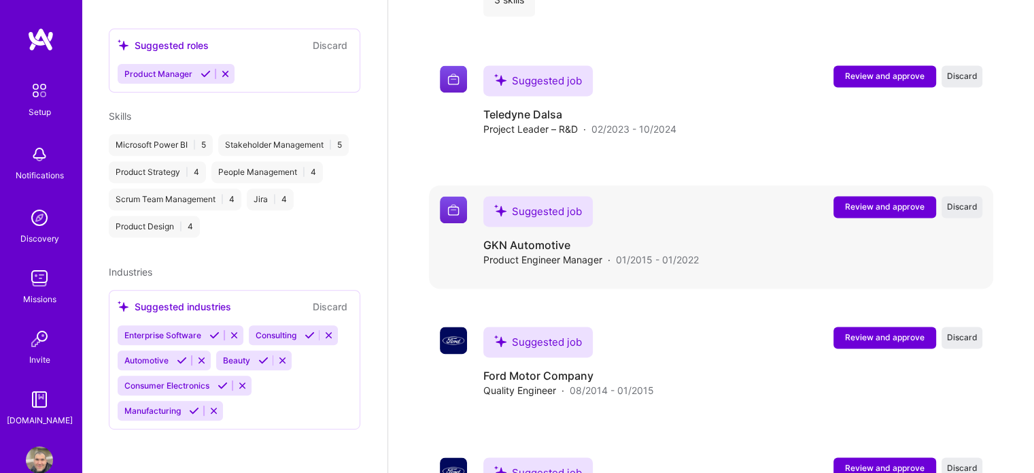
click at [853, 196] on button "Review and approve" at bounding box center [885, 207] width 103 height 22
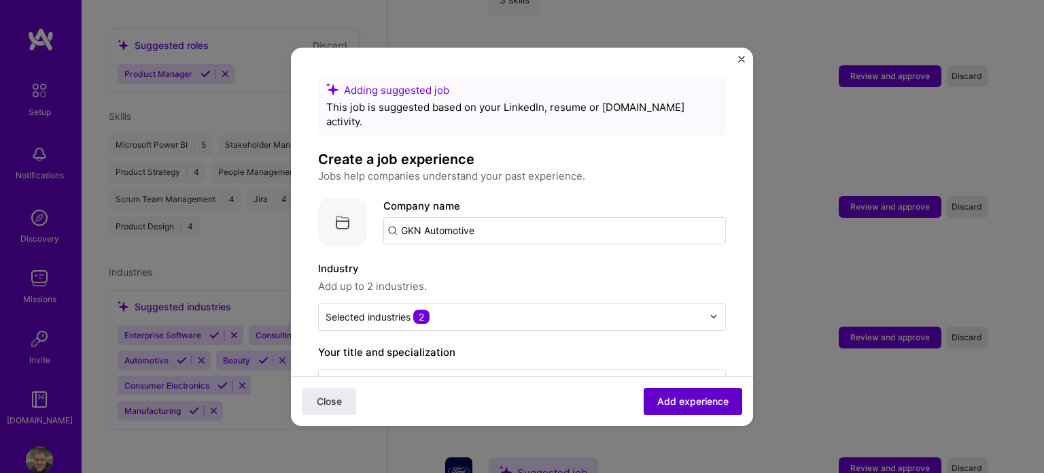
click at [658, 407] on span "Add experience" at bounding box center [693, 401] width 71 height 14
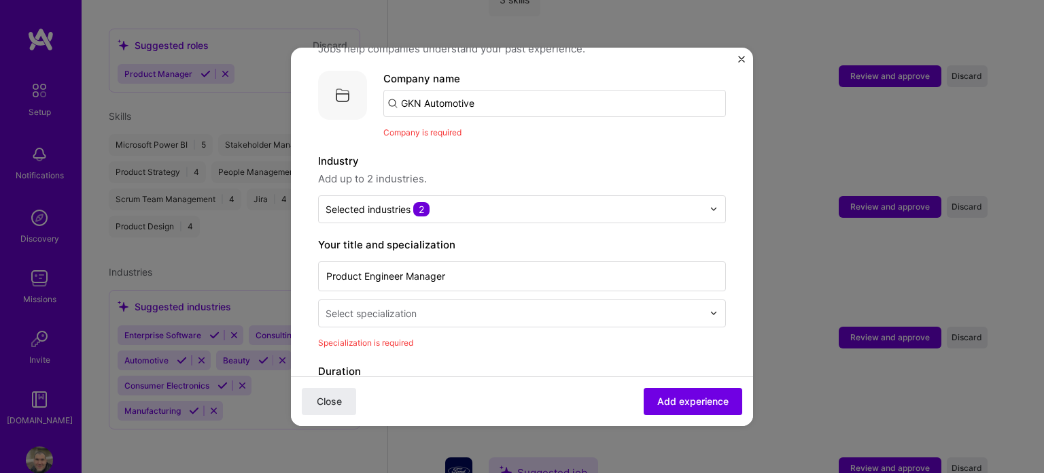
scroll to position [136, 0]
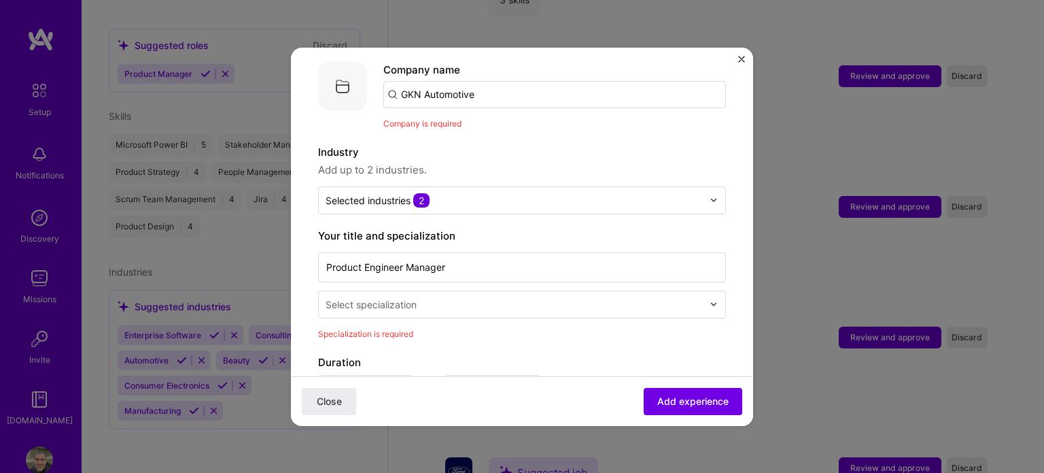
click at [578, 273] on div "Product Engineer Manager Select specialization" at bounding box center [522, 284] width 408 height 69
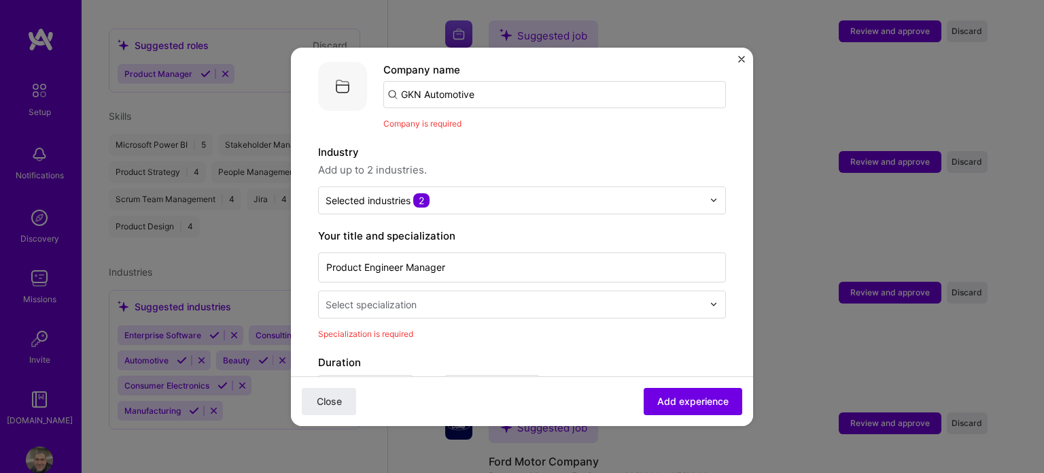
click at [560, 297] on input "text" at bounding box center [516, 304] width 380 height 14
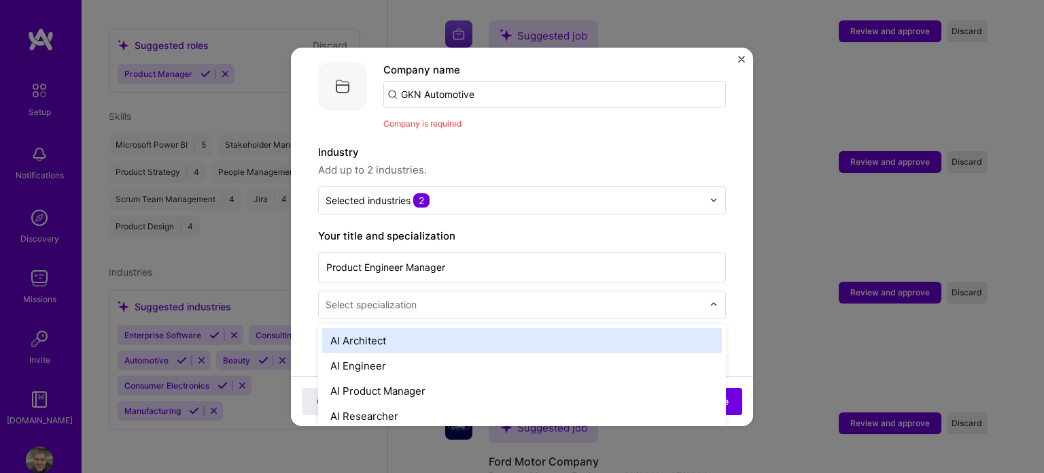
scroll to position [2064, 0]
type input "prod"
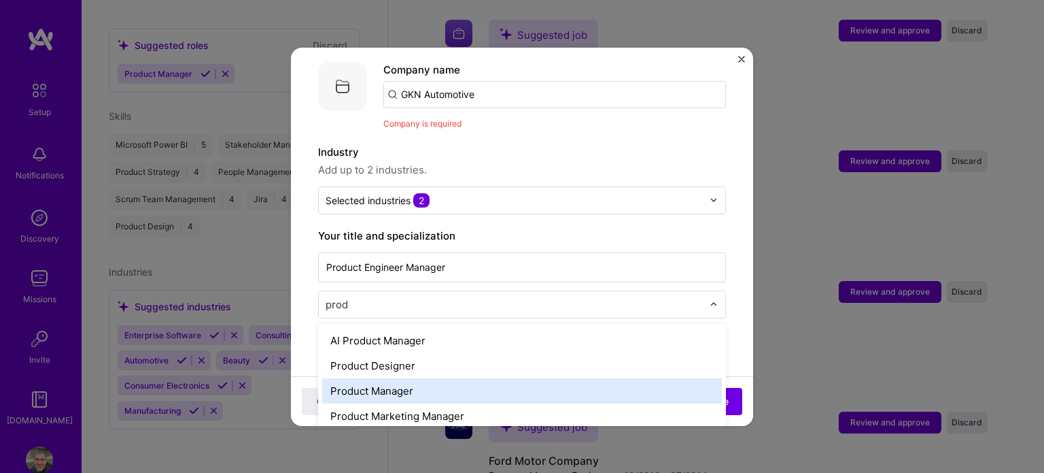
click at [477, 378] on div "Product Manager" at bounding box center [522, 390] width 400 height 25
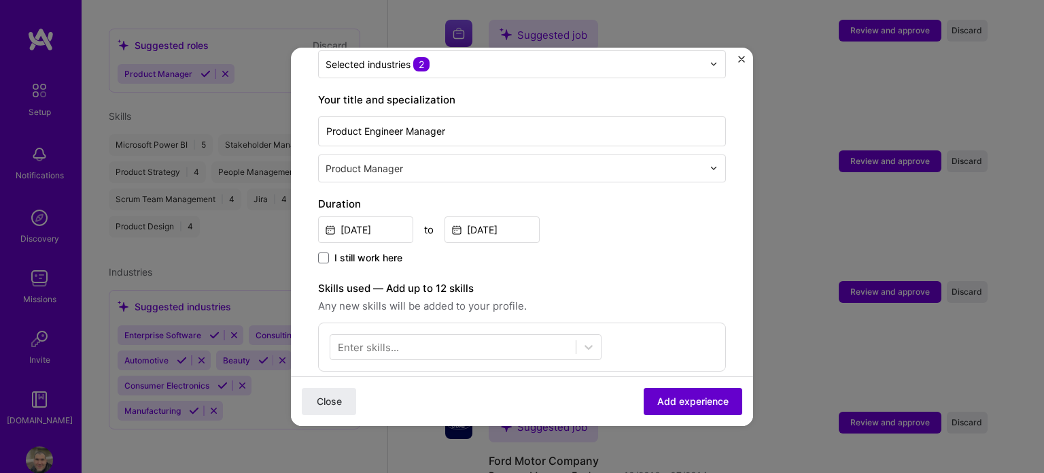
click at [685, 399] on span "Add experience" at bounding box center [693, 401] width 71 height 14
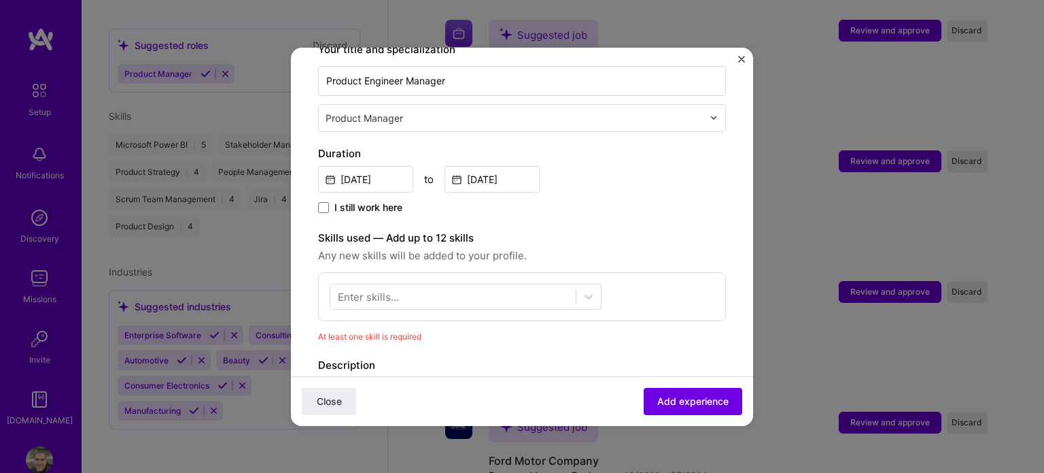
scroll to position [340, 0]
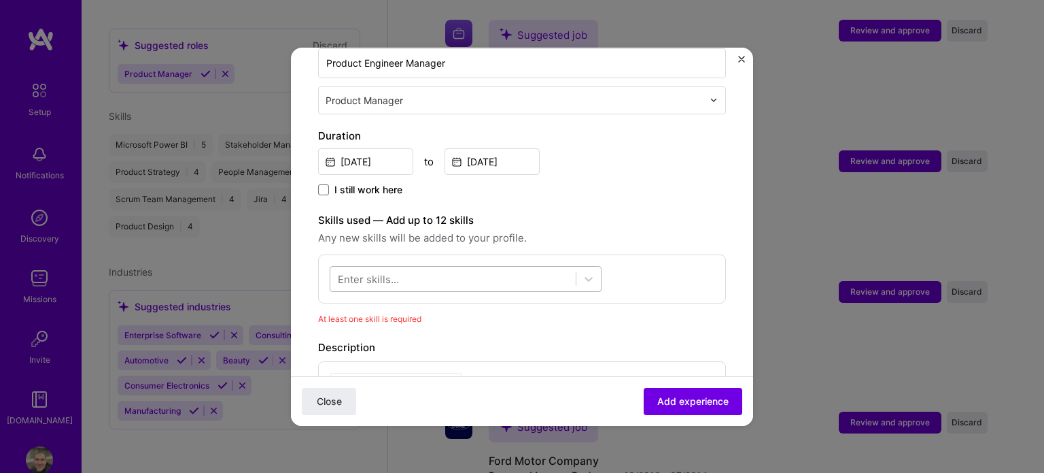
click at [532, 267] on div at bounding box center [452, 278] width 245 height 22
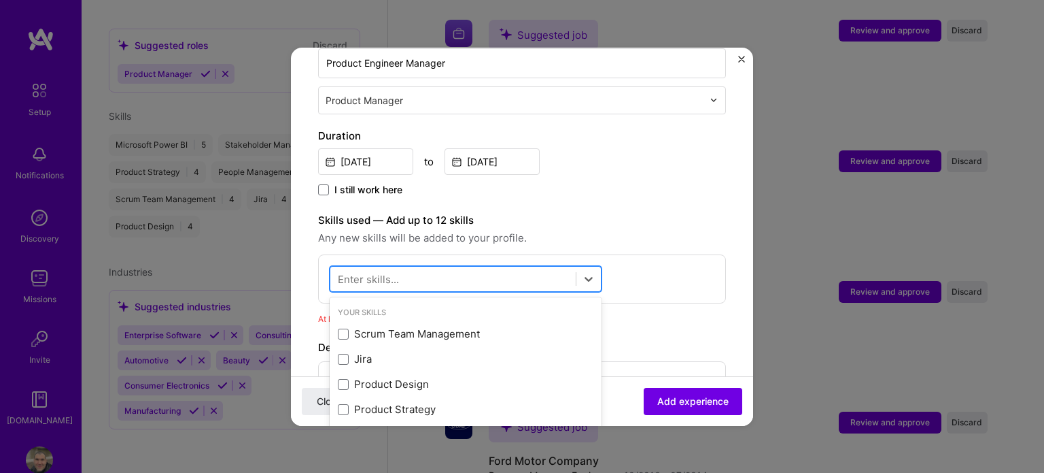
scroll to position [2082, 0]
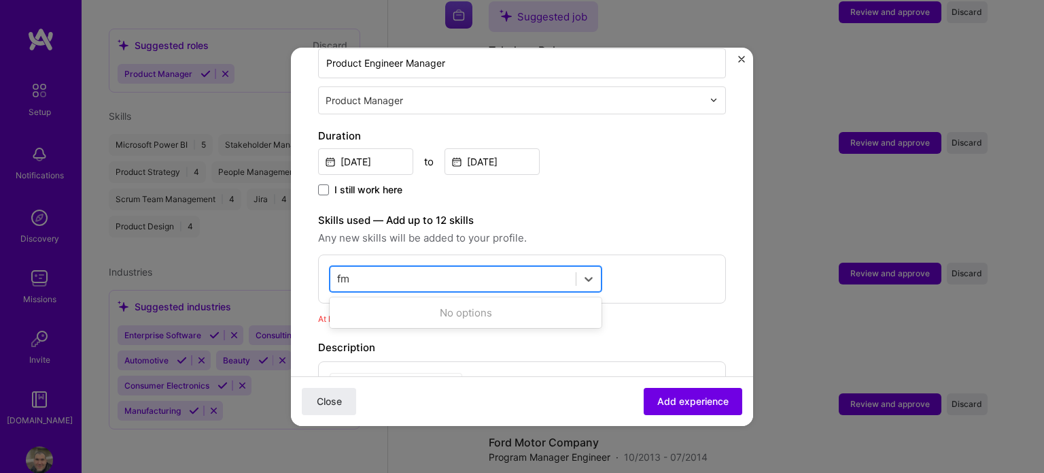
type input "f"
type input "r"
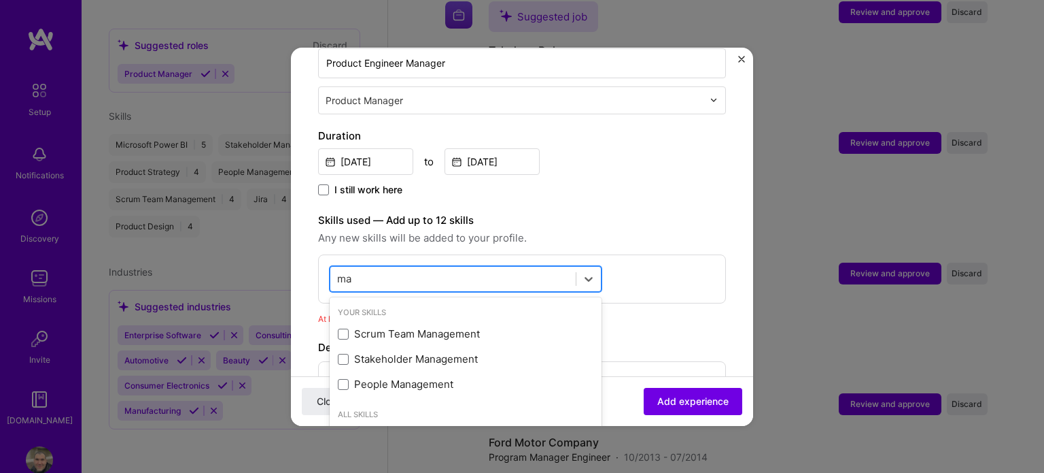
type input "m"
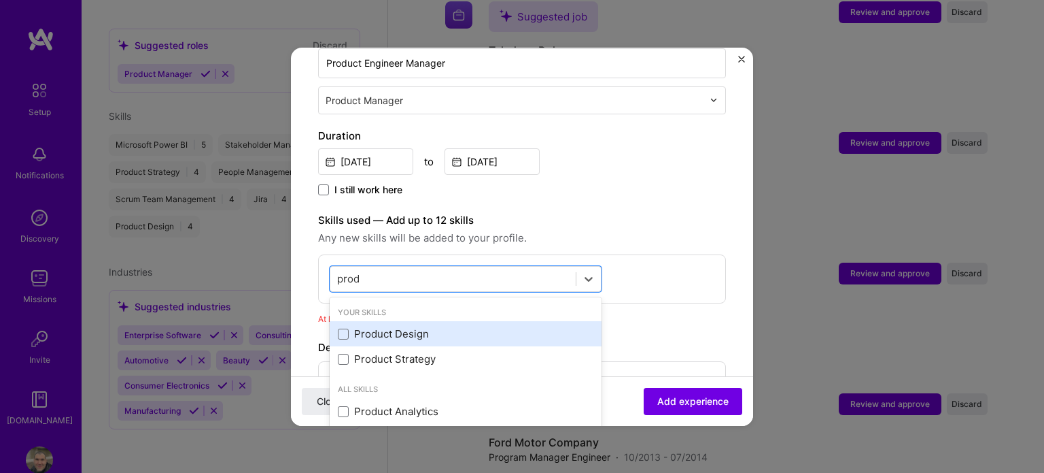
drag, startPoint x: 424, startPoint y: 341, endPoint x: 425, endPoint y: 321, distance: 19.7
click at [424, 352] on div "Product Strategy" at bounding box center [466, 359] width 256 height 14
click at [425, 326] on div "Product Design" at bounding box center [466, 333] width 256 height 14
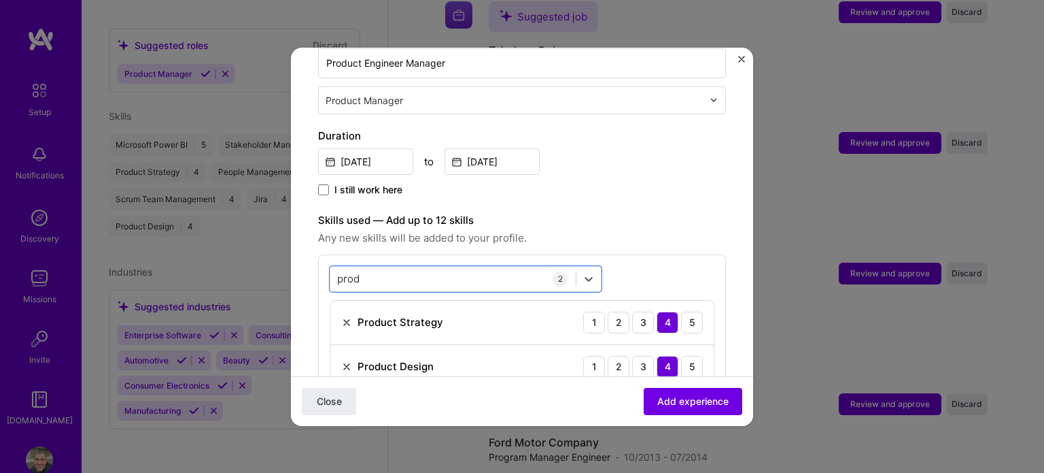
drag, startPoint x: 486, startPoint y: 267, endPoint x: 162, endPoint y: 286, distance: 324.9
click at [162, 286] on div "Adding suggested job This job is suggested based on your LinkedIn, resume or [D…" at bounding box center [522, 236] width 1044 height 473
click at [337, 271] on input "prod" at bounding box center [349, 278] width 24 height 14
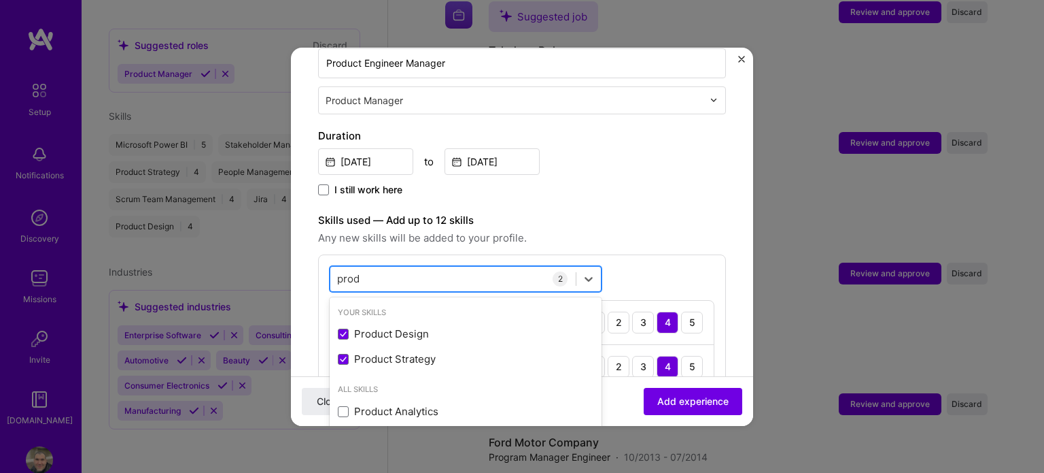
click at [337, 271] on input "prod" at bounding box center [349, 278] width 24 height 14
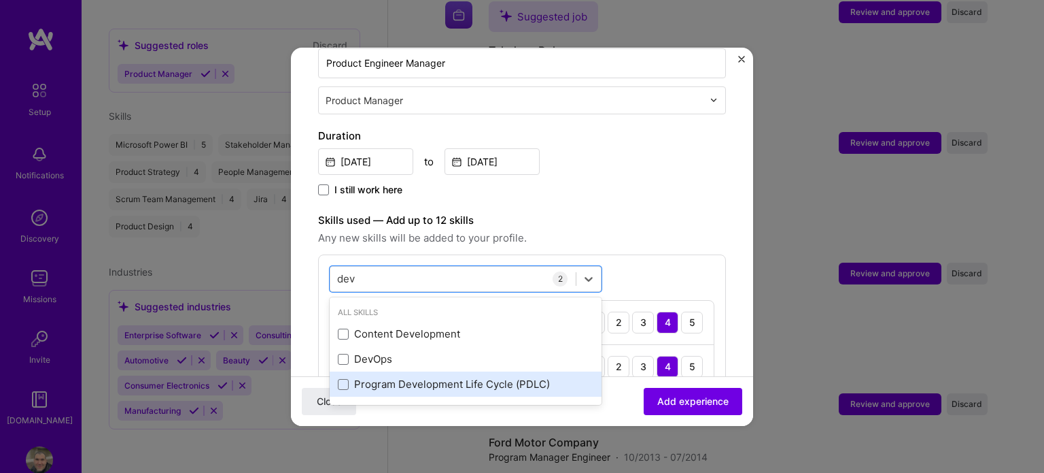
click at [469, 377] on div "Program Development Life Cycle (PDLC)" at bounding box center [466, 384] width 256 height 14
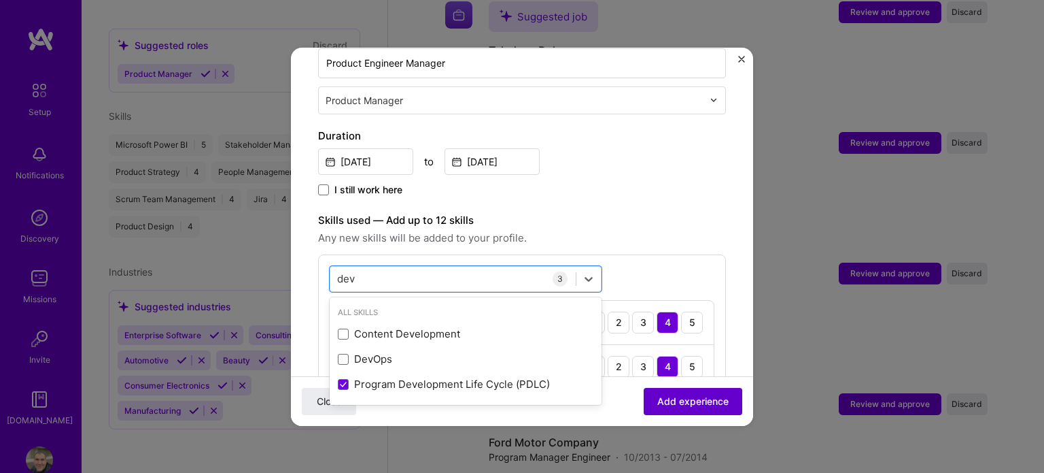
type input "dev"
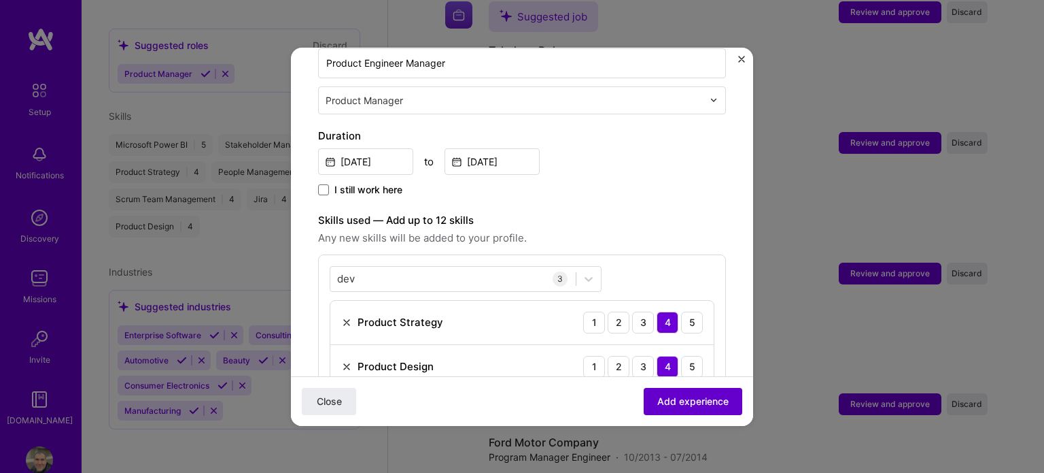
click at [658, 401] on span "Add experience" at bounding box center [693, 401] width 71 height 14
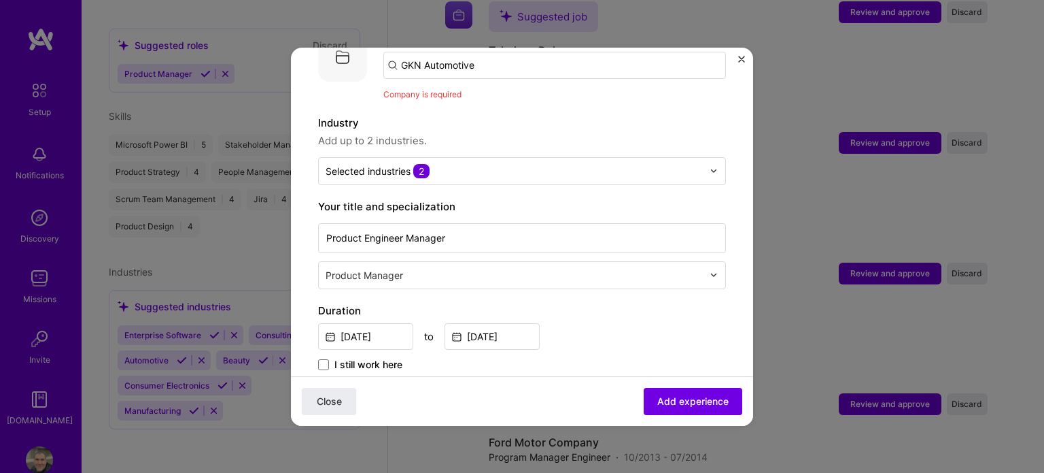
scroll to position [136, 0]
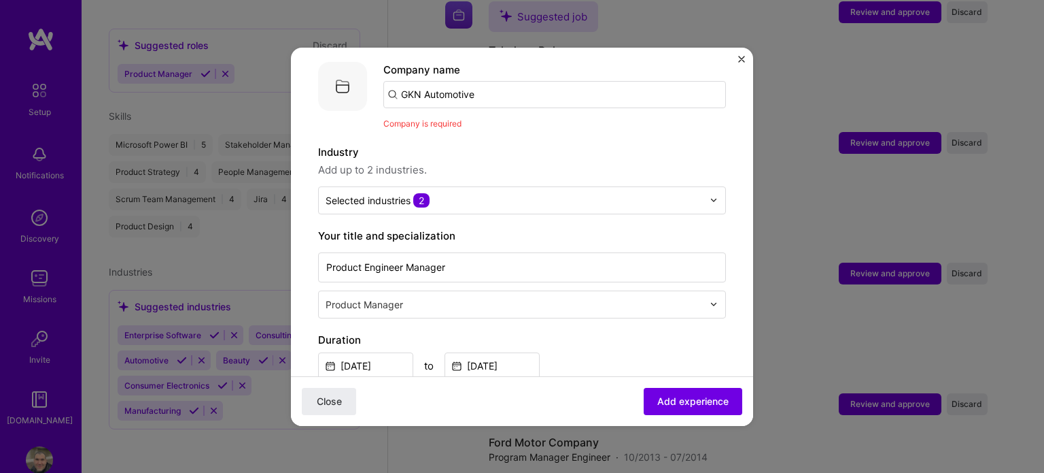
click at [545, 84] on input "GKN Automotive" at bounding box center [554, 94] width 343 height 27
drag, startPoint x: 545, startPoint y: 84, endPoint x: 516, endPoint y: 79, distance: 29.6
click at [540, 83] on input "GKN Automotive" at bounding box center [554, 94] width 343 height 27
type input "GKN"
click at [483, 162] on div "GKN" at bounding box center [476, 170] width 33 height 24
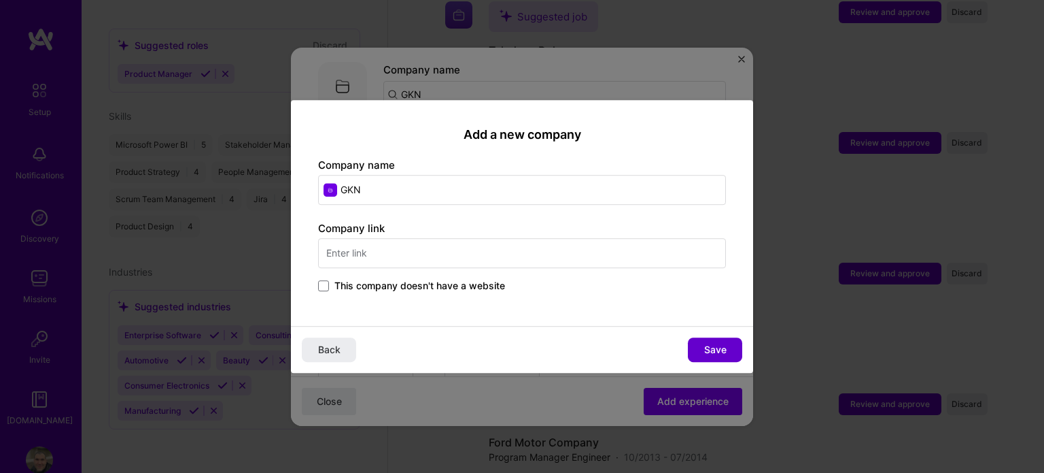
click at [714, 354] on span "Save" at bounding box center [715, 350] width 22 height 14
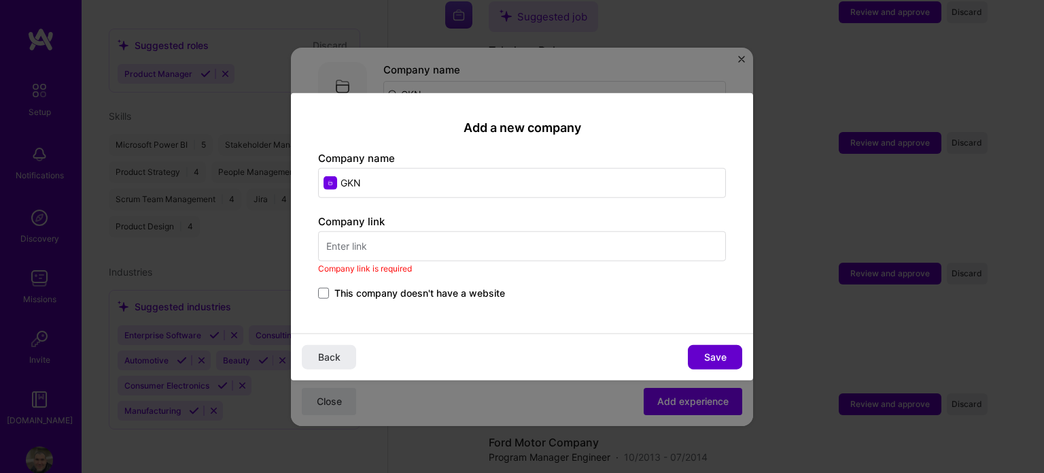
click at [707, 358] on span "Save" at bounding box center [715, 357] width 22 height 14
click at [507, 255] on input "text" at bounding box center [522, 246] width 408 height 30
click at [505, 173] on input "GKN" at bounding box center [522, 183] width 408 height 30
click at [437, 296] on span "This company doesn't have a website" at bounding box center [420, 293] width 171 height 14
click at [0, 0] on input "This company doesn't have a website" at bounding box center [0, 0] width 0 height 0
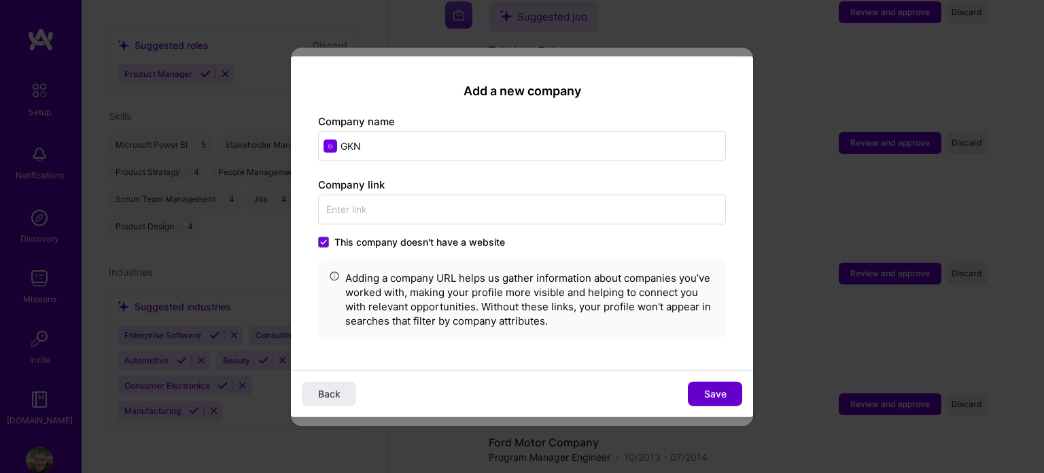
click at [703, 395] on button "Save" at bounding box center [715, 393] width 54 height 24
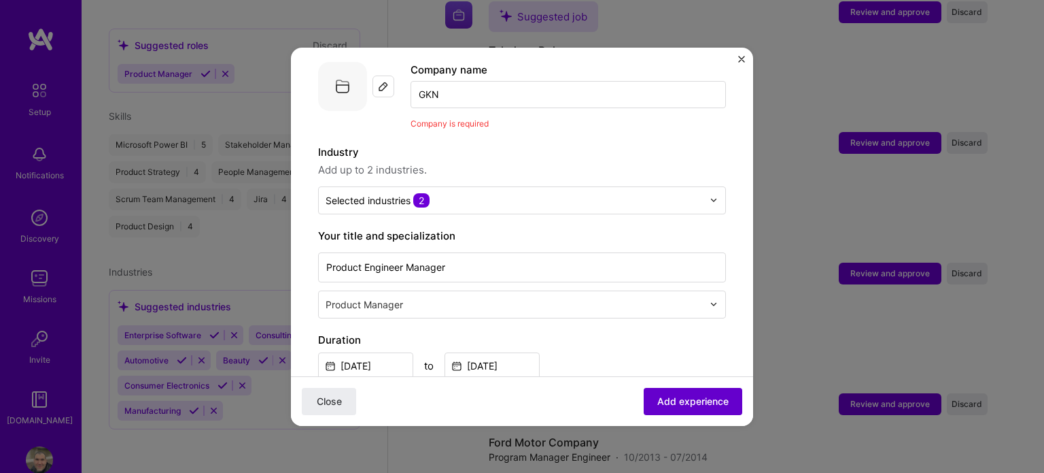
click at [658, 408] on button "Add experience" at bounding box center [693, 400] width 99 height 27
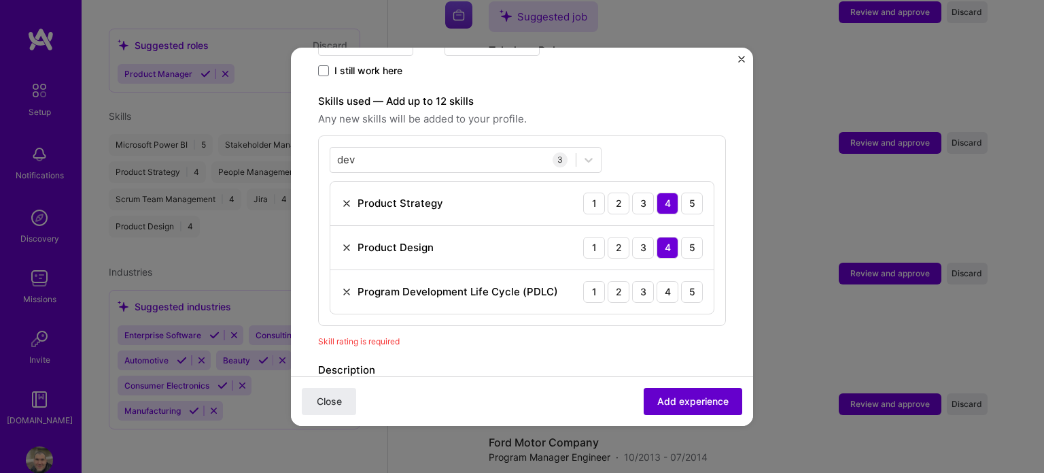
scroll to position [470, 0]
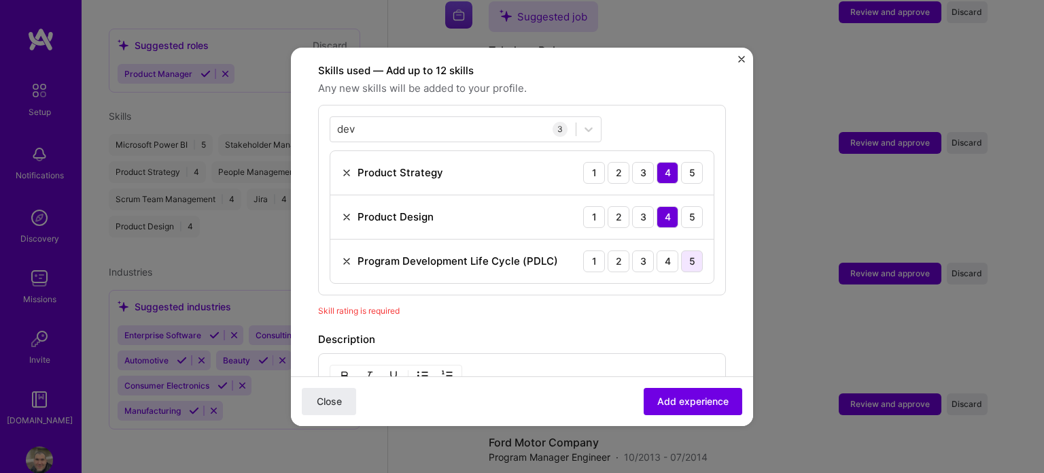
drag, startPoint x: 682, startPoint y: 244, endPoint x: 683, endPoint y: 252, distance: 8.2
click at [683, 250] on div "5" at bounding box center [692, 261] width 22 height 22
click at [692, 394] on span "Add experience" at bounding box center [693, 401] width 71 height 14
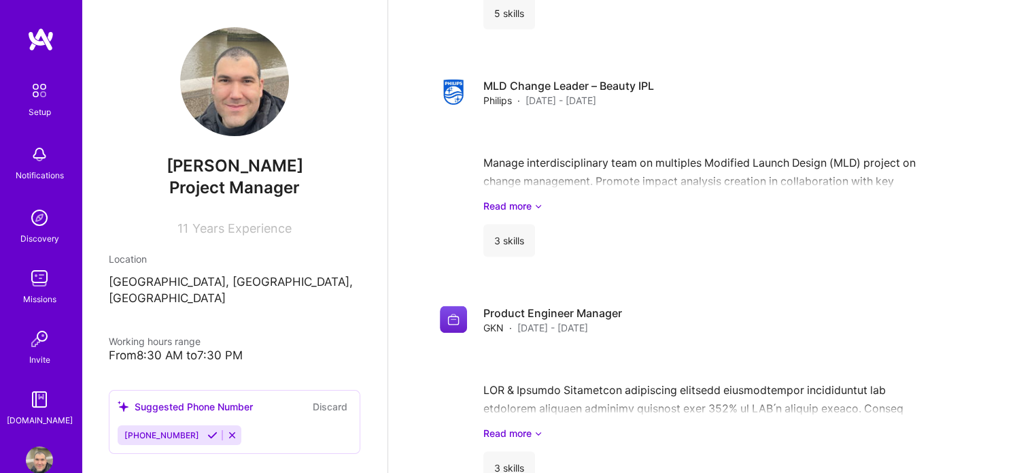
scroll to position [1754, 0]
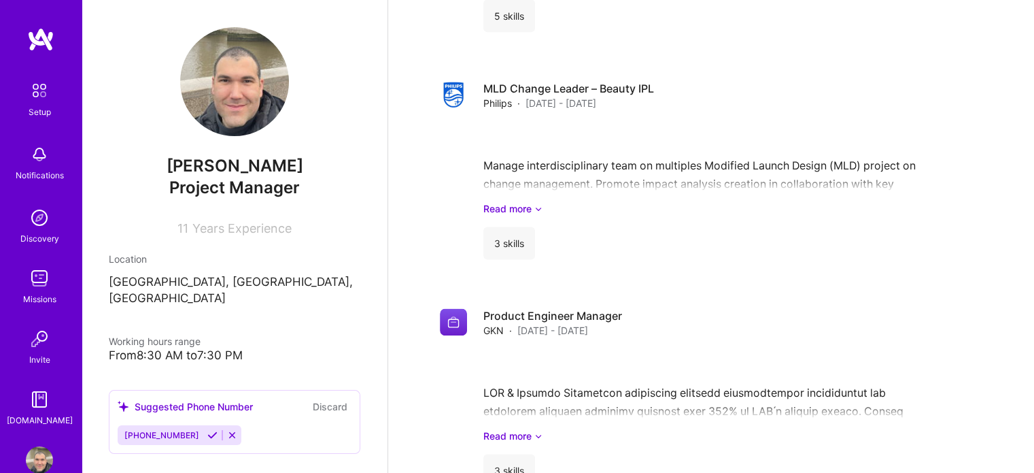
click at [31, 213] on img at bounding box center [39, 217] width 27 height 27
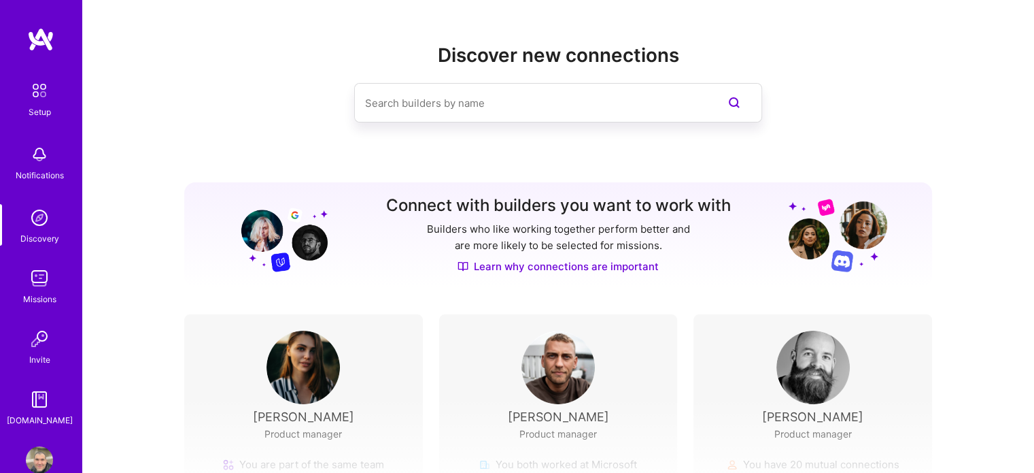
click at [527, 100] on input at bounding box center [531, 103] width 332 height 35
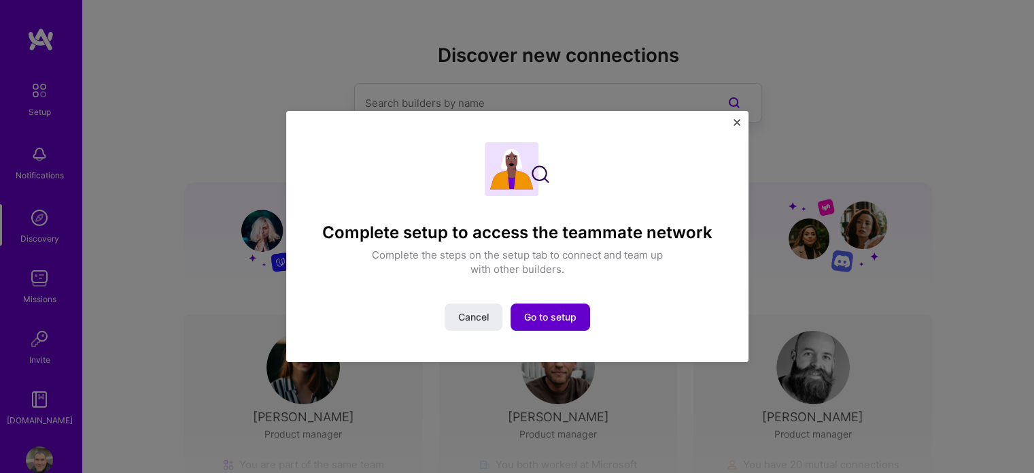
click at [553, 318] on span "Go to setup" at bounding box center [550, 317] width 52 height 14
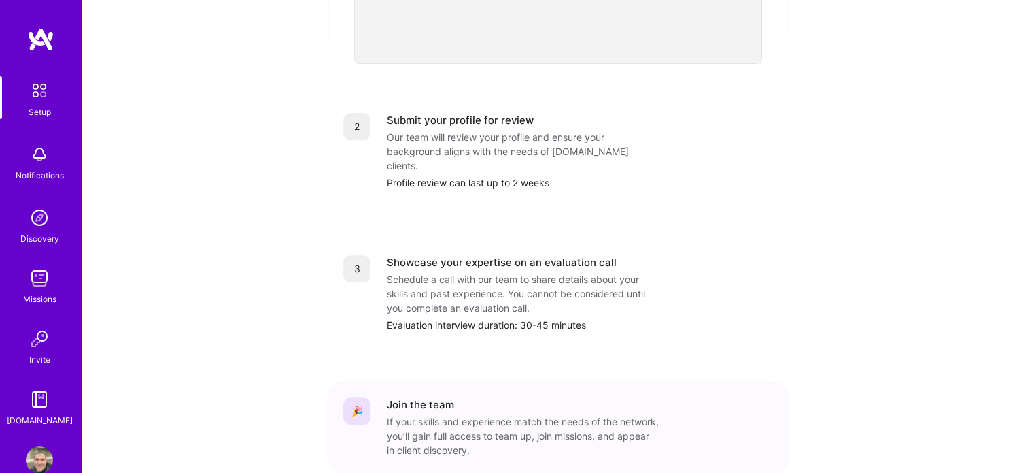
scroll to position [560, 0]
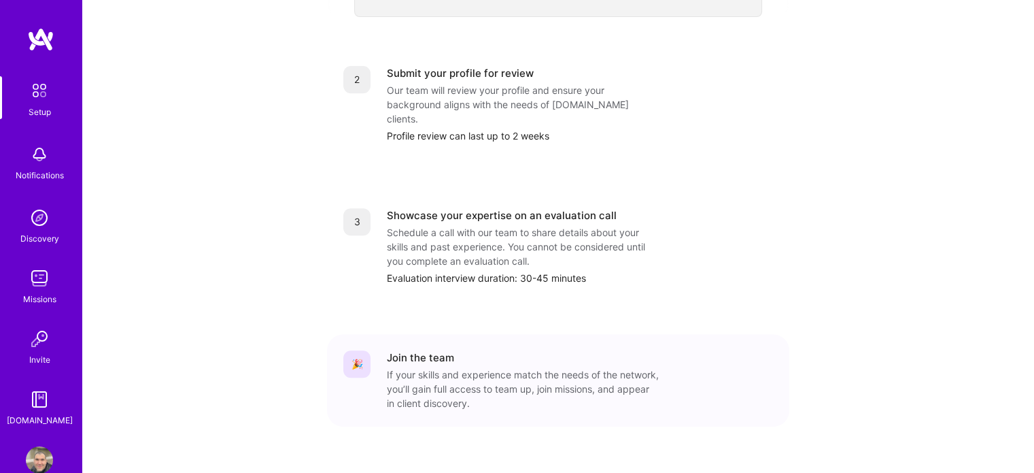
click at [42, 97] on img at bounding box center [39, 90] width 29 height 29
click at [30, 279] on img at bounding box center [39, 278] width 27 height 27
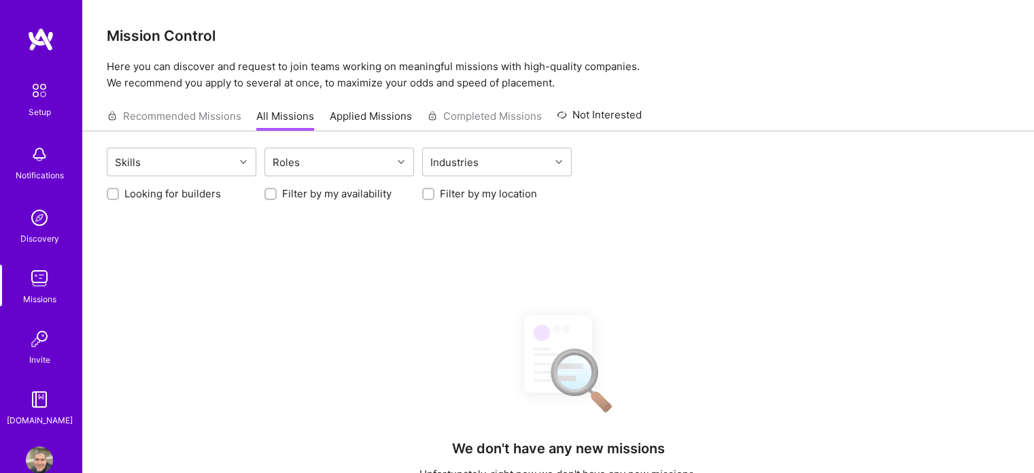
click at [39, 432] on div "Setup Notifications Discovery Missions Invite [DOMAIN_NAME] Profile" at bounding box center [41, 236] width 82 height 473
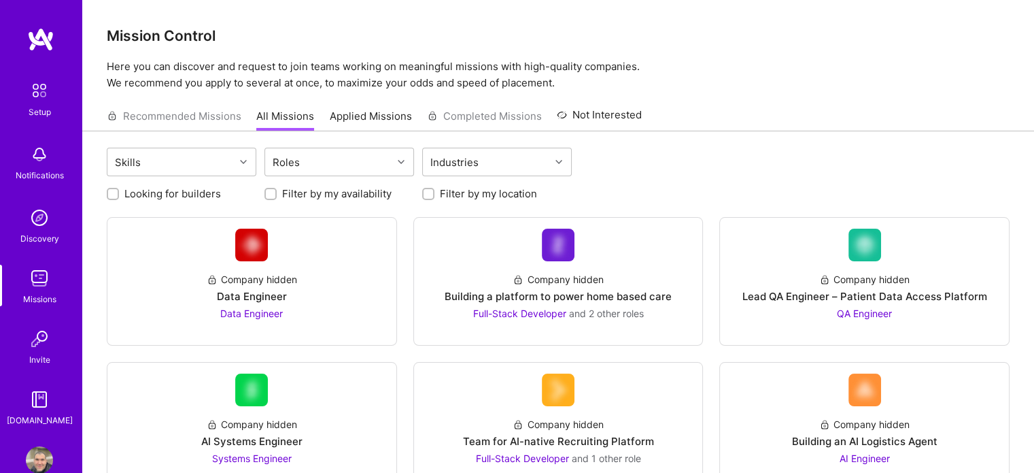
click at [29, 392] on img at bounding box center [39, 399] width 27 height 27
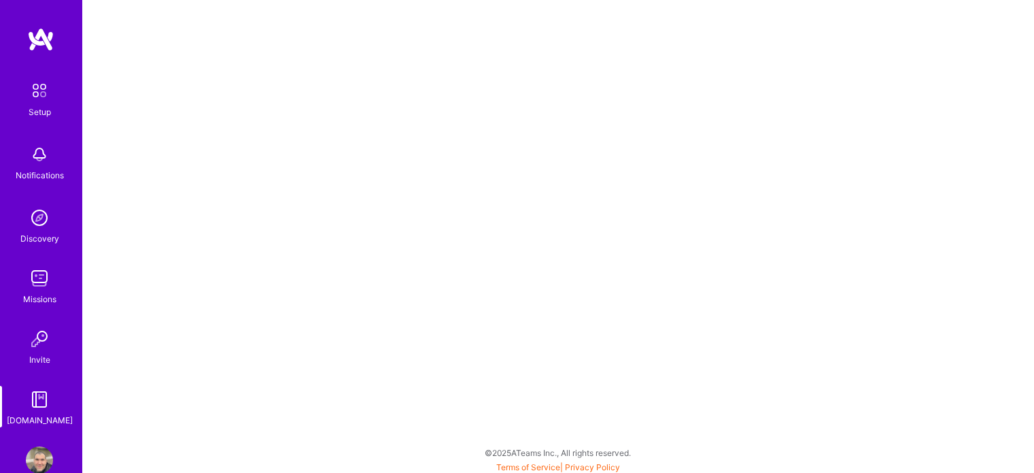
click at [31, 83] on img at bounding box center [39, 90] width 29 height 29
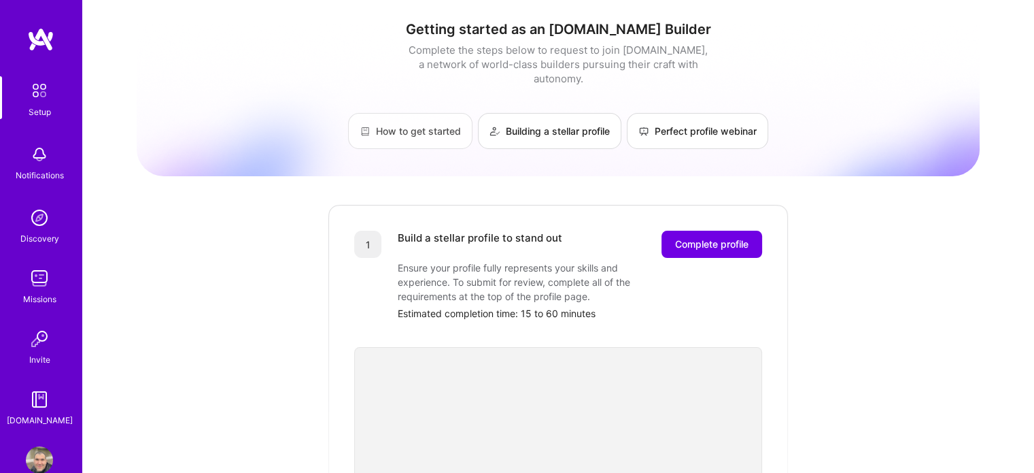
click at [438, 116] on link "How to get started" at bounding box center [410, 131] width 124 height 36
